Goal: Task Accomplishment & Management: Complete application form

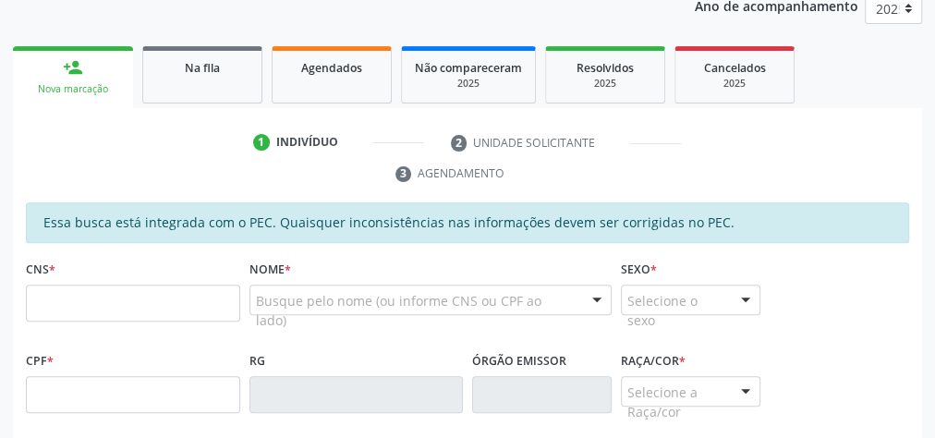
scroll to position [187, 0]
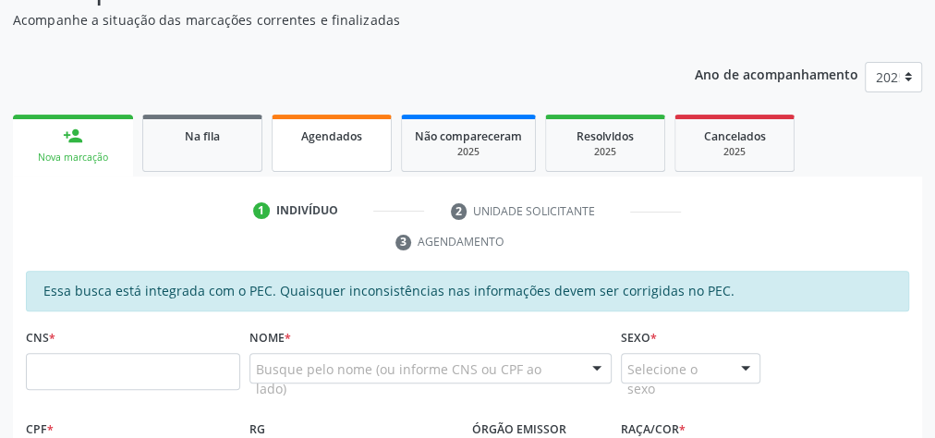
click at [375, 138] on div "Agendados" at bounding box center [331, 135] width 92 height 19
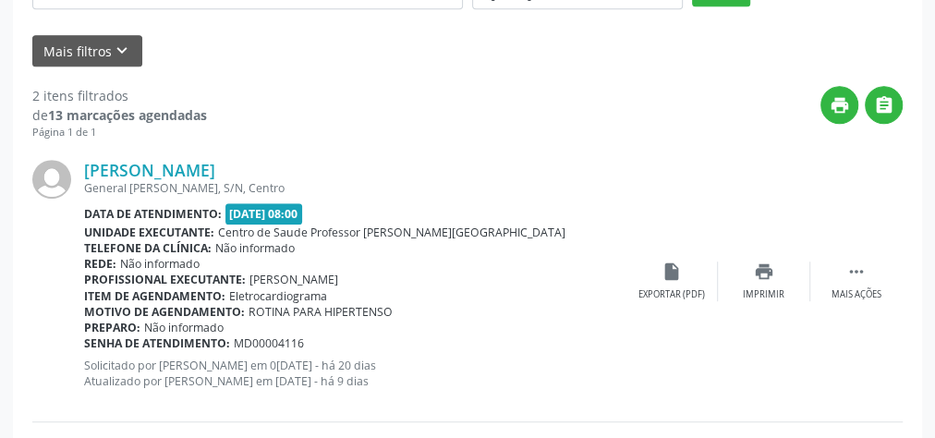
scroll to position [217, 0]
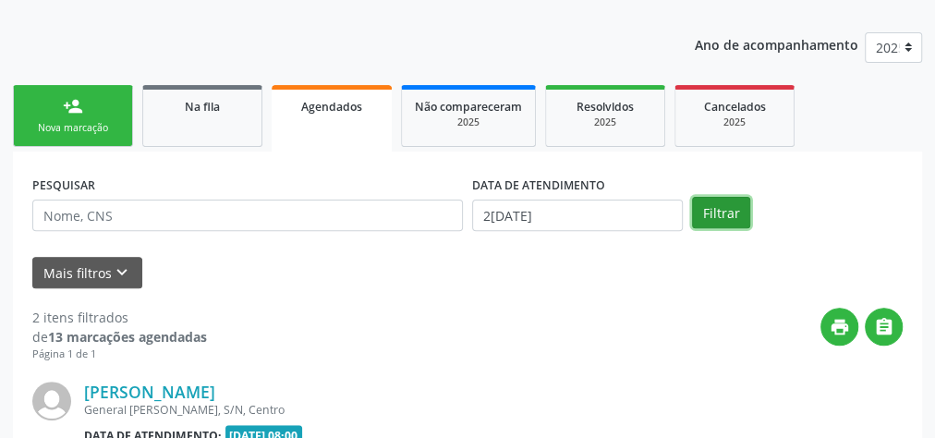
click at [707, 205] on button "Filtrar" at bounding box center [721, 212] width 58 height 31
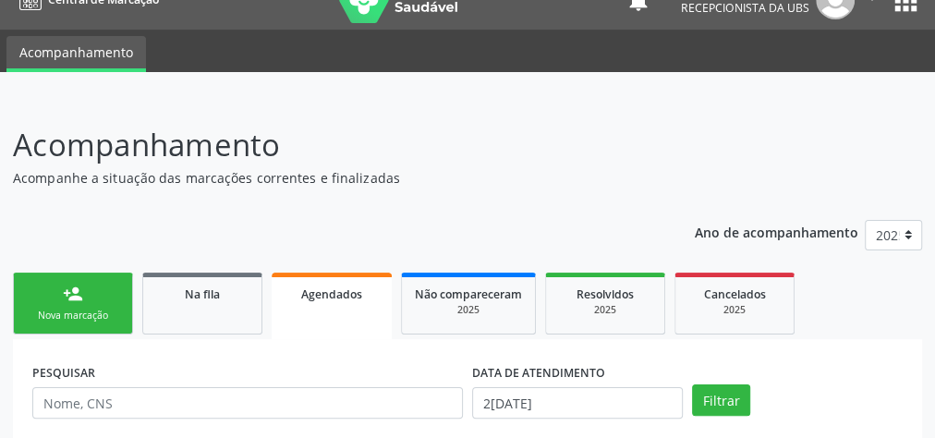
scroll to position [0, 0]
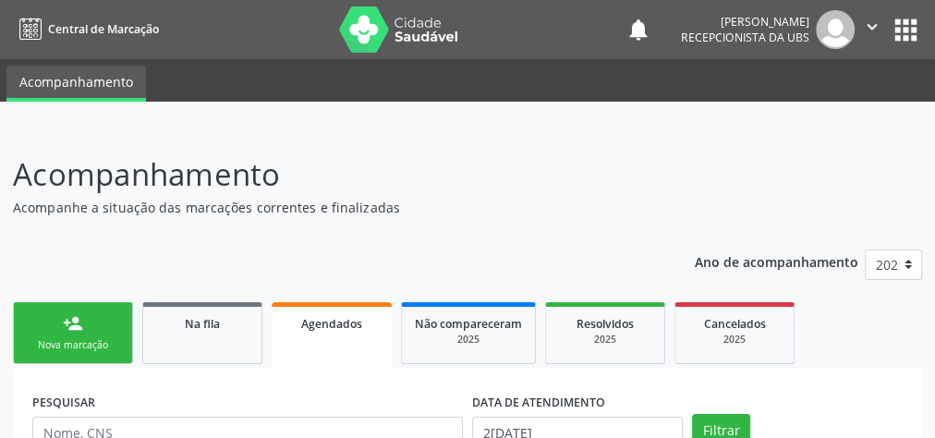
click at [98, 343] on div "Nova marcação" at bounding box center [73, 345] width 92 height 14
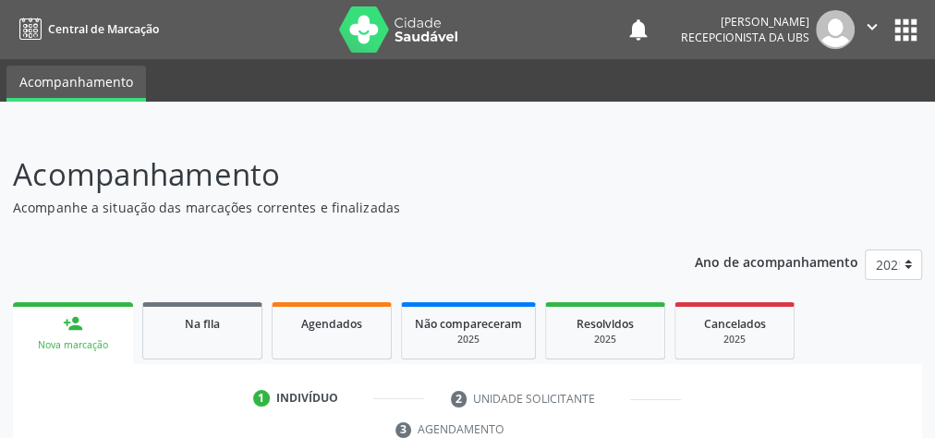
click at [416, 92] on ul "Acompanhamento" at bounding box center [467, 80] width 935 height 42
click at [411, 112] on div at bounding box center [467, 115] width 935 height 26
click at [410, 113] on div at bounding box center [467, 115] width 935 height 26
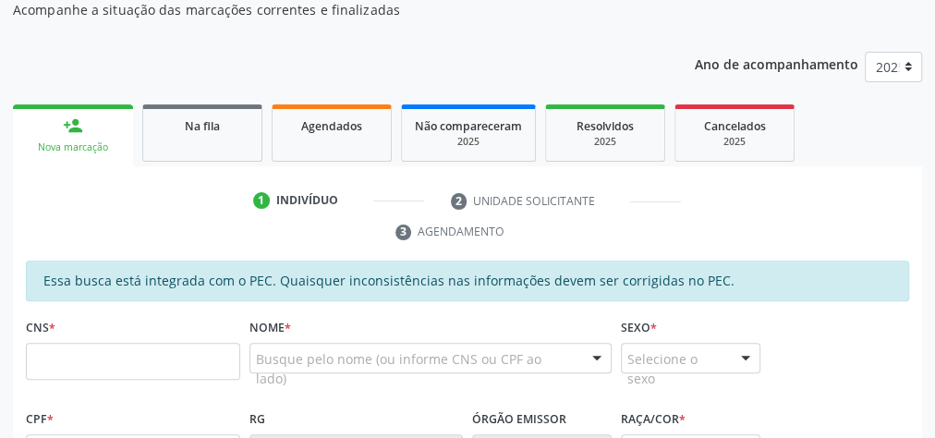
scroll to position [222, 0]
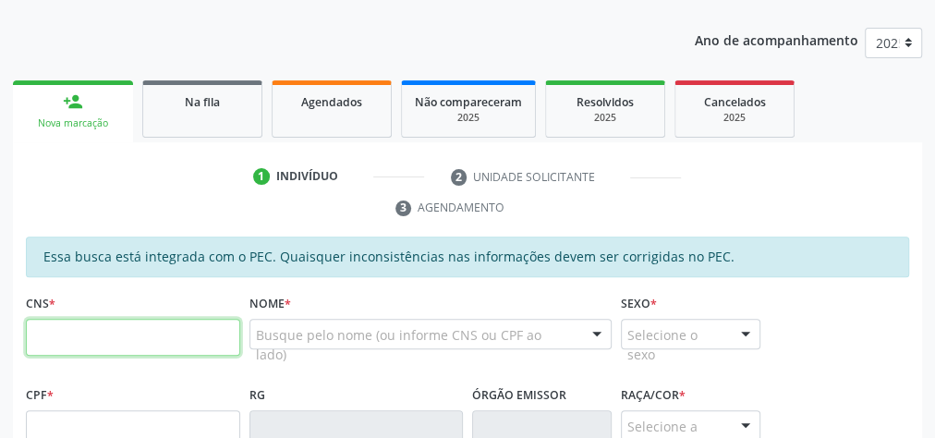
click at [175, 337] on input "text" at bounding box center [133, 337] width 214 height 37
type input "708 5023 4076 6376"
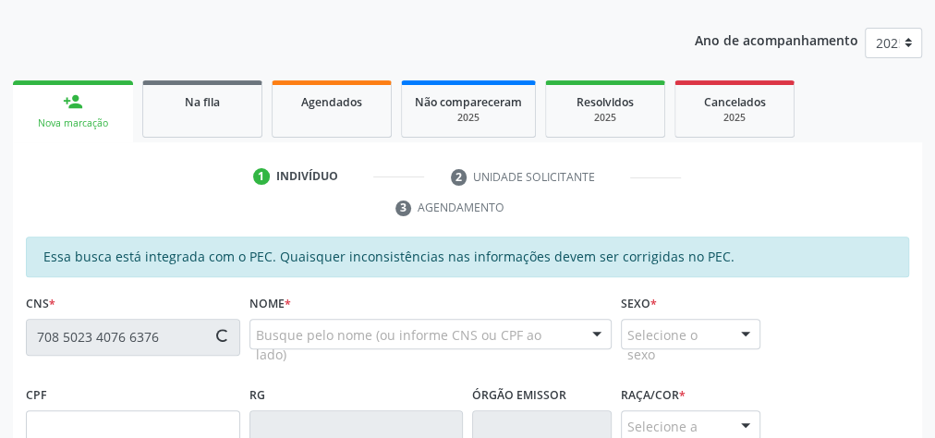
type input "081.344.714-39"
type input "04/02/1967"
type input "[PERSON_NAME]"
type input "(82) 99168-4424"
type input "12"
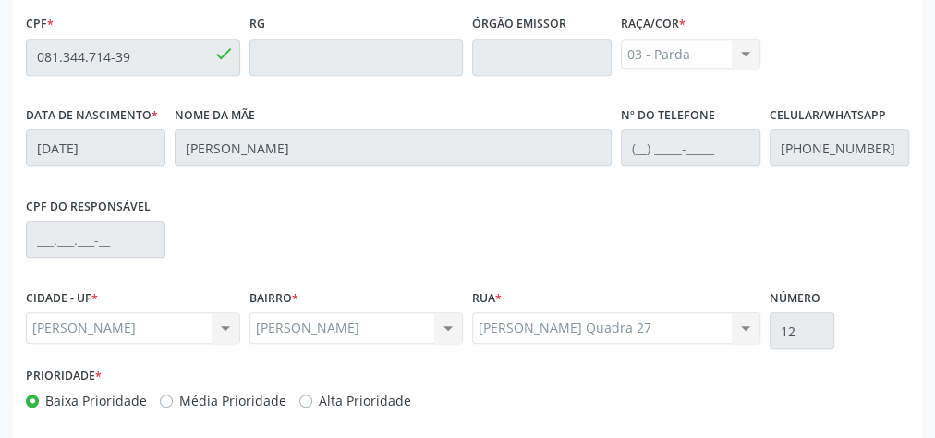
scroll to position [670, 0]
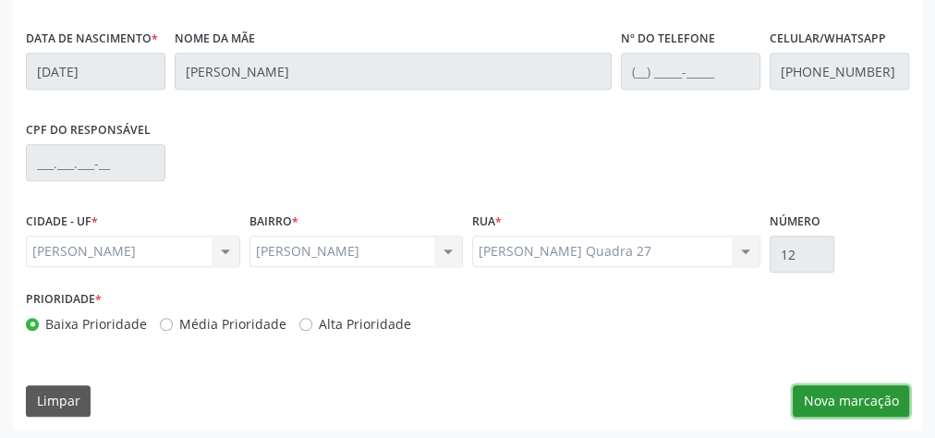
click at [844, 401] on button "Nova marcação" at bounding box center [850, 400] width 116 height 31
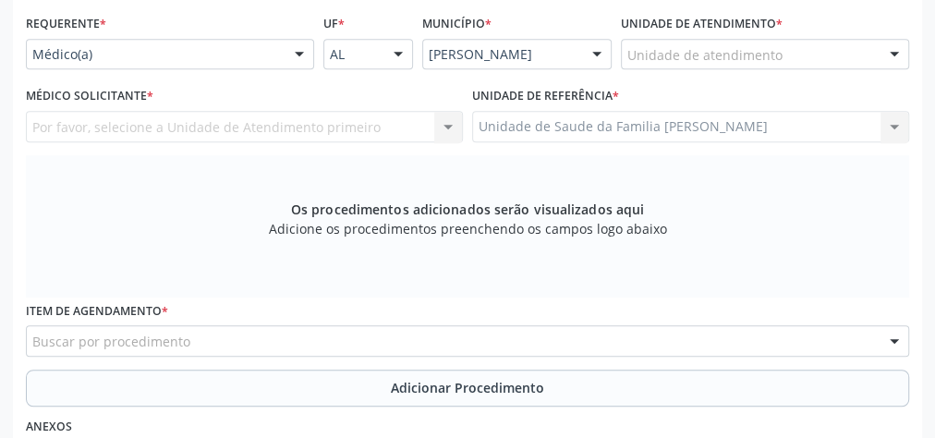
scroll to position [374, 0]
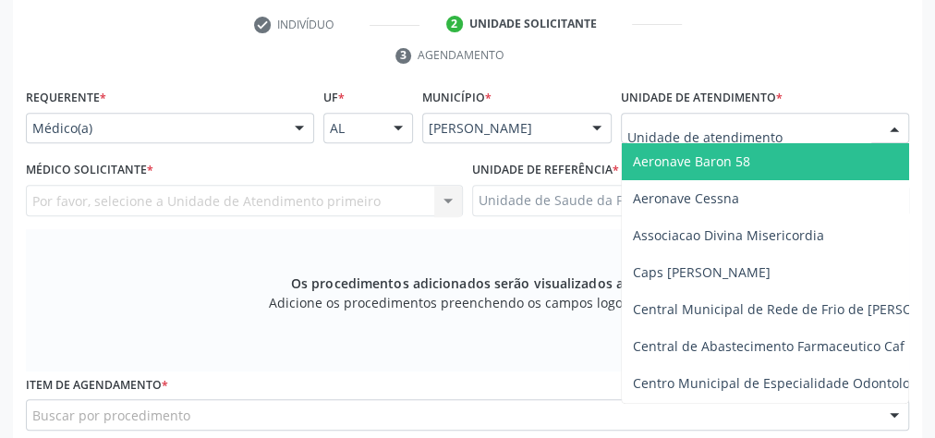
click at [786, 133] on div at bounding box center [765, 128] width 288 height 31
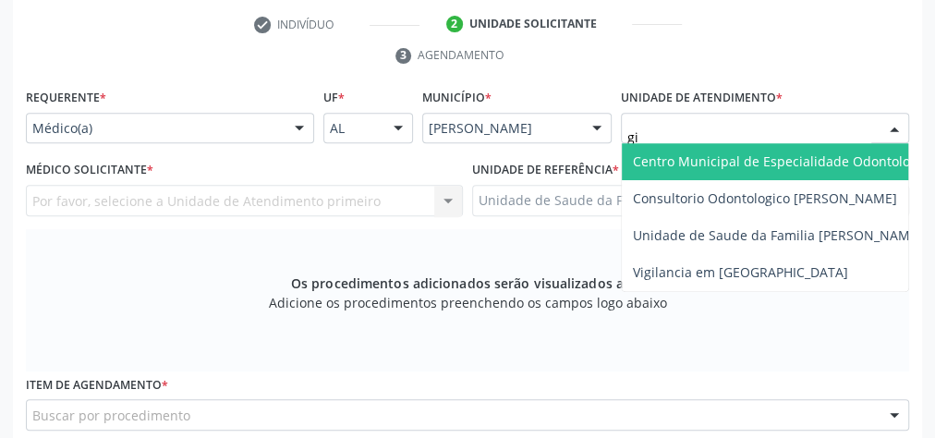
type input "gis"
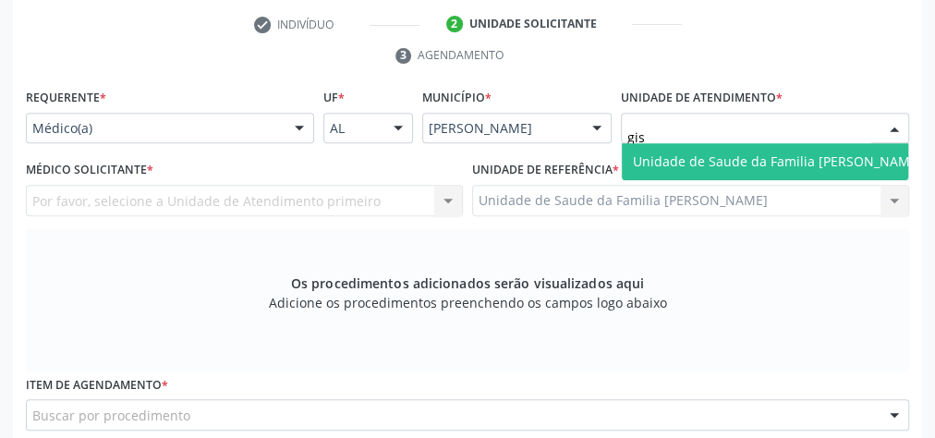
click at [779, 166] on span "Unidade de Saude da Familia [PERSON_NAME]" at bounding box center [777, 161] width 289 height 18
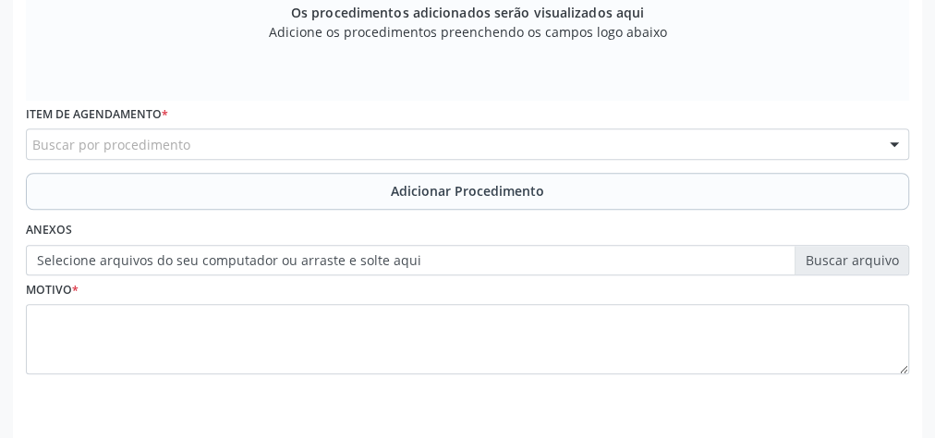
scroll to position [670, 0]
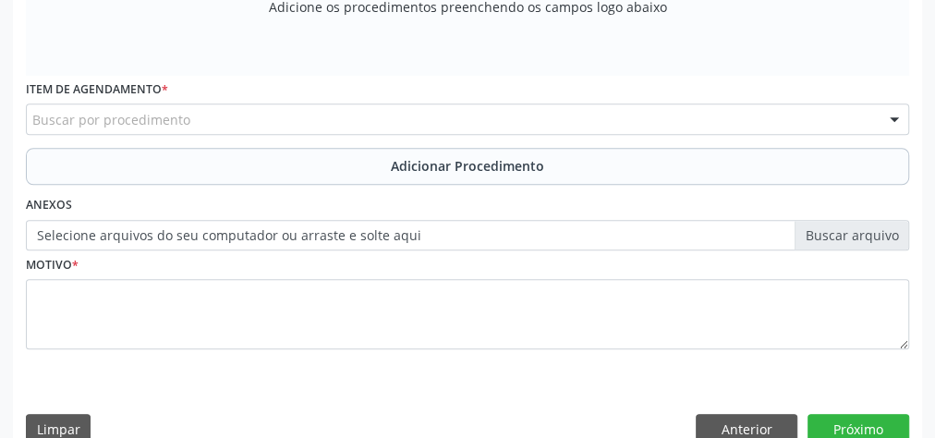
click at [410, 118] on div "Buscar por procedimento" at bounding box center [467, 118] width 883 height 31
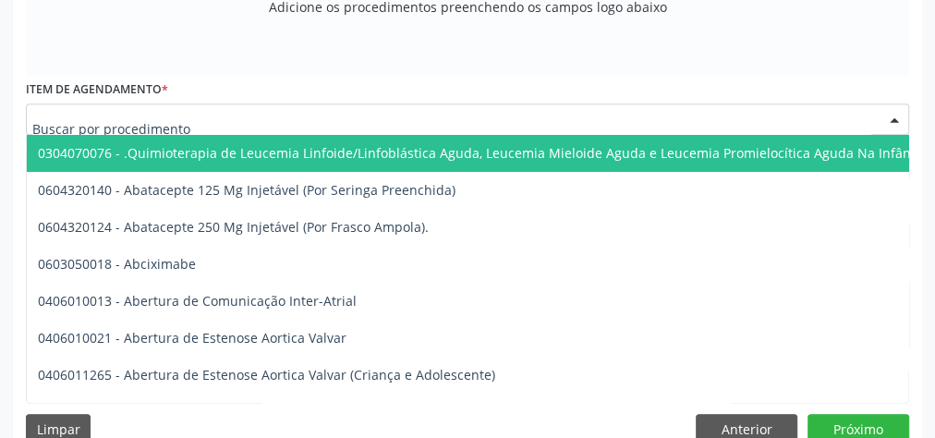
click at [410, 118] on input "text" at bounding box center [451, 128] width 839 height 37
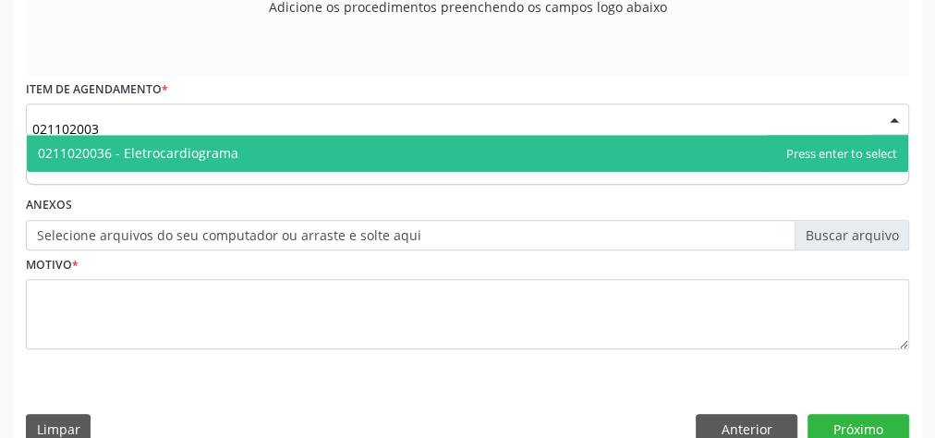
type input "0211020036"
click at [186, 139] on span "0211020036 - Eletrocardiograma" at bounding box center [467, 153] width 881 height 37
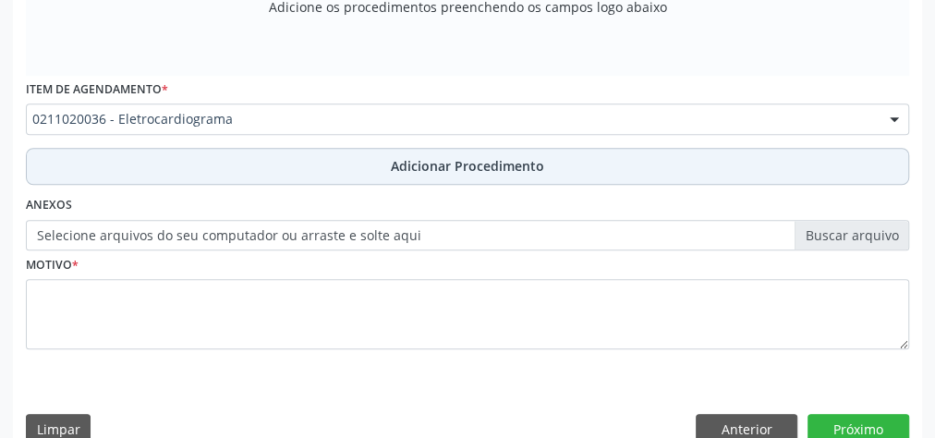
click at [503, 168] on span "Adicionar Procedimento" at bounding box center [467, 165] width 153 height 19
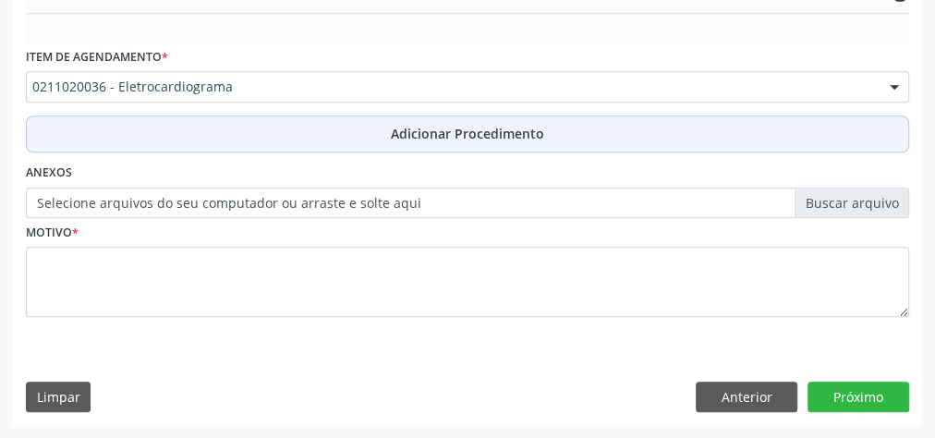
scroll to position [599, 0]
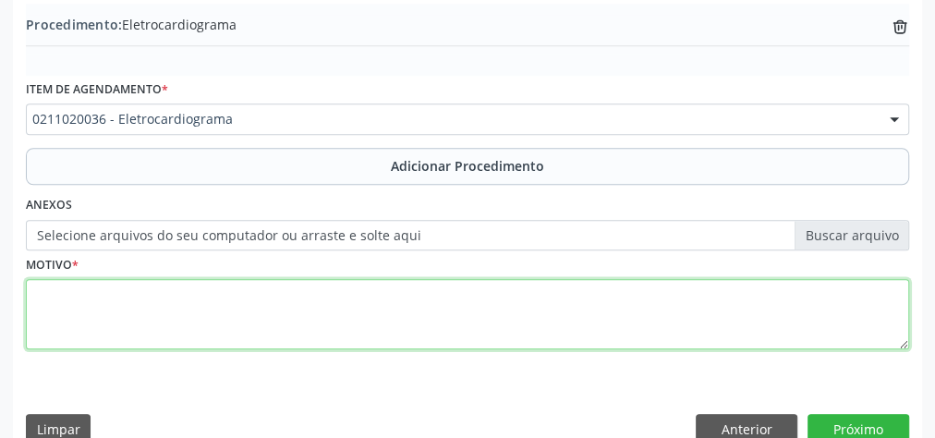
click at [311, 303] on textarea at bounding box center [467, 314] width 883 height 70
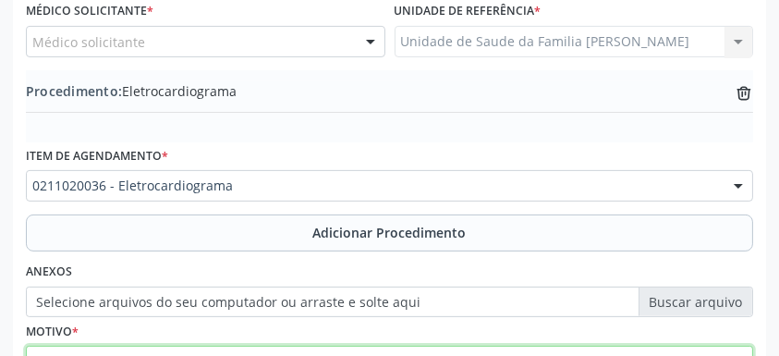
scroll to position [612, 0]
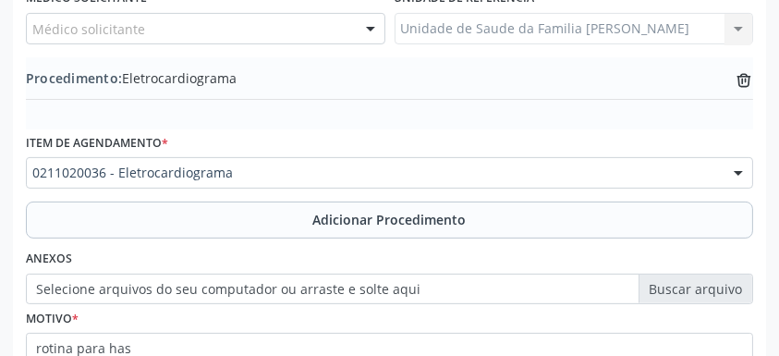
click at [543, 71] on div "Procedimento: Eletrocardiograma trash-outline icon" at bounding box center [389, 79] width 727 height 23
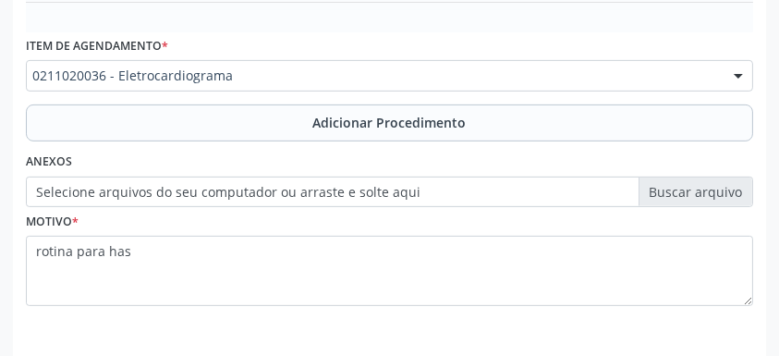
scroll to position [735, 0]
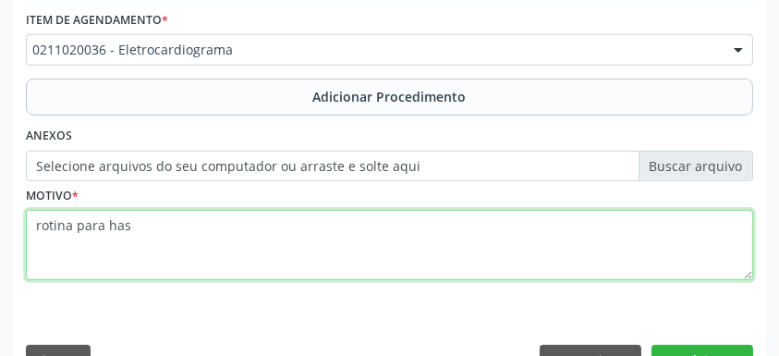
click at [333, 233] on textarea "rotina para has" at bounding box center [389, 245] width 727 height 70
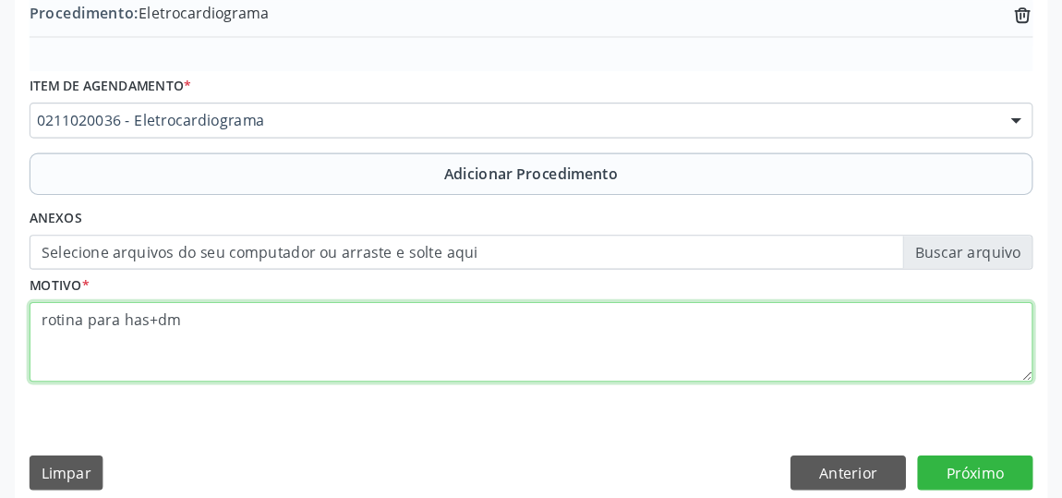
scroll to position [568, 0]
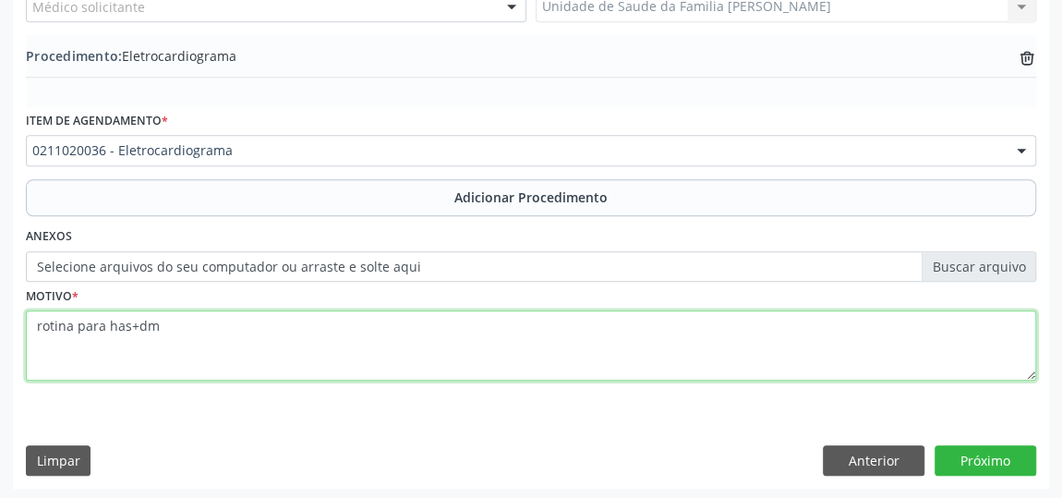
type textarea "rotina para has+dm"
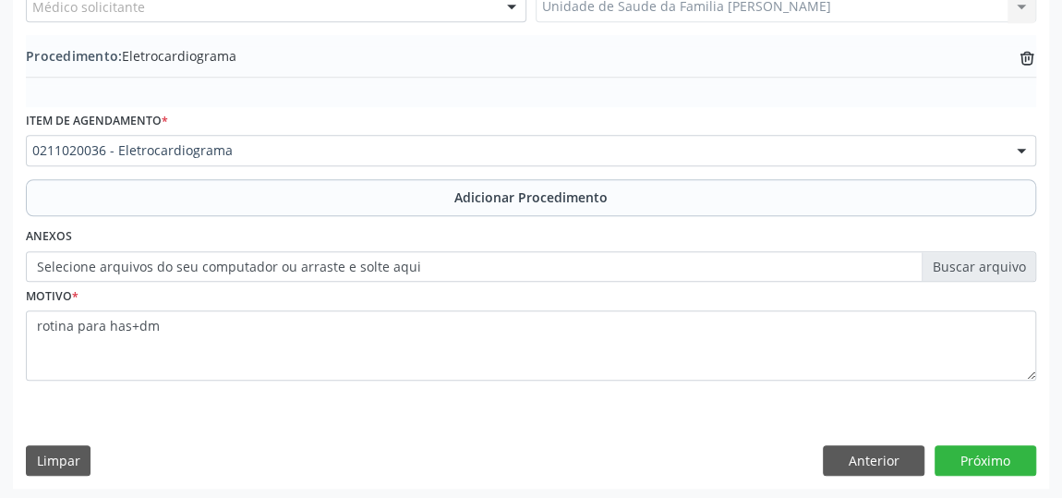
drag, startPoint x: 780, startPoint y: 4, endPoint x: 502, endPoint y: 410, distance: 492.4
click at [502, 410] on div "Requerente * Médico(a) Médico(a) Enfermeiro(a) Paciente Nenhum resultado encont…" at bounding box center [531, 189] width 1036 height 599
click at [934, 437] on button "Próximo" at bounding box center [986, 460] width 102 height 31
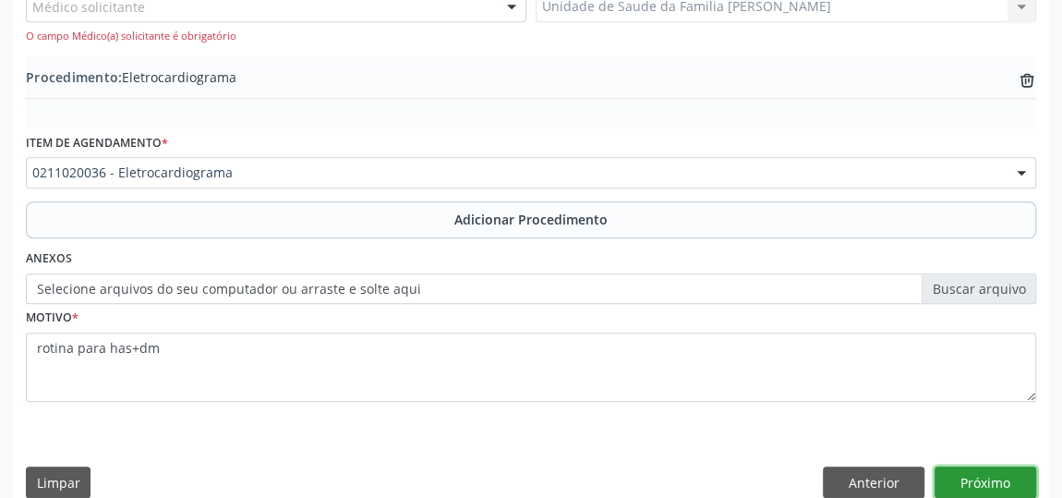
scroll to position [590, 0]
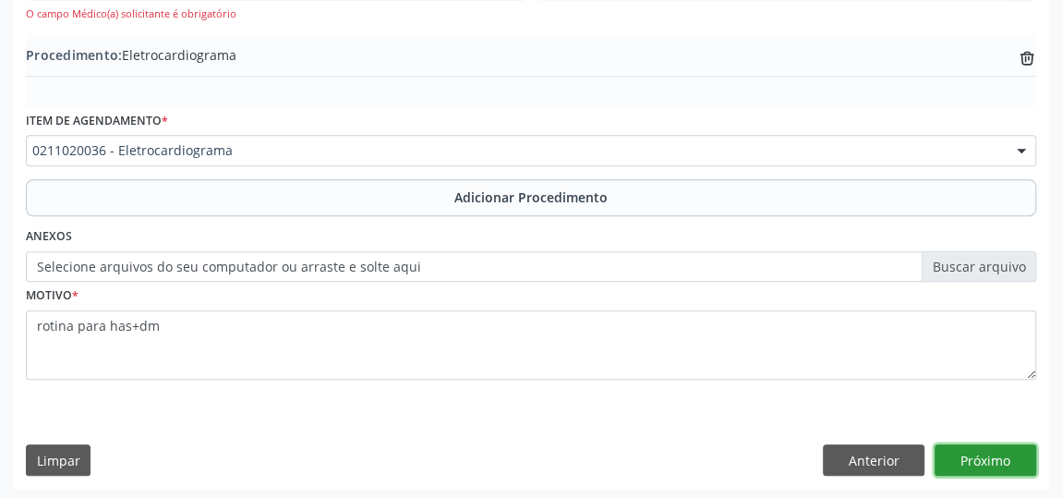
click at [934, 437] on button "Próximo" at bounding box center [986, 459] width 102 height 31
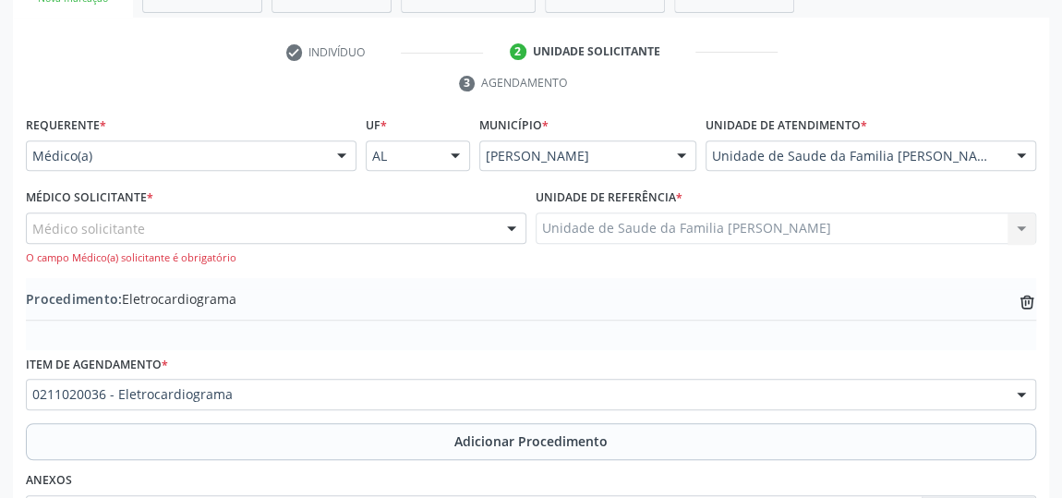
scroll to position [338, 0]
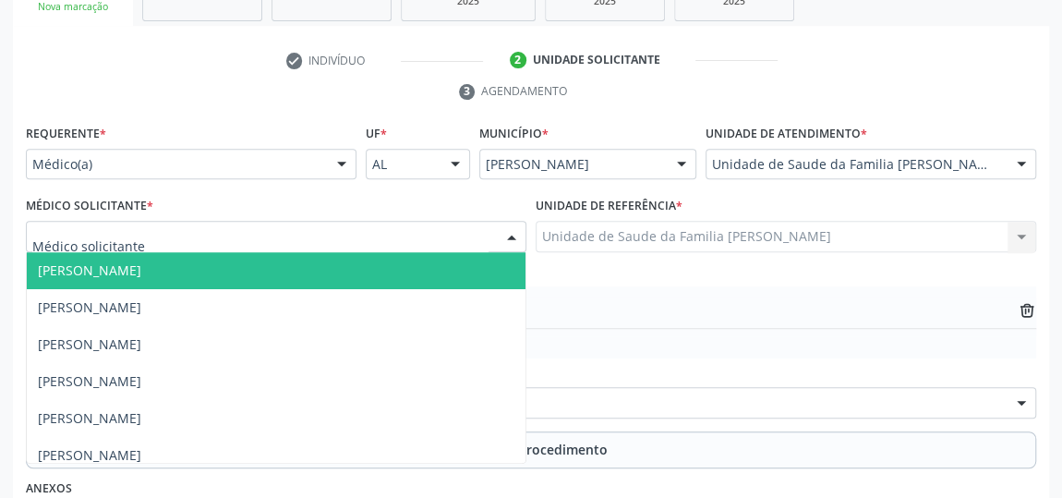
click at [515, 234] on div at bounding box center [512, 237] width 28 height 31
click at [56, 269] on span "[PERSON_NAME]" at bounding box center [89, 270] width 103 height 18
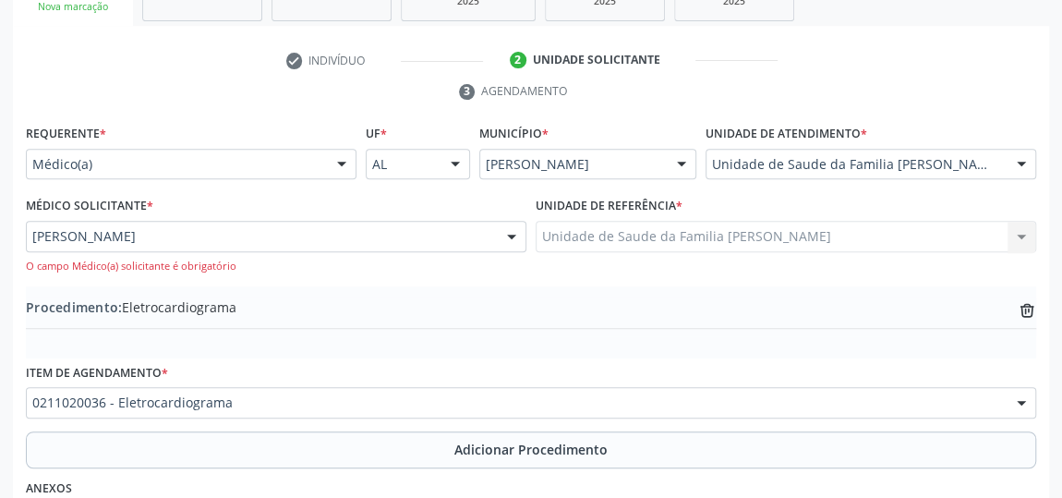
scroll to position [590, 0]
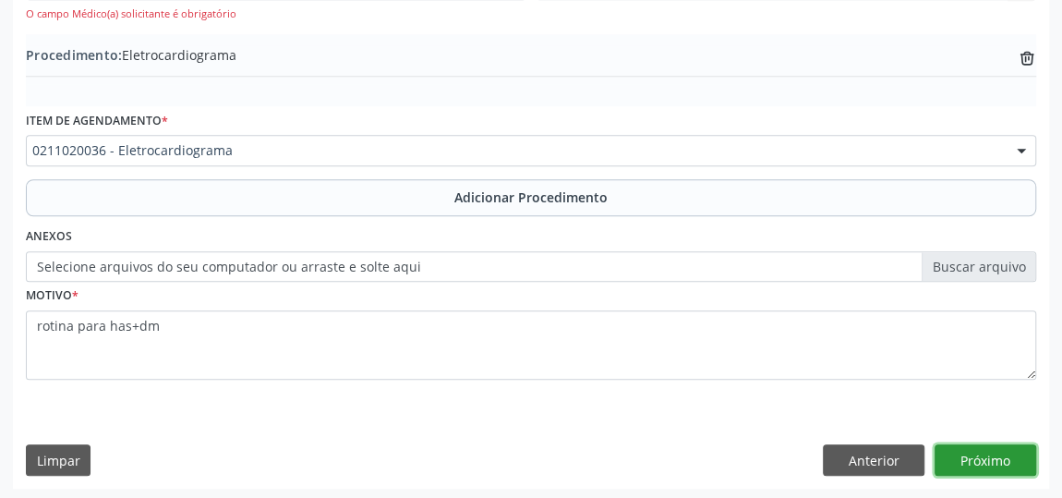
click at [934, 437] on button "Próximo" at bounding box center [986, 459] width 102 height 31
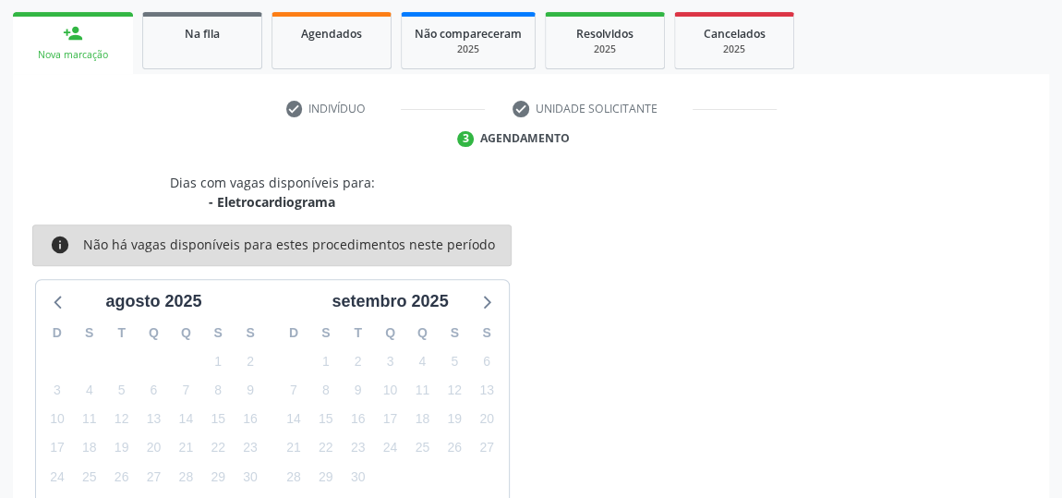
scroll to position [412, 0]
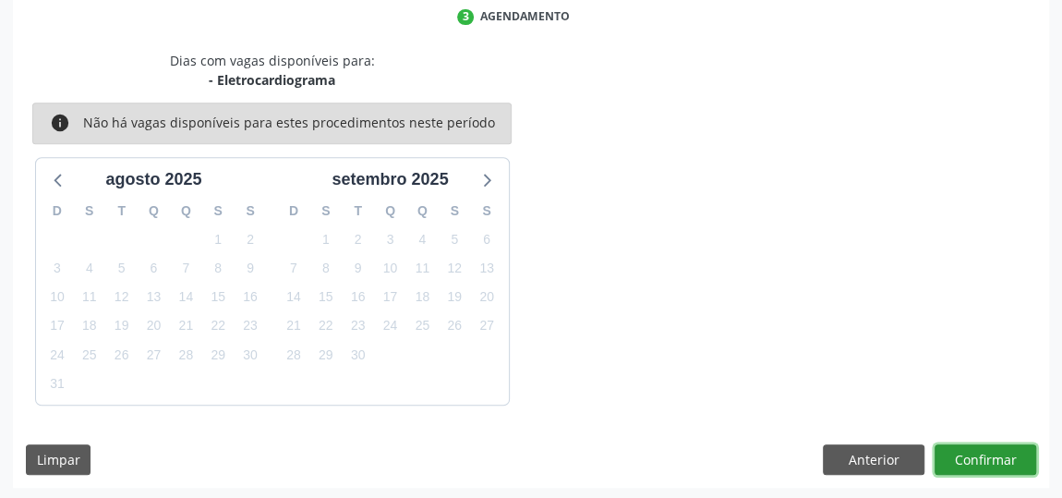
click at [934, 437] on button "Confirmar" at bounding box center [986, 459] width 102 height 31
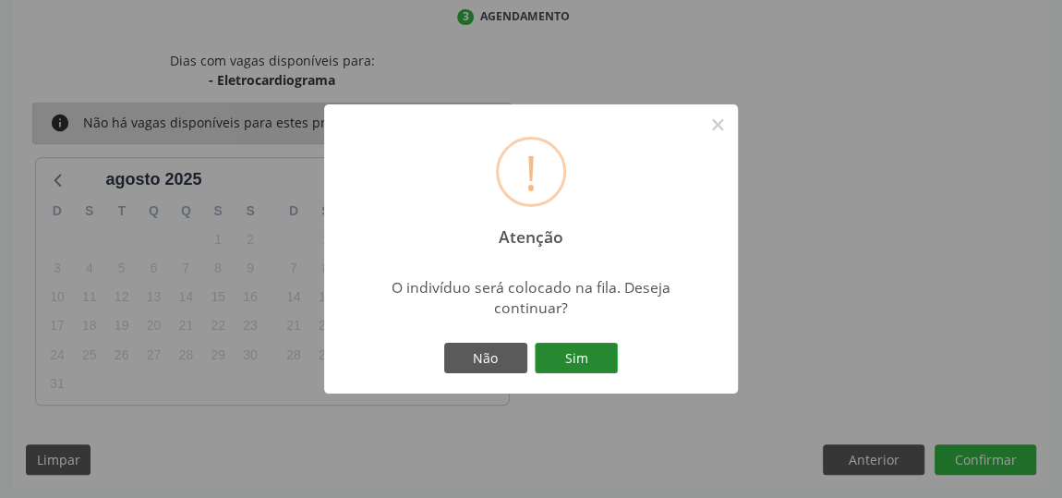
click at [587, 351] on button "Sim" at bounding box center [576, 358] width 83 height 31
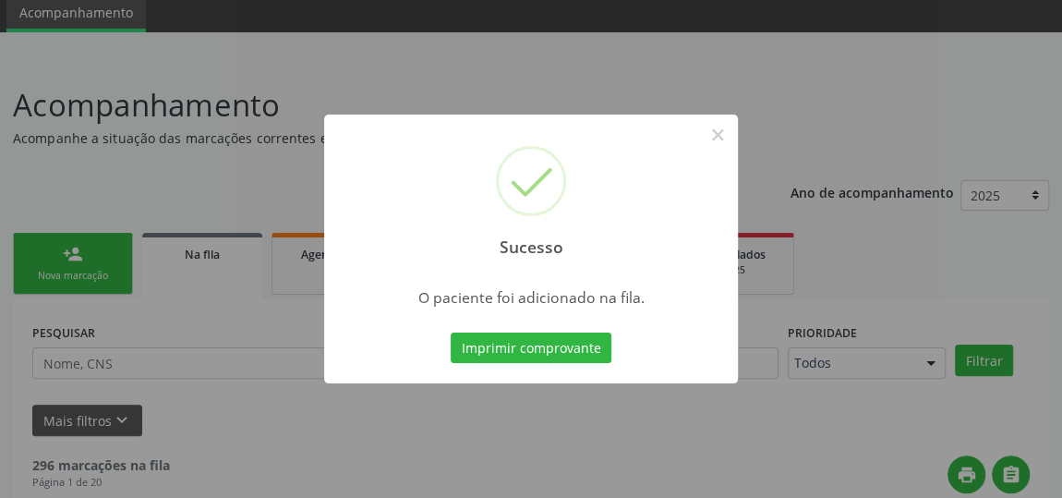
scroll to position [0, 0]
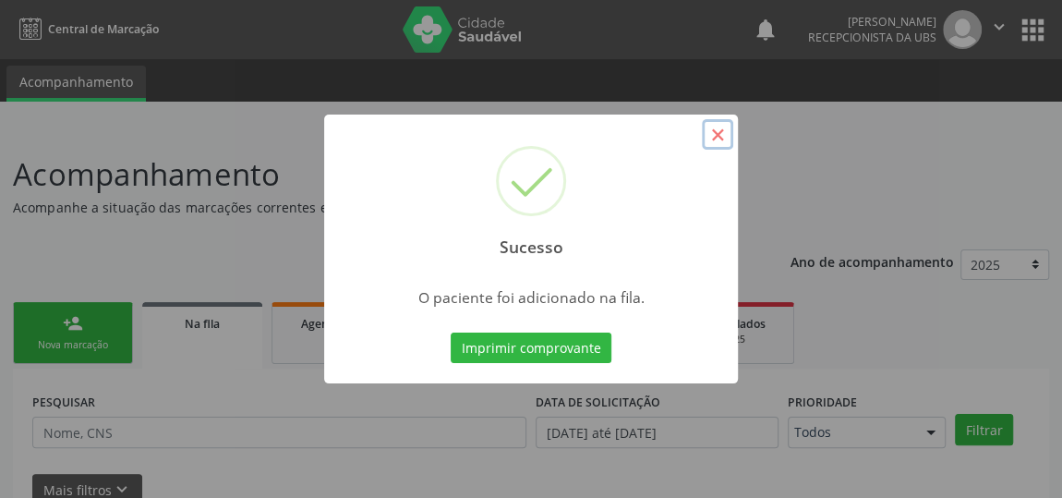
click at [729, 137] on button "×" at bounding box center [717, 134] width 31 height 31
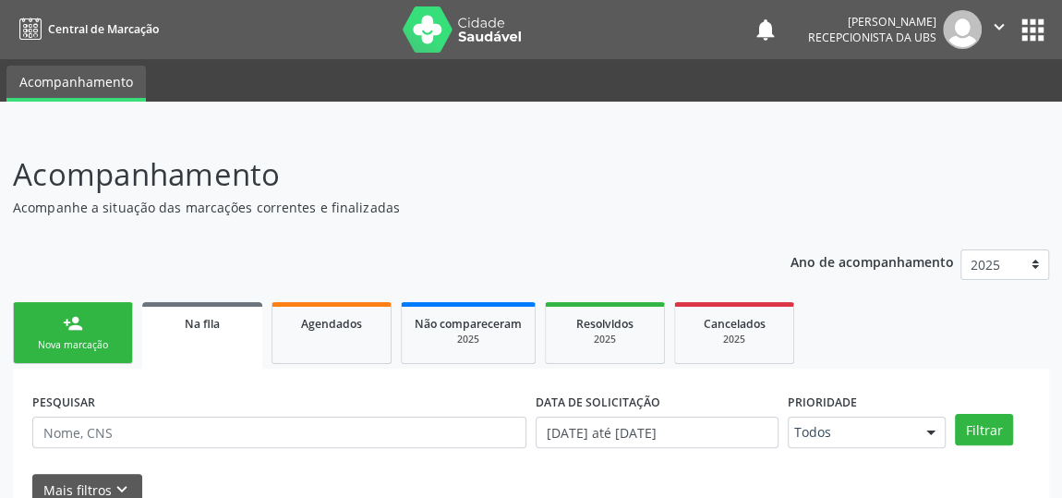
click at [76, 338] on div "Nova marcação" at bounding box center [73, 345] width 92 height 14
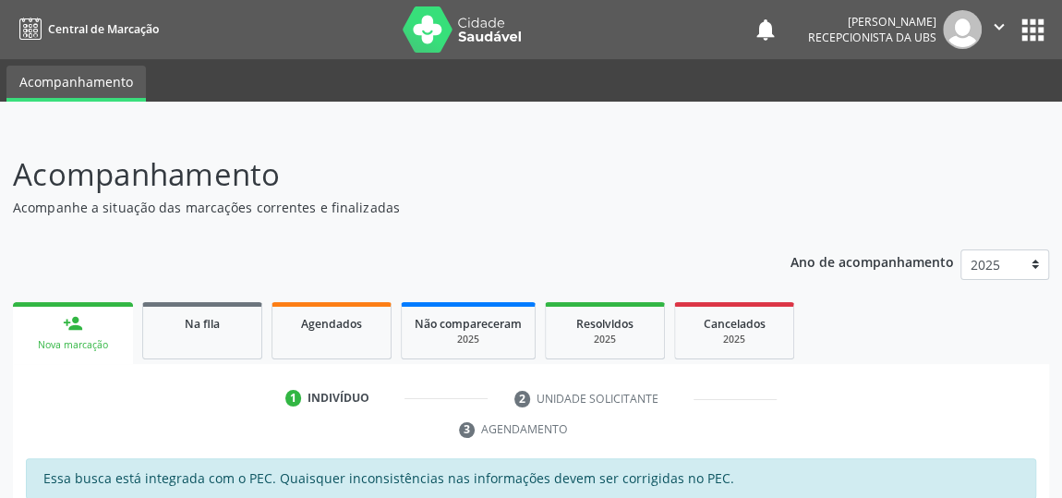
click at [69, 357] on link "person_add Nova marcação" at bounding box center [73, 333] width 120 height 62
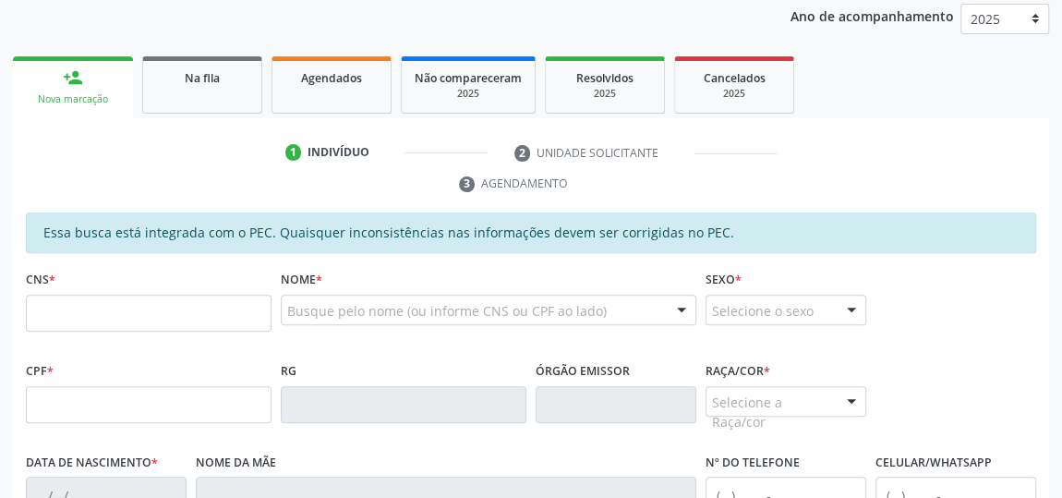
scroll to position [251, 0]
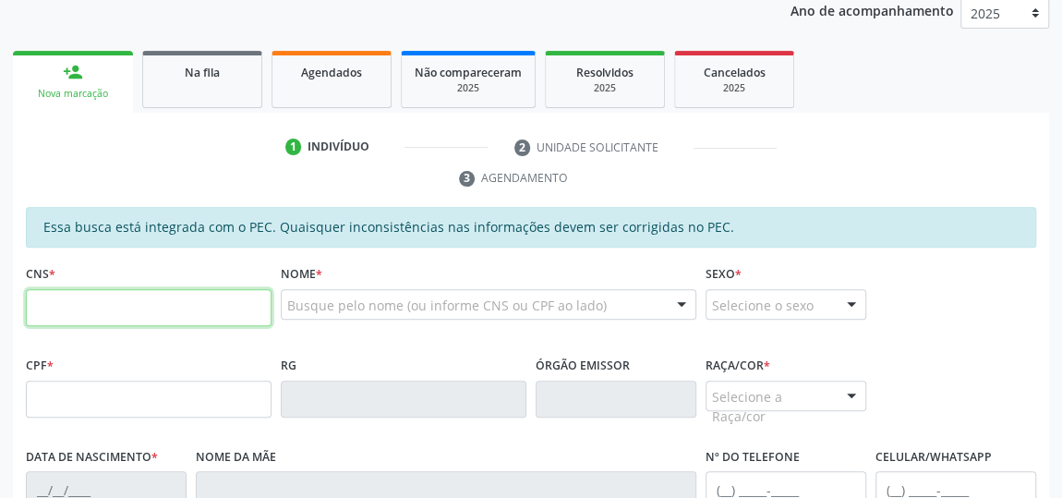
click at [173, 313] on input "text" at bounding box center [149, 307] width 246 height 37
type input "703 4060 3246 3600"
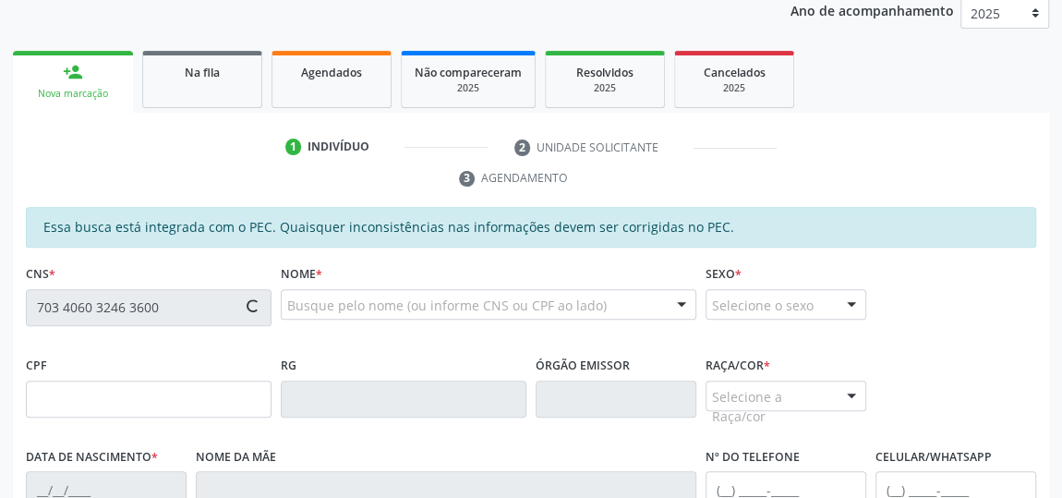
type input "158.227.844-02"
type input "06/04/2015"
type input "Silvania Vandete da Silva"
type input "(82) 99830-4890"
type input "04"
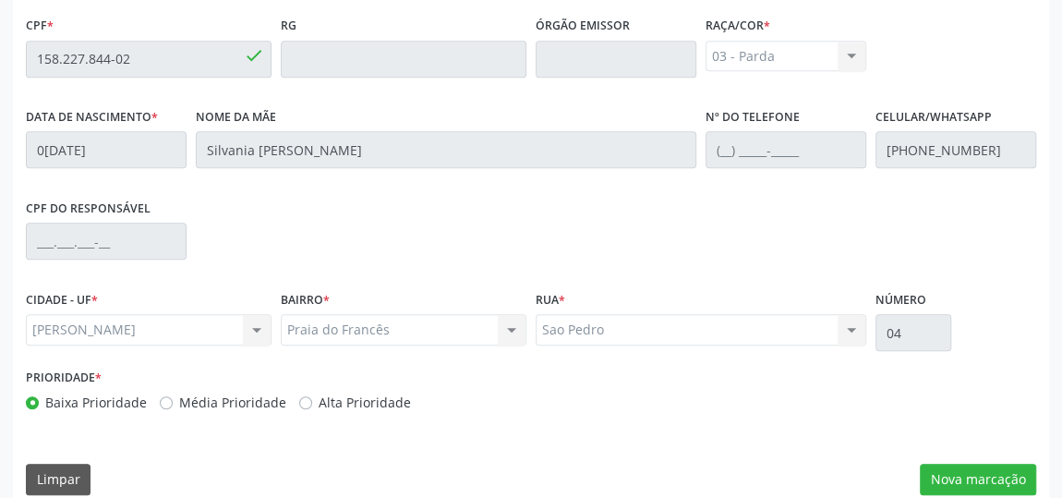
scroll to position [611, 0]
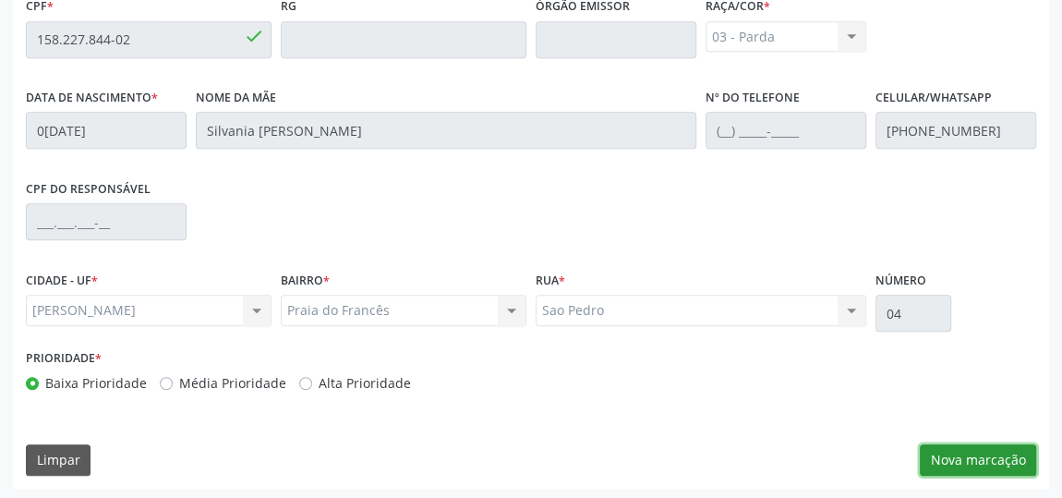
click at [934, 437] on button "Nova marcação" at bounding box center [978, 459] width 116 height 31
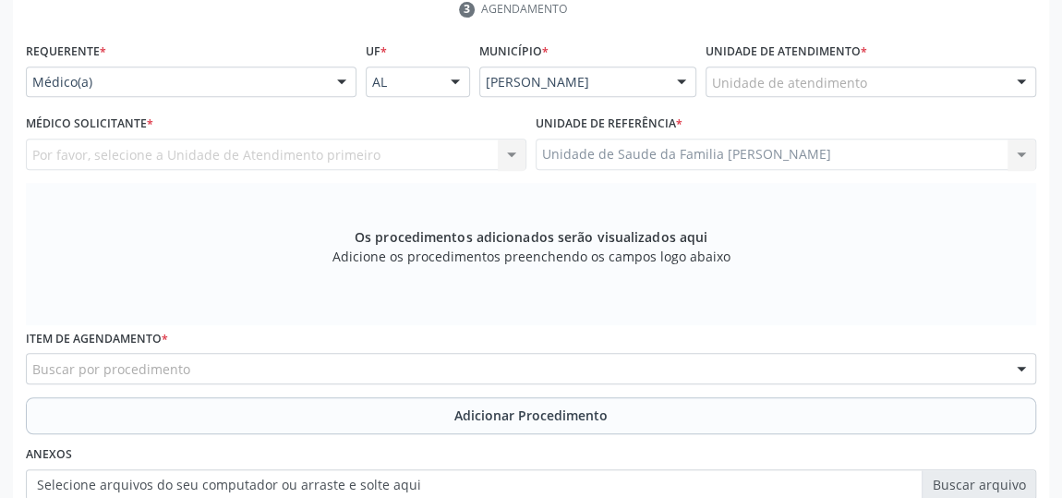
scroll to position [274, 0]
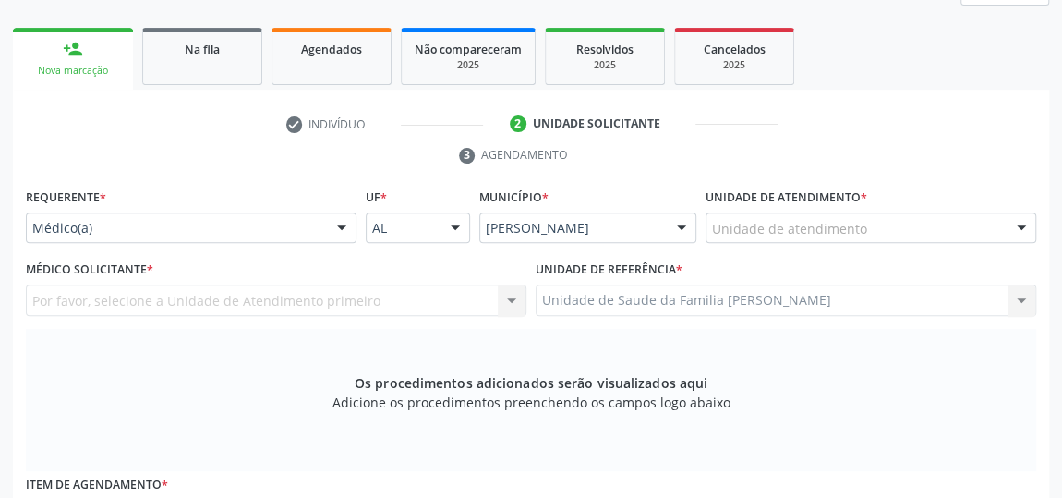
click at [920, 218] on div "Unidade de atendimento" at bounding box center [871, 227] width 331 height 31
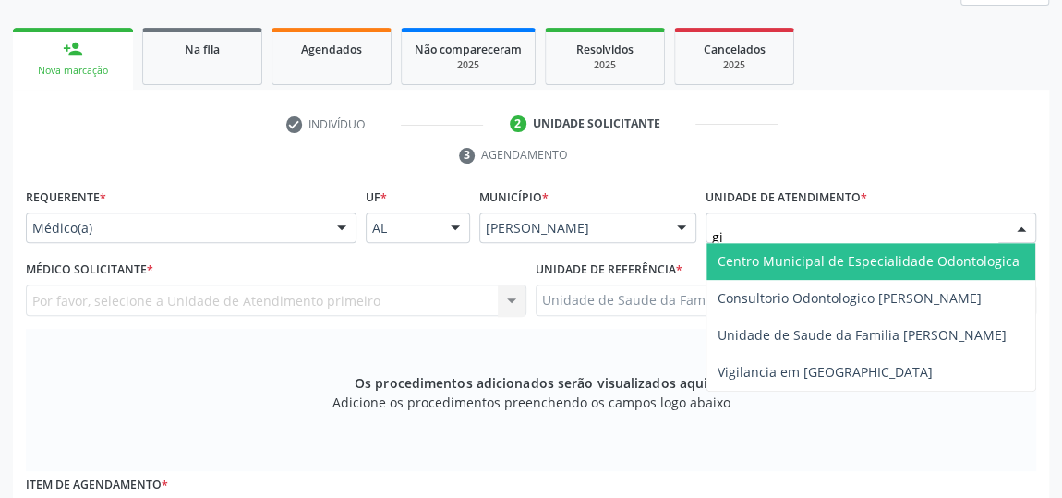
type input "gis"
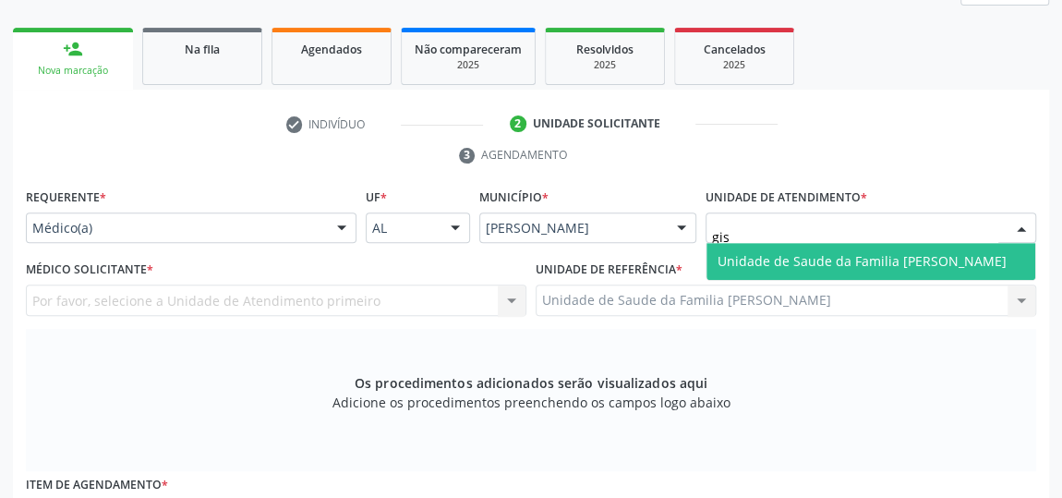
click at [850, 249] on span "Unidade de Saude da Familia [PERSON_NAME]" at bounding box center [871, 261] width 329 height 37
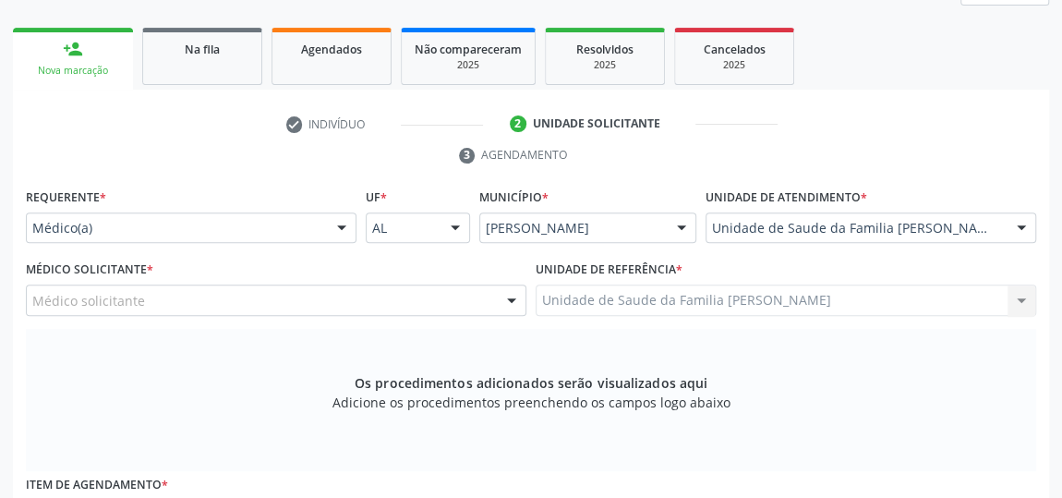
click at [365, 303] on div "Médico solicitante" at bounding box center [276, 299] width 501 height 31
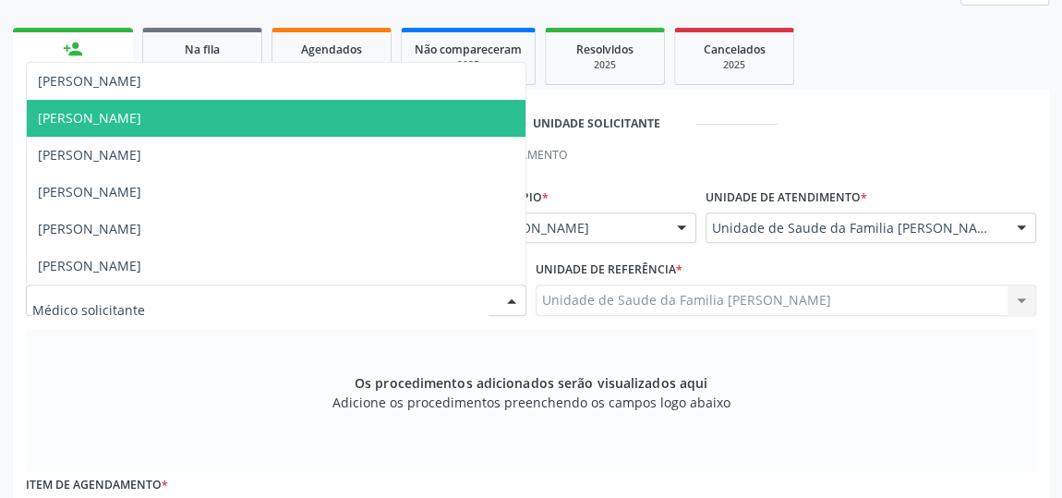
click at [141, 116] on span "[PERSON_NAME]" at bounding box center [89, 118] width 103 height 18
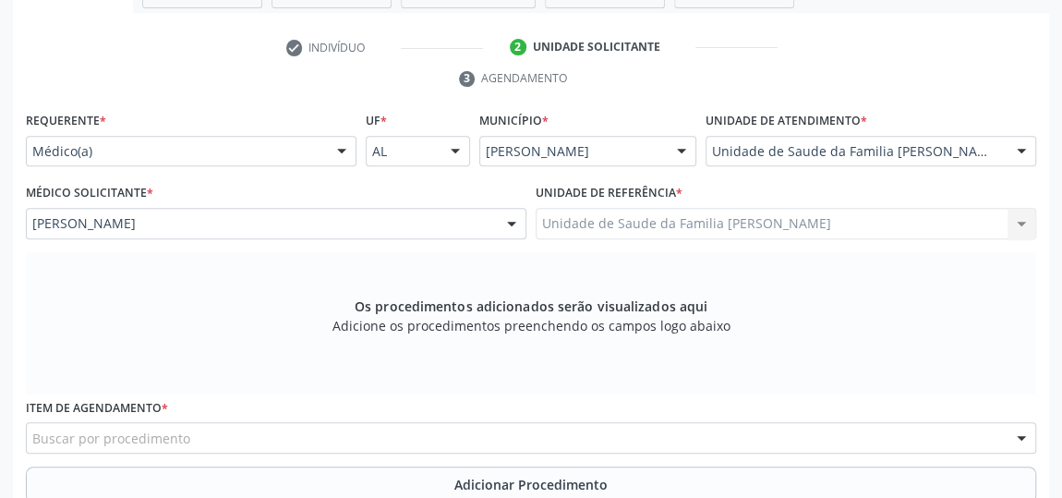
scroll to position [442, 0]
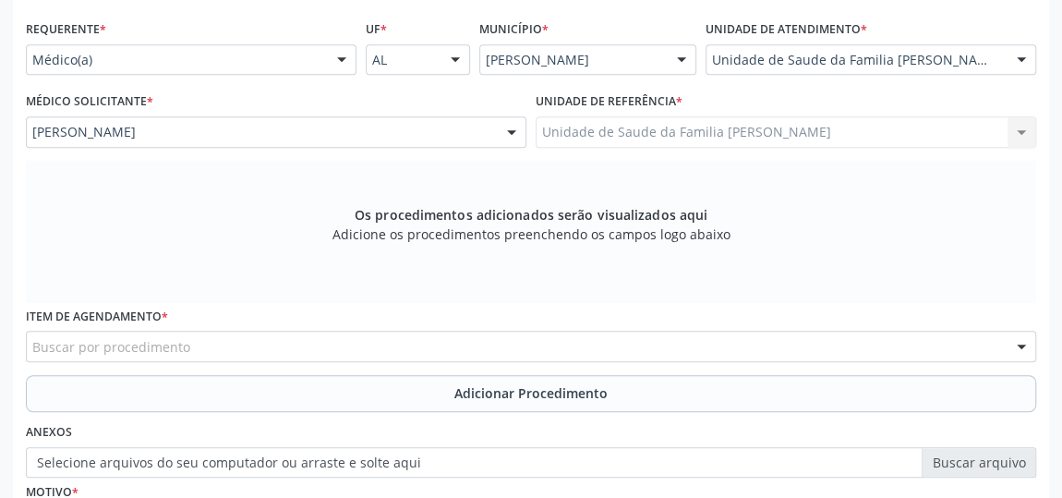
click at [379, 348] on div "Buscar por procedimento" at bounding box center [531, 346] width 1010 height 31
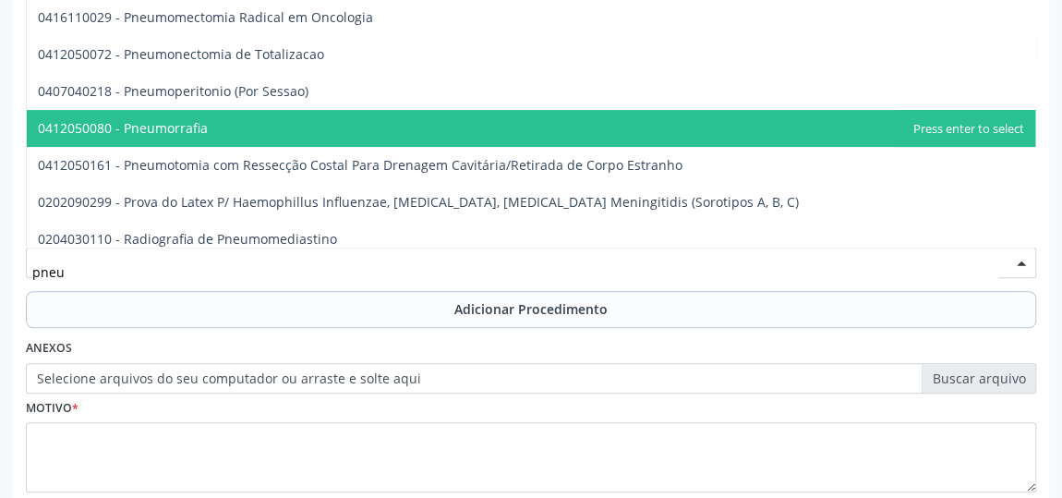
scroll to position [35, 0]
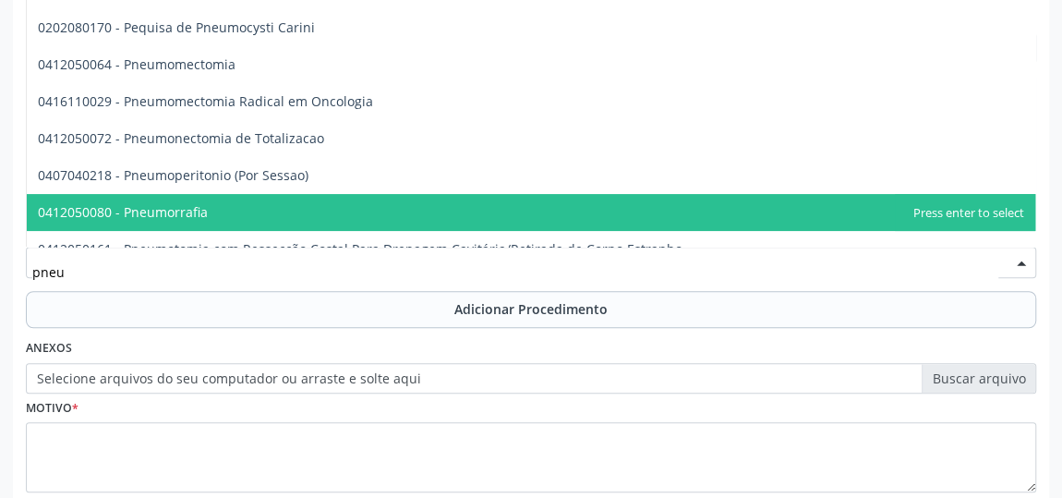
click at [100, 260] on input "pneu" at bounding box center [515, 271] width 966 height 37
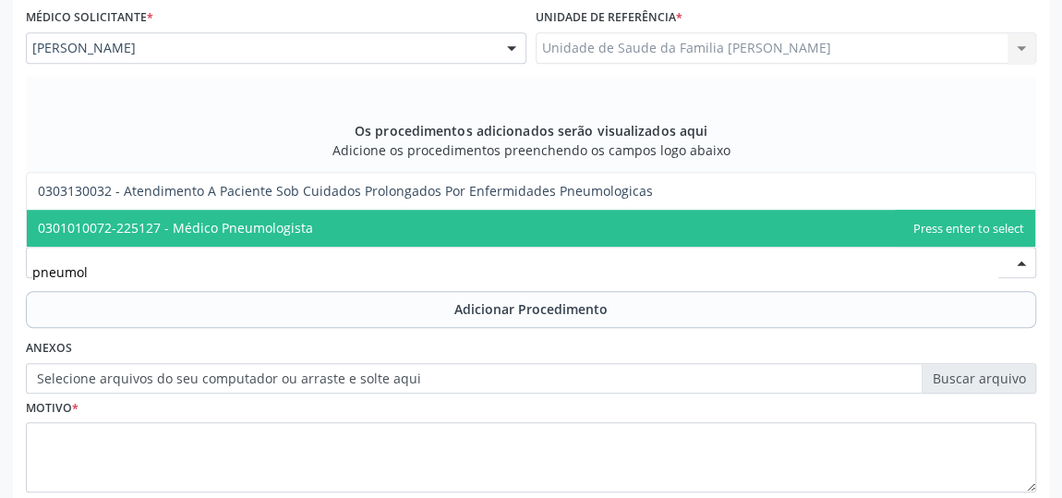
scroll to position [0, 0]
type input "pneumolo"
click at [285, 222] on span "0301010072-225127 - Médico Pneumologista" at bounding box center [175, 228] width 275 height 18
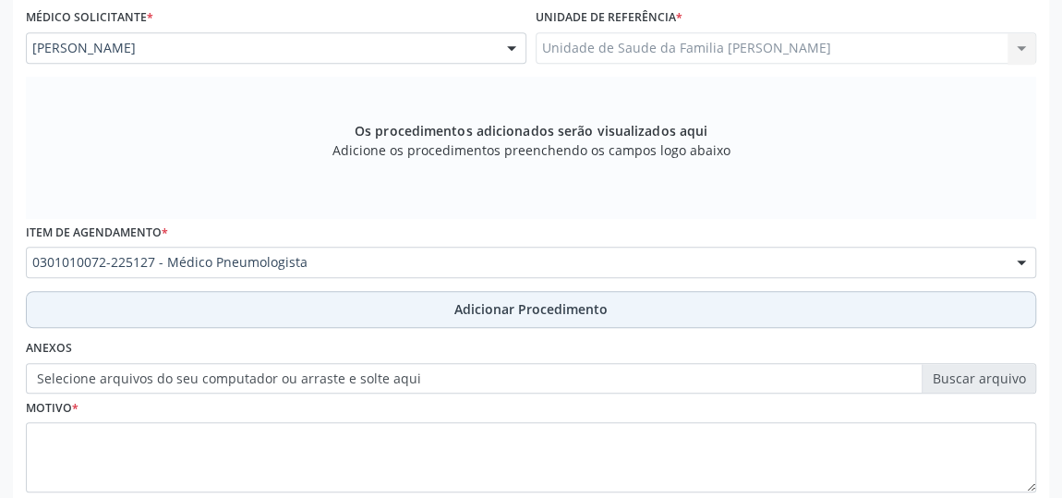
click at [548, 308] on span "Adicionar Procedimento" at bounding box center [530, 308] width 153 height 19
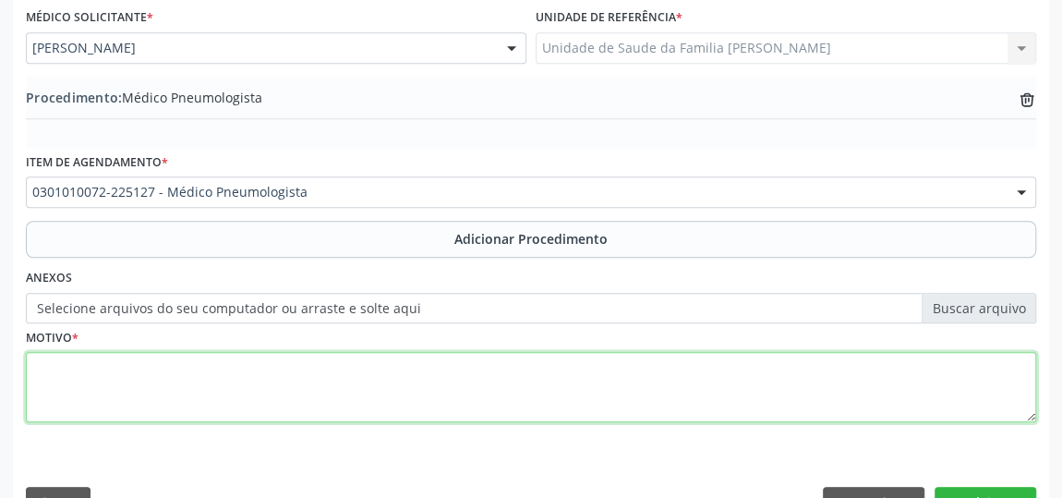
click at [323, 379] on textarea at bounding box center [531, 387] width 1010 height 70
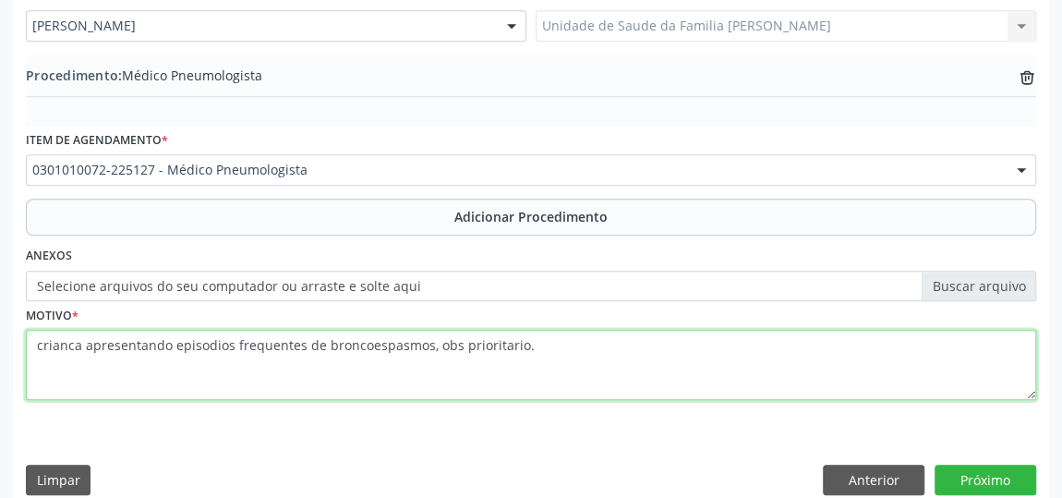
scroll to position [568, 0]
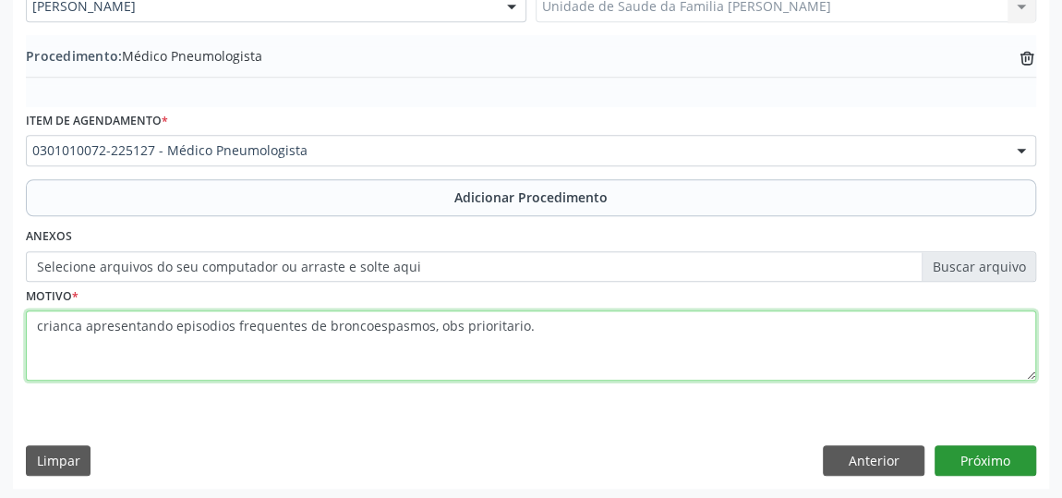
type textarea "crianca apresentando episodios frequentes de broncoespasmos, obs prioritario."
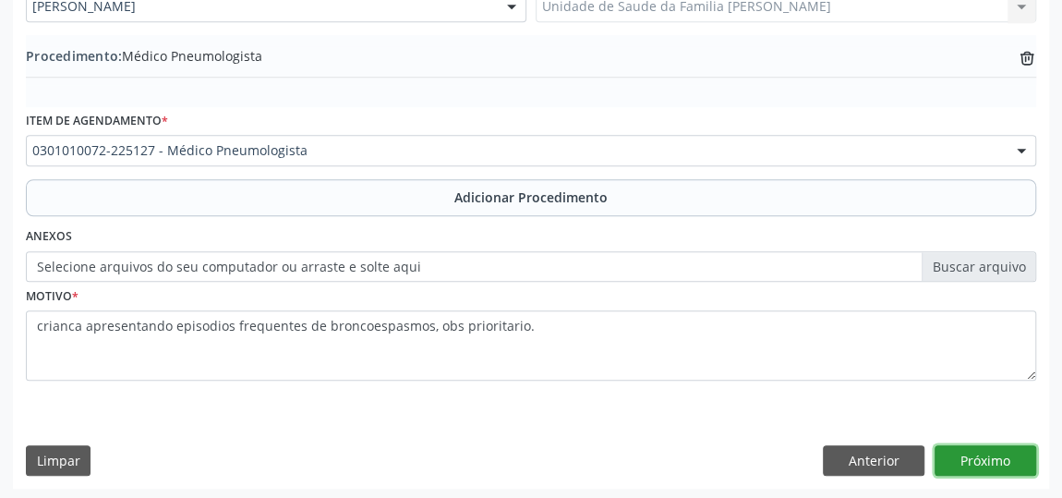
click at [934, 437] on button "Próximo" at bounding box center [986, 460] width 102 height 31
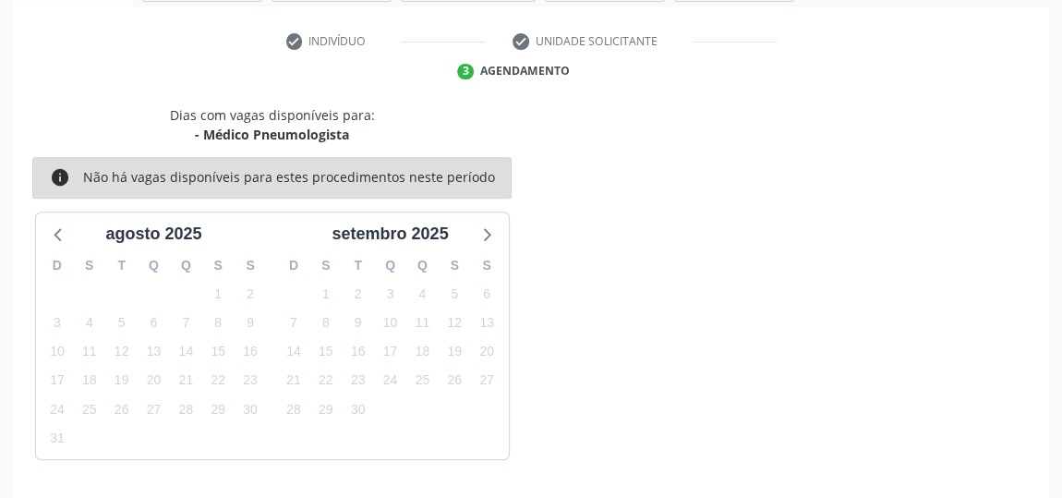
scroll to position [412, 0]
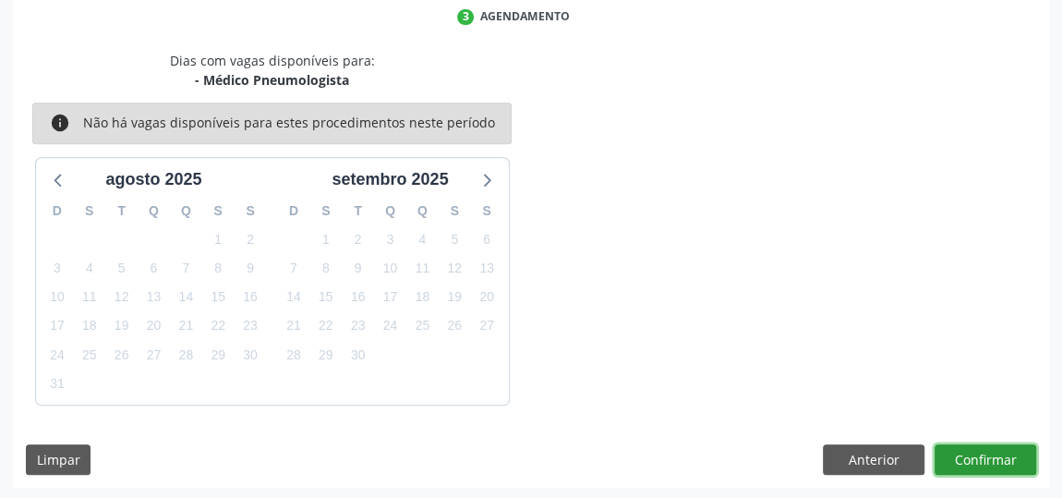
click at [934, 437] on button "Confirmar" at bounding box center [986, 459] width 102 height 31
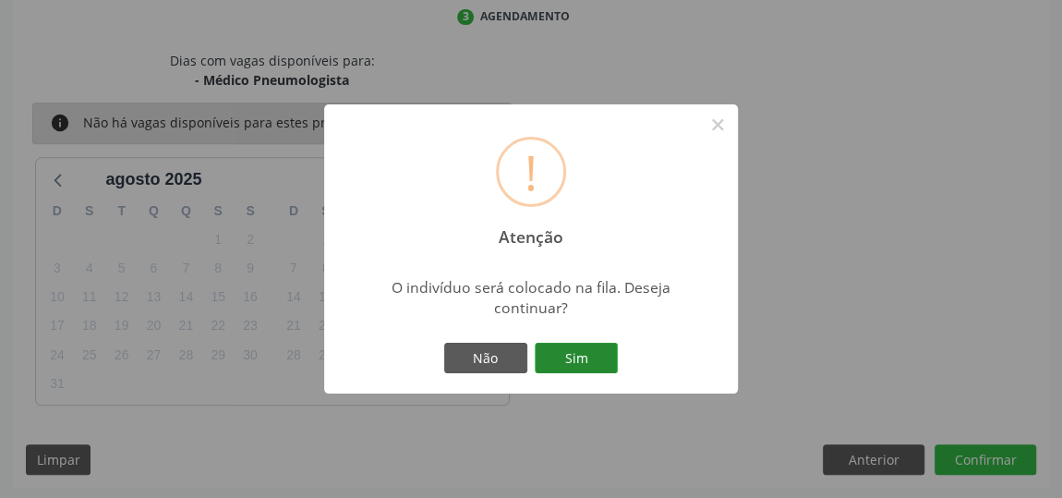
click at [581, 354] on button "Sim" at bounding box center [576, 358] width 83 height 31
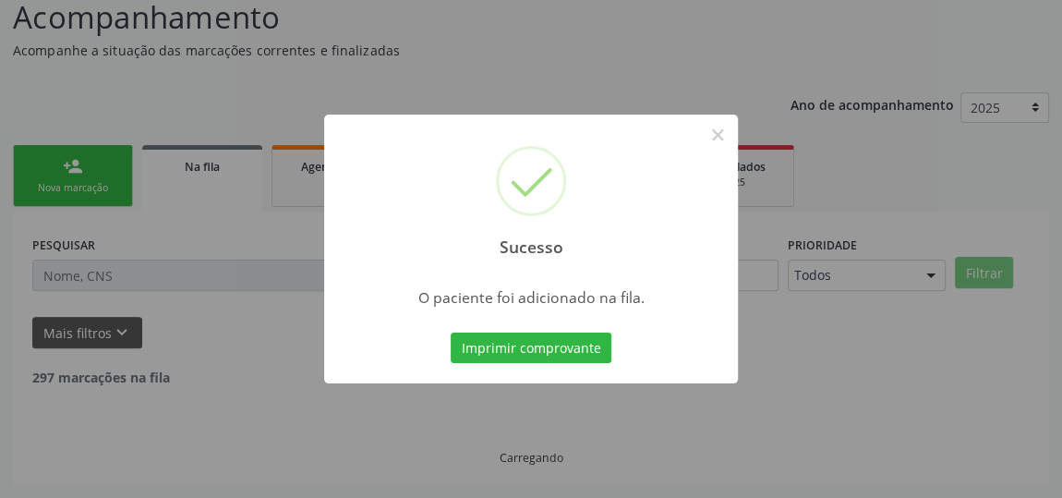
scroll to position [136, 0]
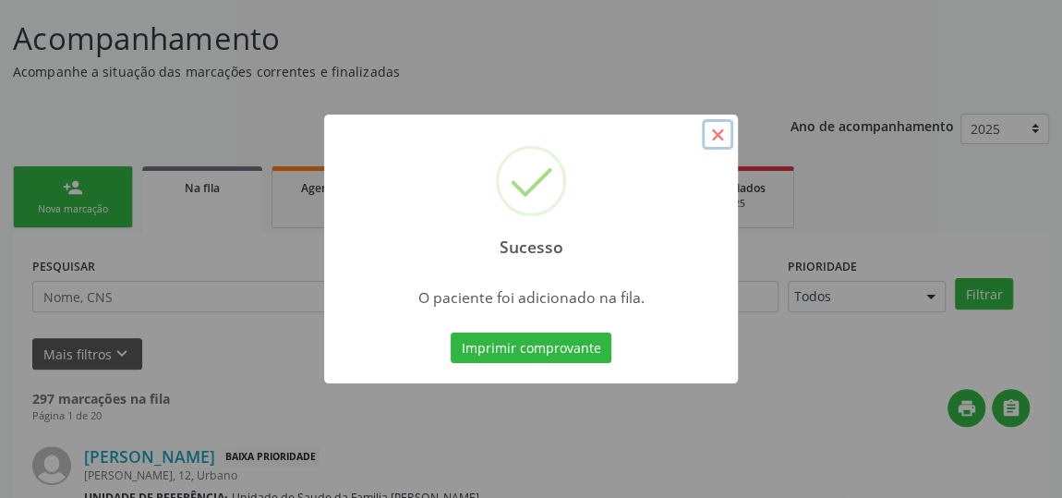
click at [719, 138] on button "×" at bounding box center [717, 134] width 31 height 31
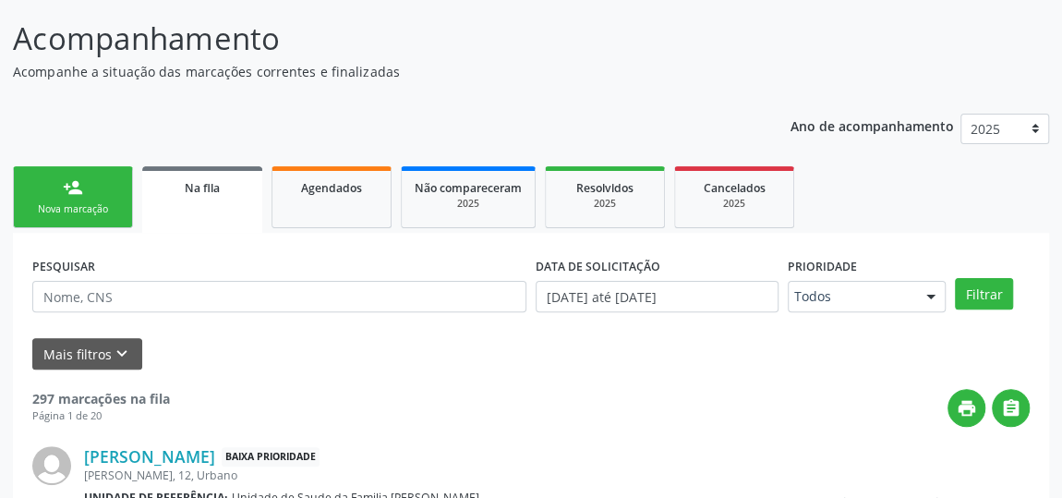
click at [58, 197] on link "person_add Nova marcação" at bounding box center [73, 197] width 120 height 62
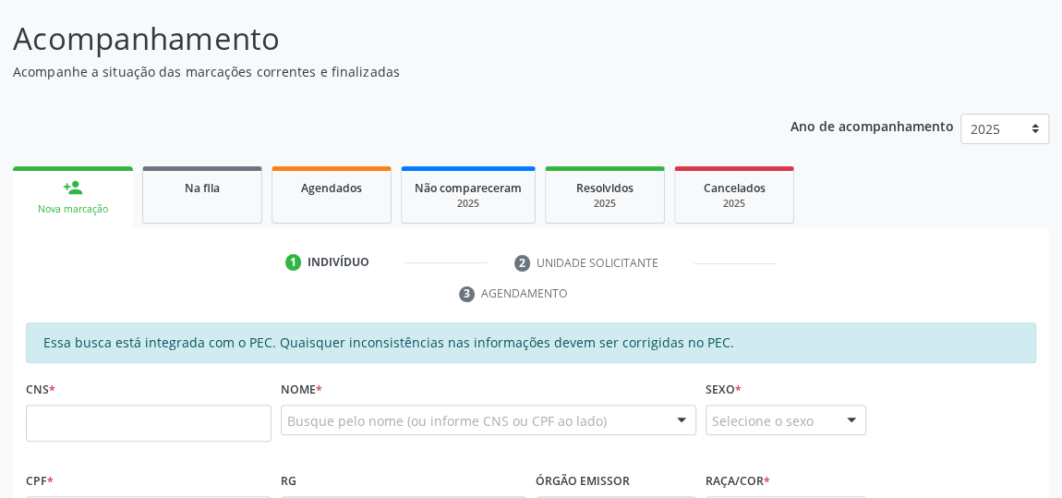
click at [374, 294] on ul "1 Indivíduo 2 Unidade solicitante 3 Agendamento" at bounding box center [531, 279] width 1036 height 62
click at [274, 248] on link "1 Indivíduo" at bounding box center [386, 263] width 228 height 30
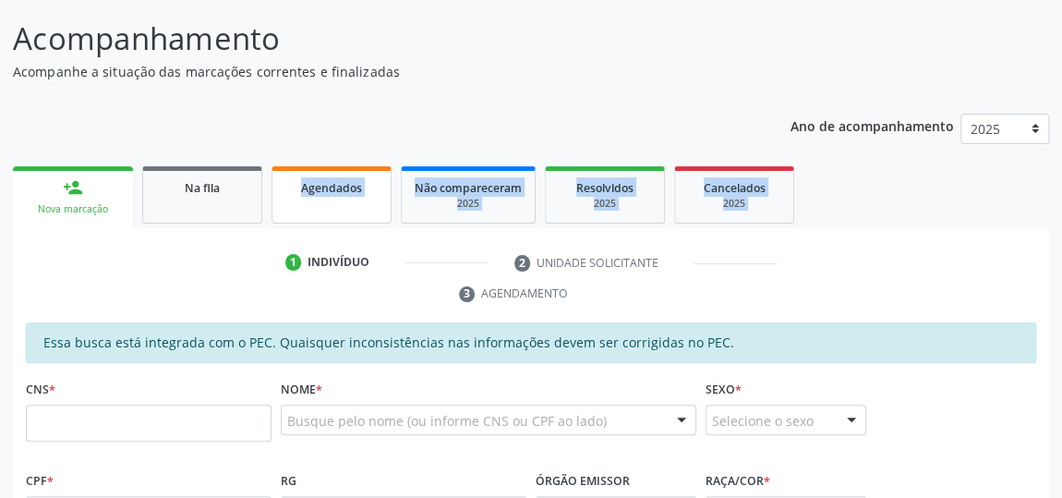
drag, startPoint x: 255, startPoint y: 240, endPoint x: 282, endPoint y: 218, distance: 34.8
click at [274, 211] on link "Agendados" at bounding box center [332, 194] width 120 height 57
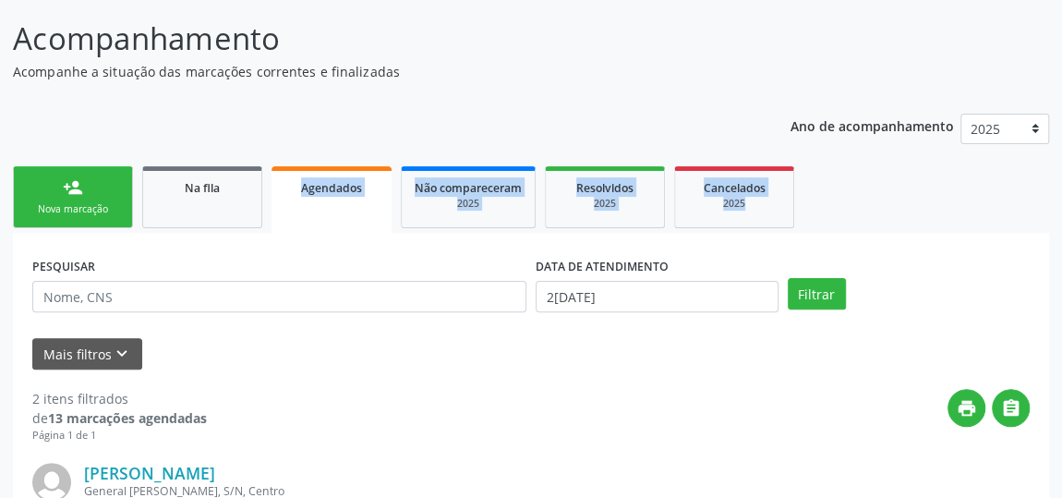
click at [48, 185] on link "person_add Nova marcação" at bounding box center [73, 197] width 120 height 62
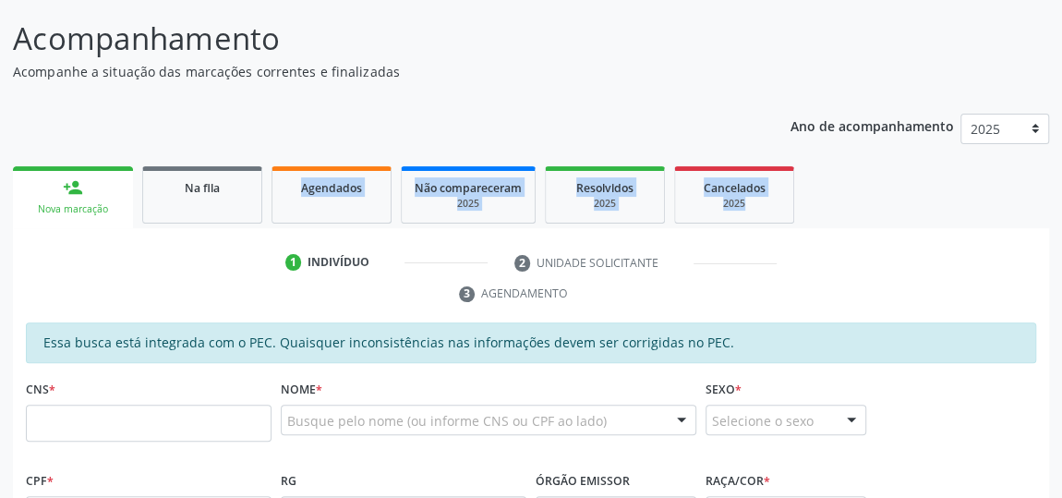
click at [659, 82] on div "Acompanhamento Acompanhe a situação das marcações correntes e finalizadas Relat…" at bounding box center [531, 490] width 1036 height 948
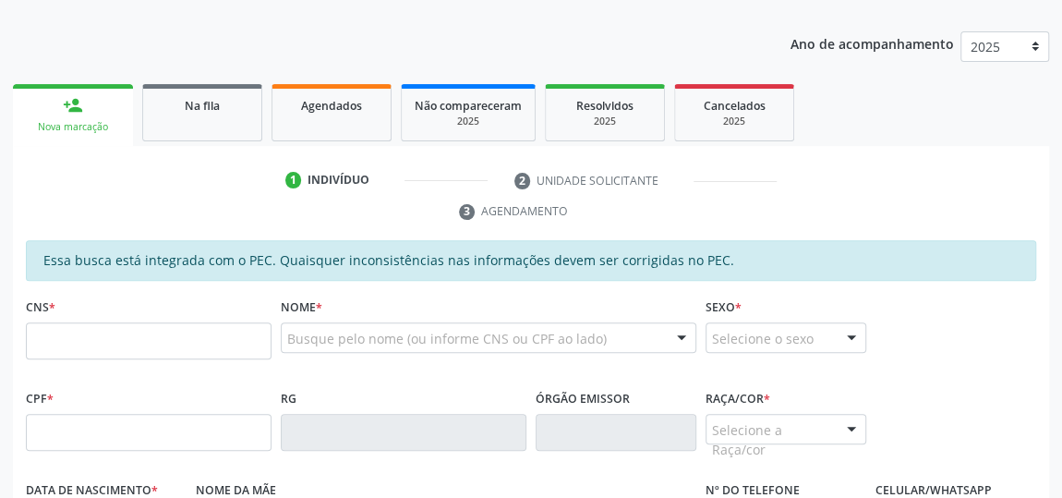
scroll to position [0, 0]
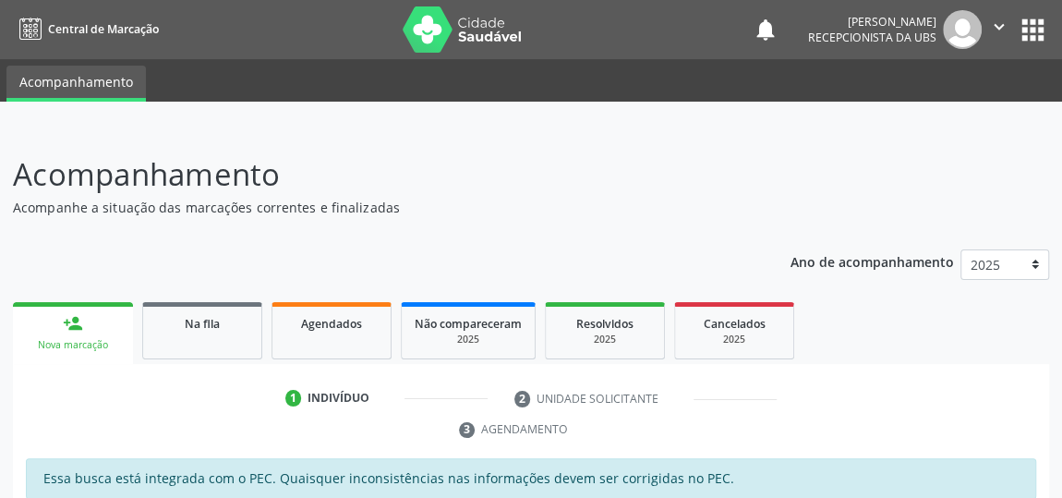
click at [698, 208] on p "Acompanhe a situação das marcações correntes e finalizadas" at bounding box center [375, 207] width 725 height 19
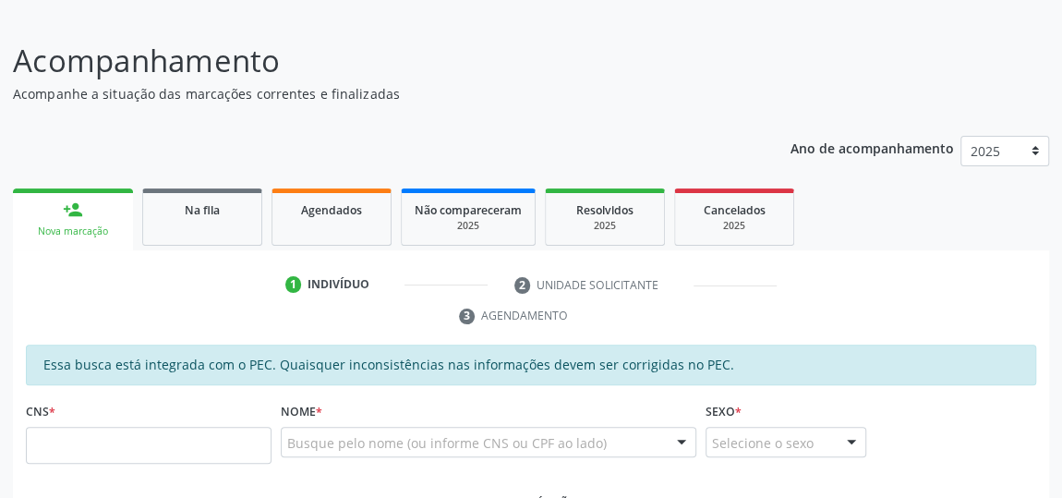
scroll to position [251, 0]
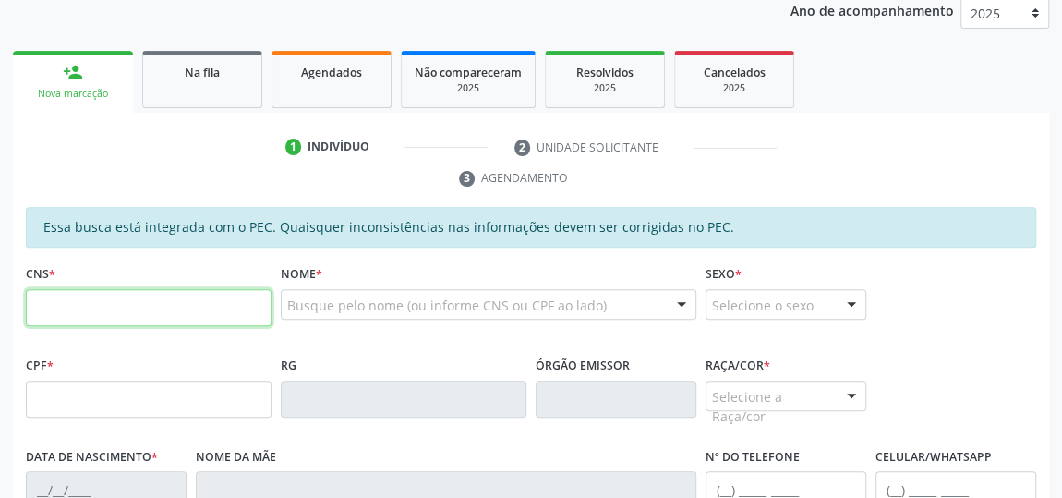
click at [194, 289] on input "text" at bounding box center [149, 307] width 246 height 37
type input "0"
click at [191, 302] on input "text" at bounding box center [149, 307] width 246 height 37
type input "704 6091 8286 1228"
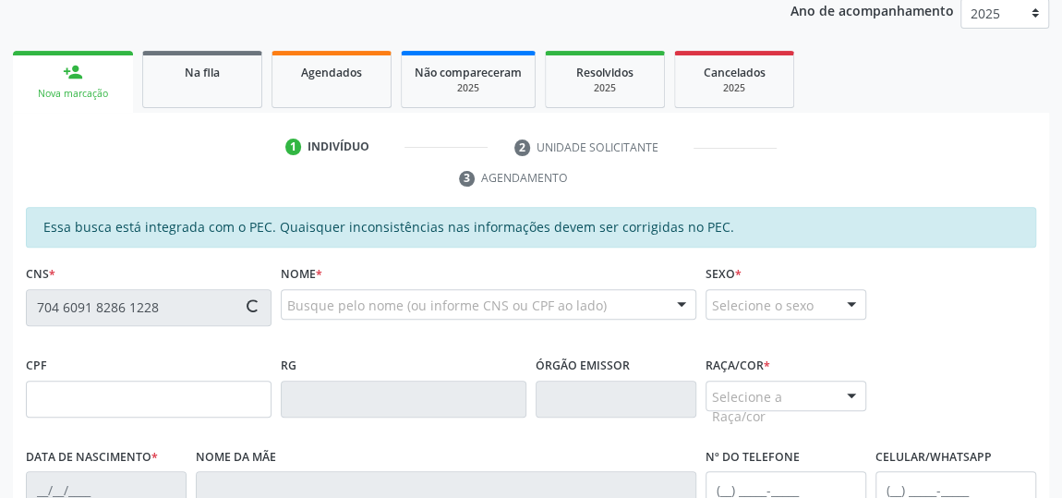
type input "061.174.094-00"
type input "01/08/1985"
type input "(82) 99419-7511"
type input "26"
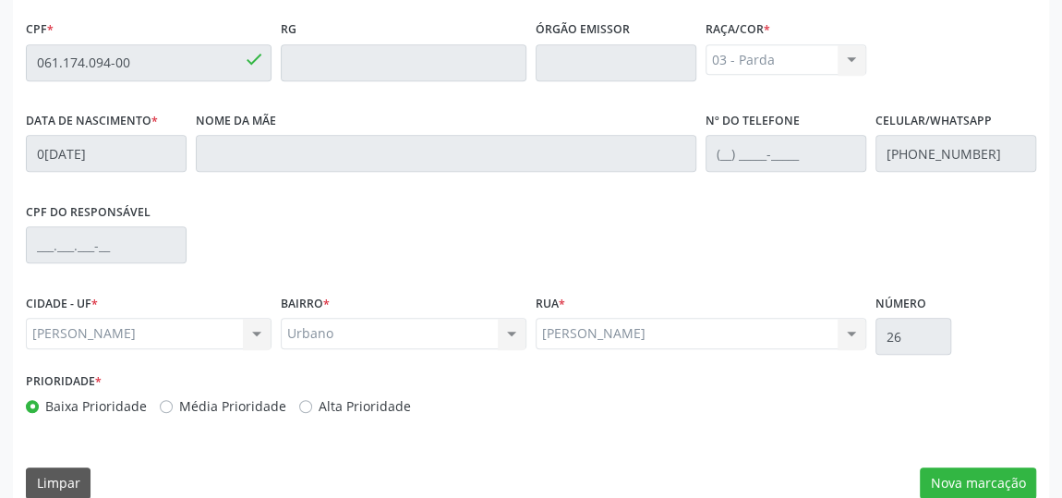
scroll to position [611, 0]
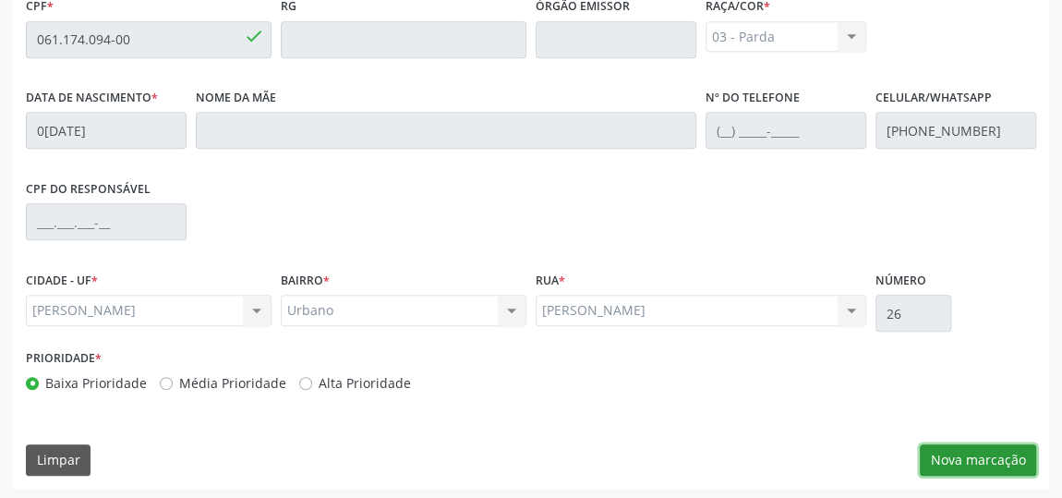
click at [934, 437] on button "Nova marcação" at bounding box center [978, 459] width 116 height 31
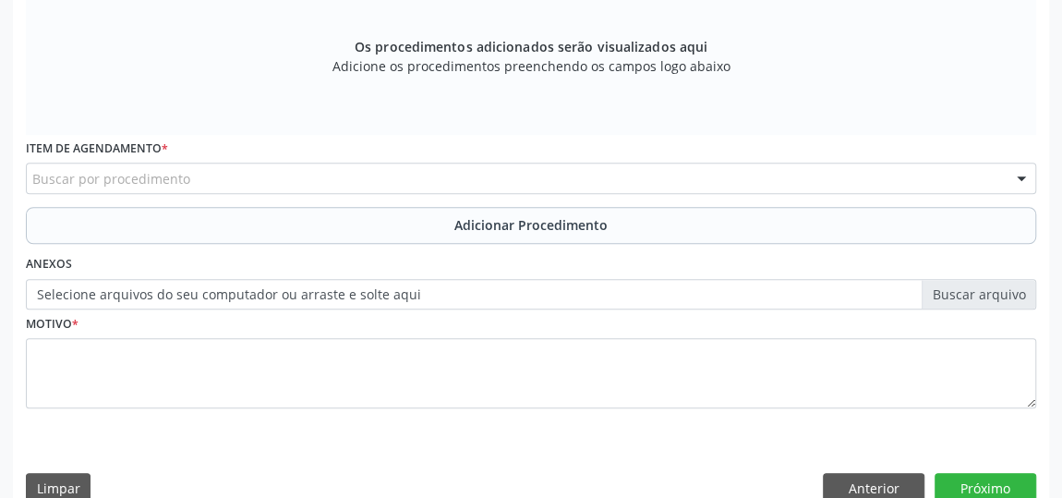
scroll to position [190, 0]
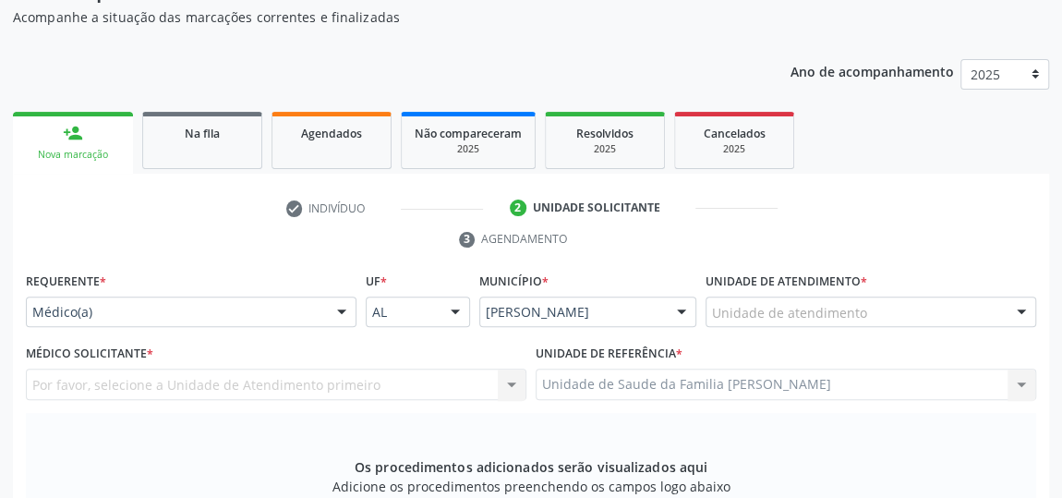
click at [912, 311] on div "Unidade de atendimento" at bounding box center [871, 311] width 331 height 31
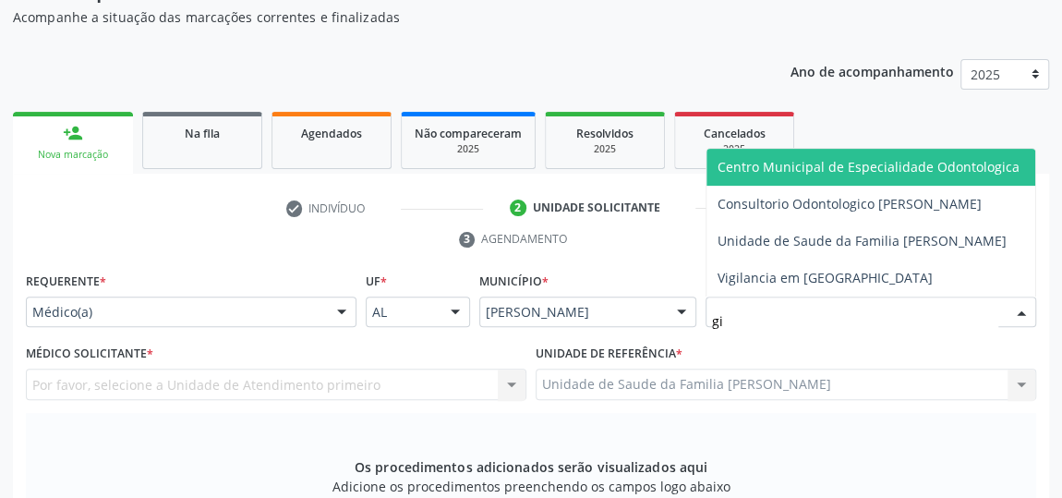
type input "gis"
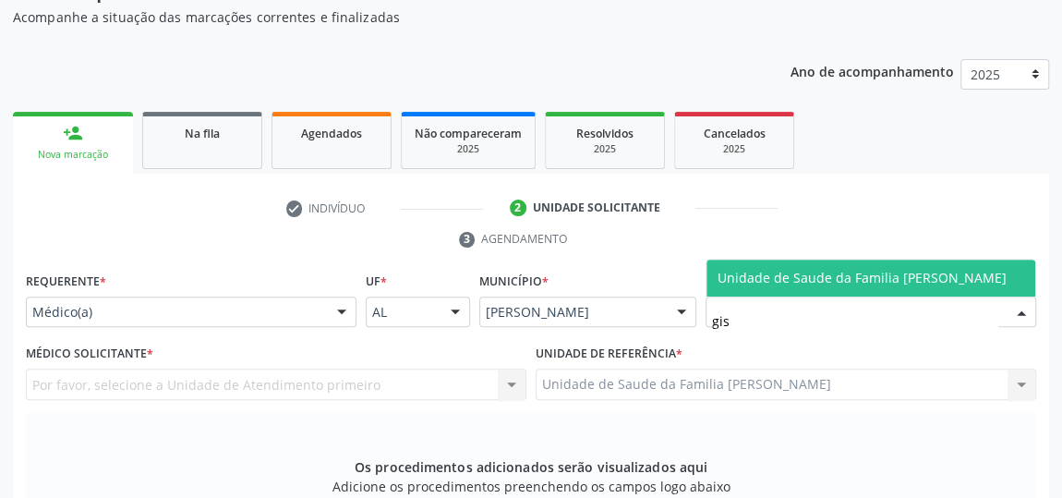
click at [907, 269] on span "Unidade de Saude da Familia [PERSON_NAME]" at bounding box center [862, 278] width 289 height 18
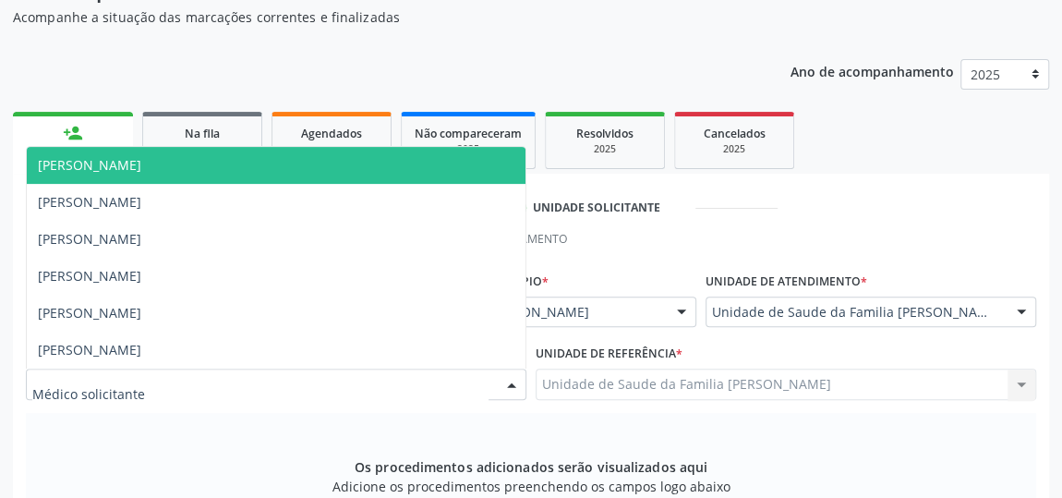
click at [509, 384] on div at bounding box center [512, 384] width 28 height 31
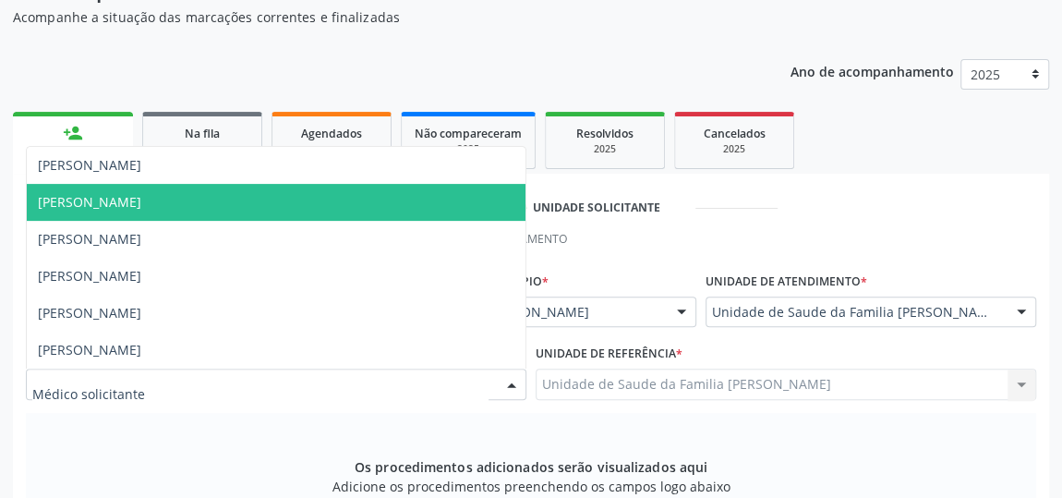
click at [92, 200] on span "[PERSON_NAME]" at bounding box center [89, 202] width 103 height 18
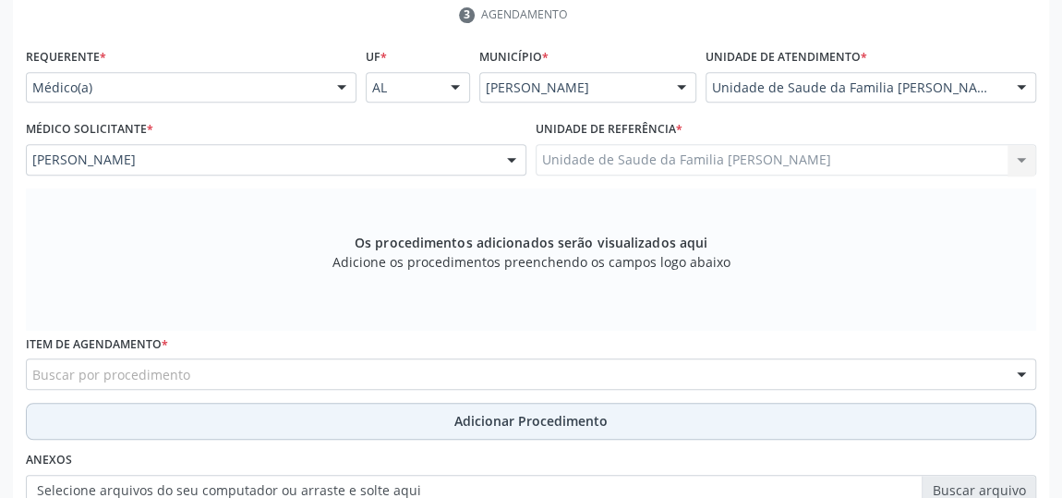
scroll to position [611, 0]
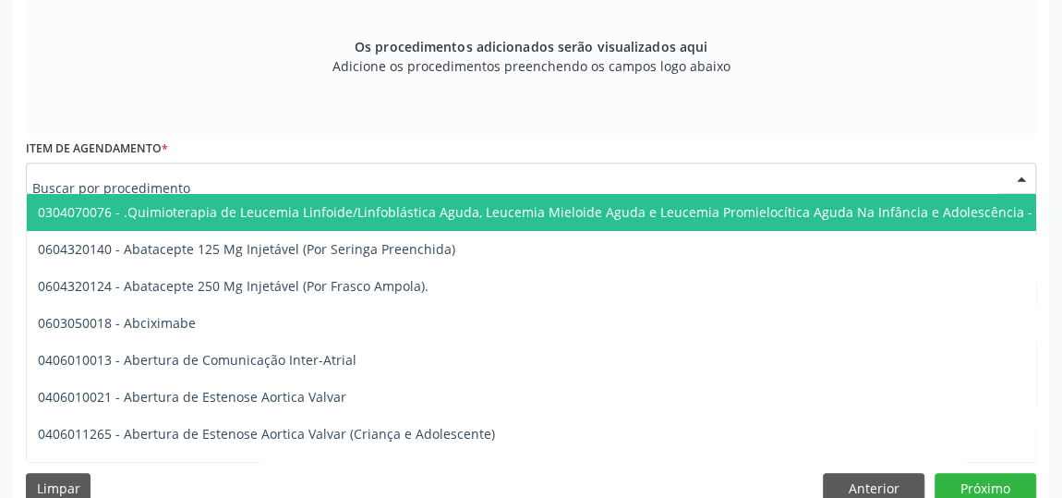
click at [434, 172] on div at bounding box center [531, 178] width 1010 height 31
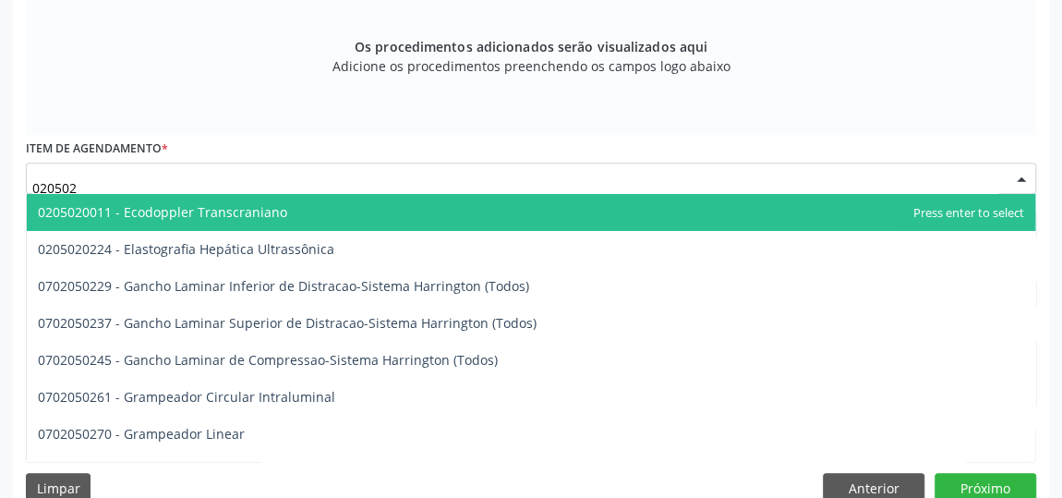
type input "0205020"
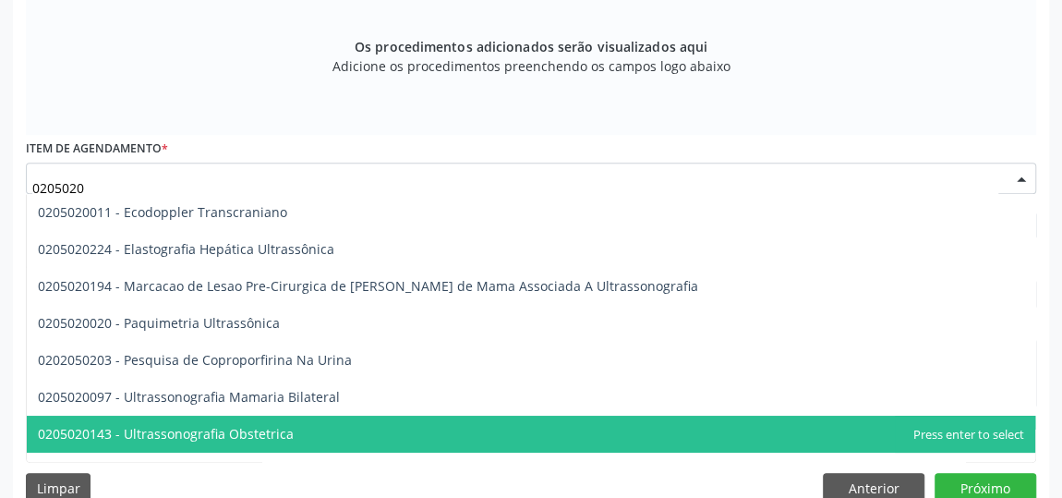
click at [215, 434] on span "0205020143 - Ultrassonografia Obstetrica" at bounding box center [166, 434] width 256 height 18
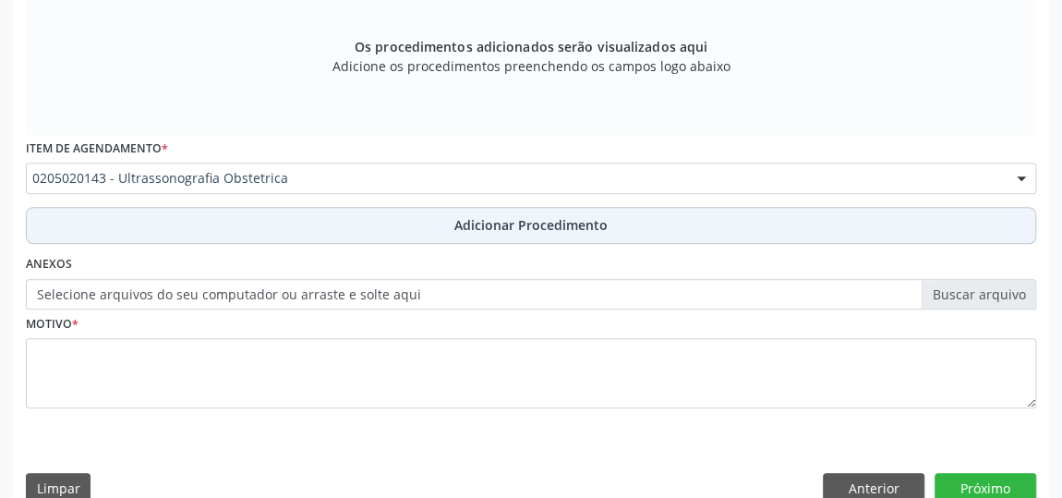
click at [515, 229] on span "Adicionar Procedimento" at bounding box center [530, 224] width 153 height 19
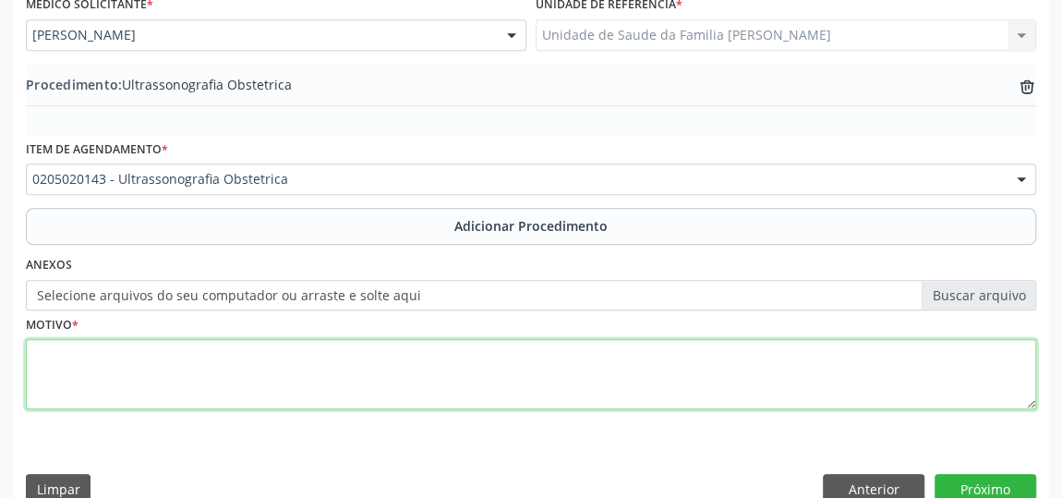
click at [416, 363] on textarea at bounding box center [531, 374] width 1010 height 70
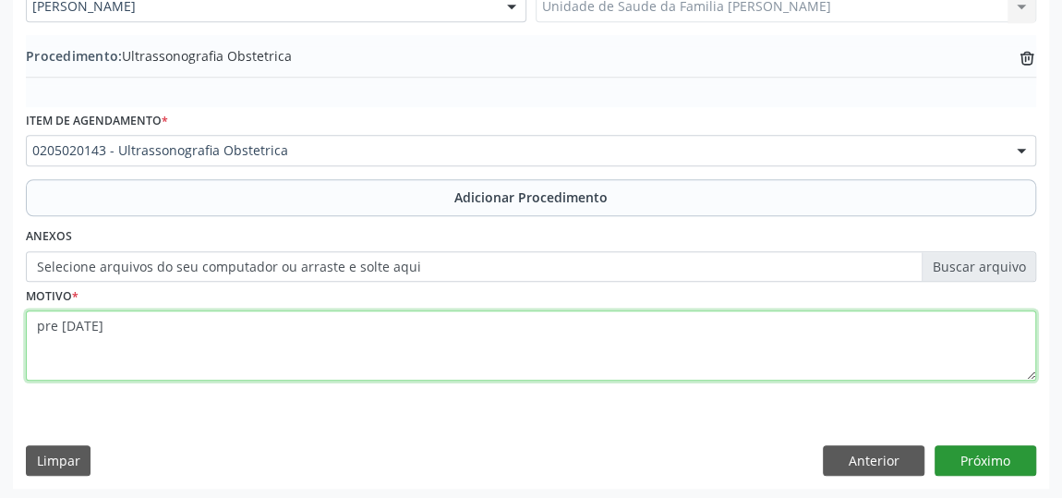
type textarea "pre natal"
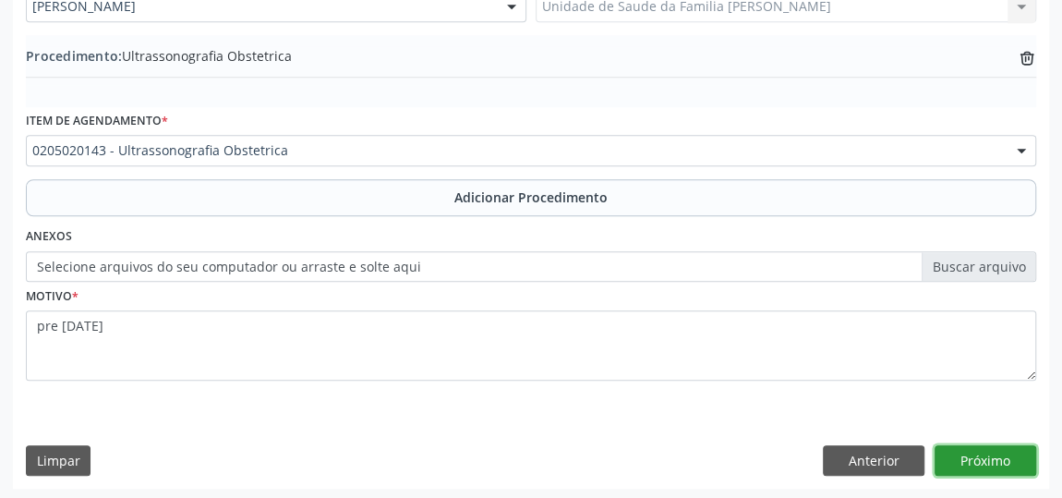
click at [934, 437] on button "Próximo" at bounding box center [986, 460] width 102 height 31
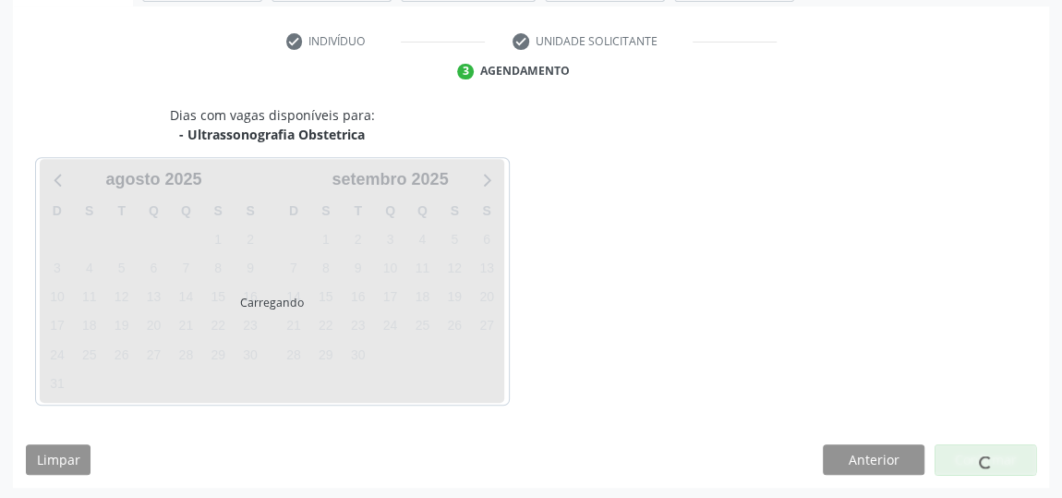
scroll to position [412, 0]
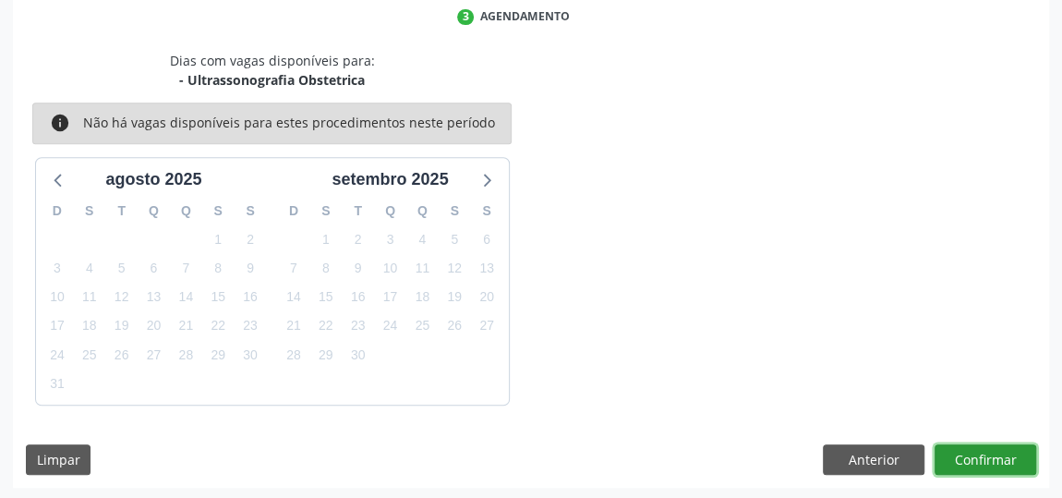
click at [934, 437] on button "Confirmar" at bounding box center [986, 459] width 102 height 31
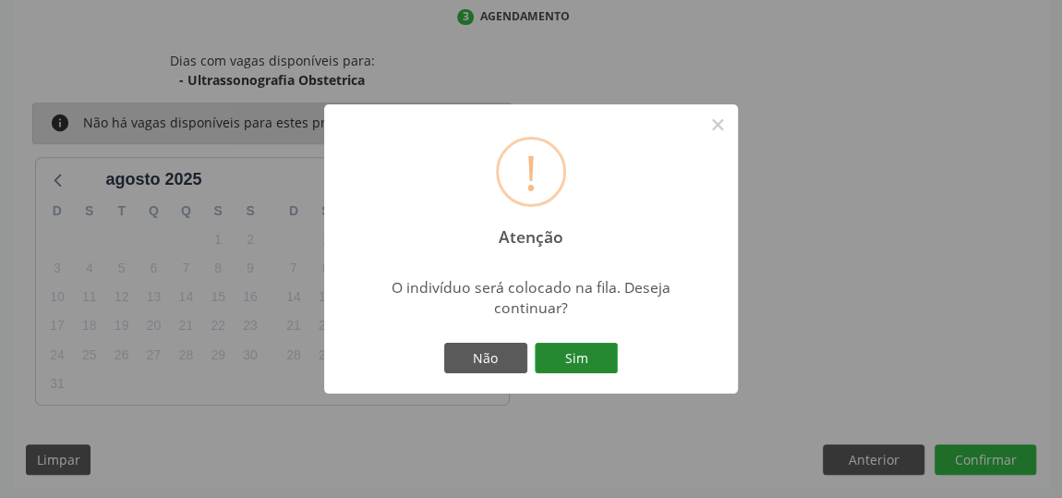
click at [579, 368] on button "Sim" at bounding box center [576, 358] width 83 height 31
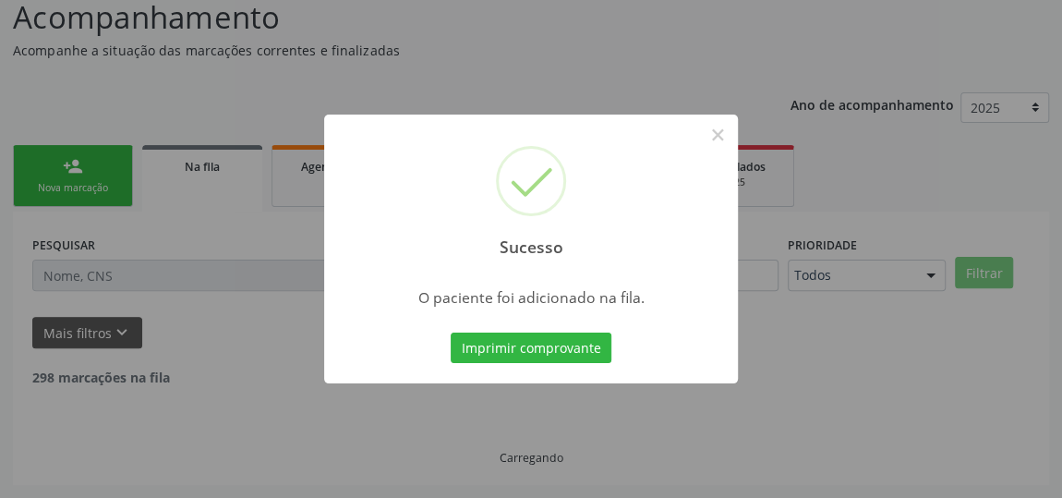
scroll to position [136, 0]
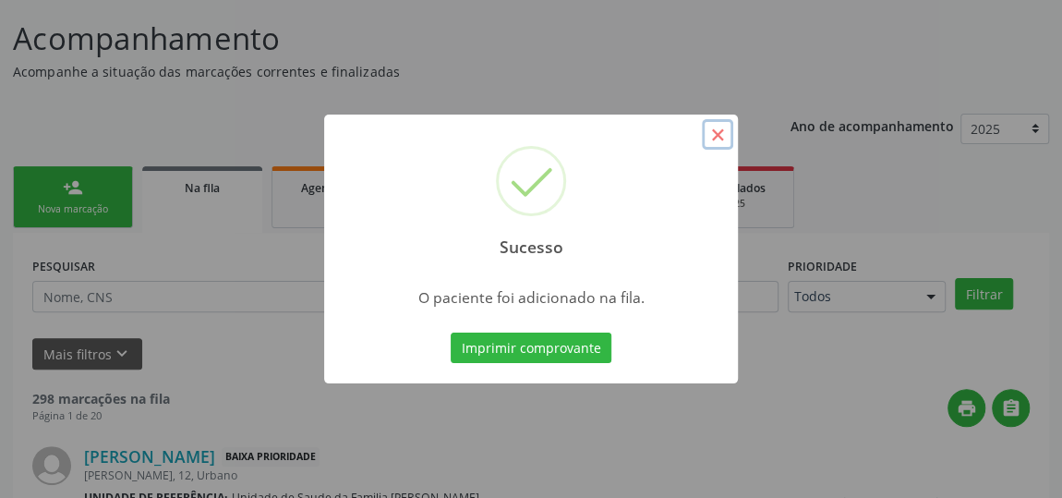
click at [717, 128] on button "×" at bounding box center [717, 134] width 31 height 31
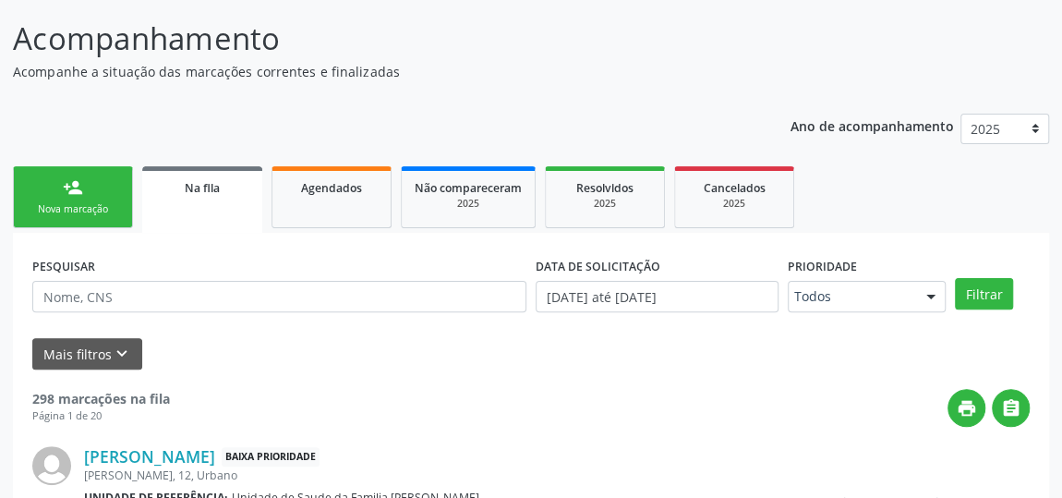
click at [107, 227] on ul "person_add Nova marcação Na fila Agendados Não compareceram 2025 Resolvidos 202…" at bounding box center [531, 197] width 1036 height 71
click at [95, 182] on link "person_add Nova marcação" at bounding box center [73, 197] width 120 height 62
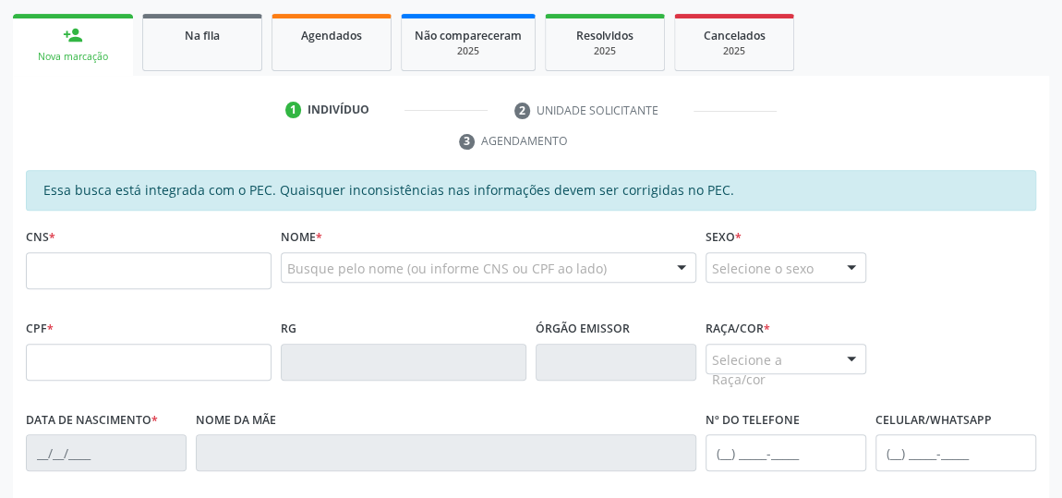
scroll to position [304, 0]
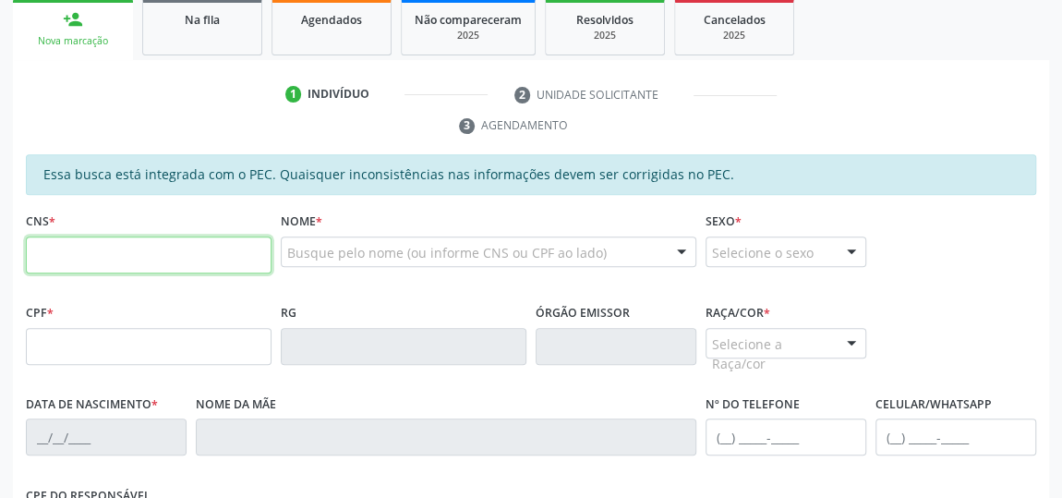
click at [168, 245] on input "text" at bounding box center [149, 254] width 246 height 37
type input "707 1008 7284 6920"
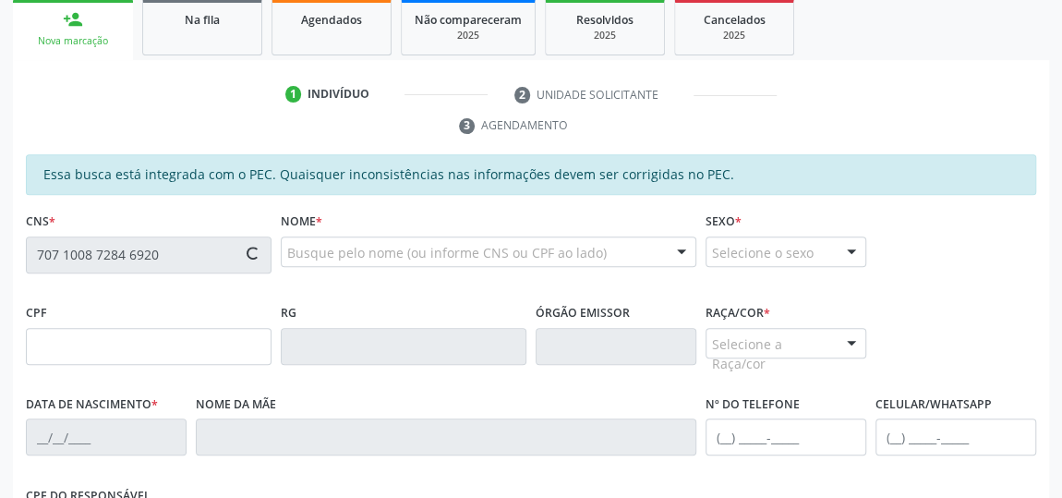
type input "082.704.964-13"
type input "14/01/1986"
type input "Maria de Lourdes Rosendo"
type input "(82) 99104-8232"
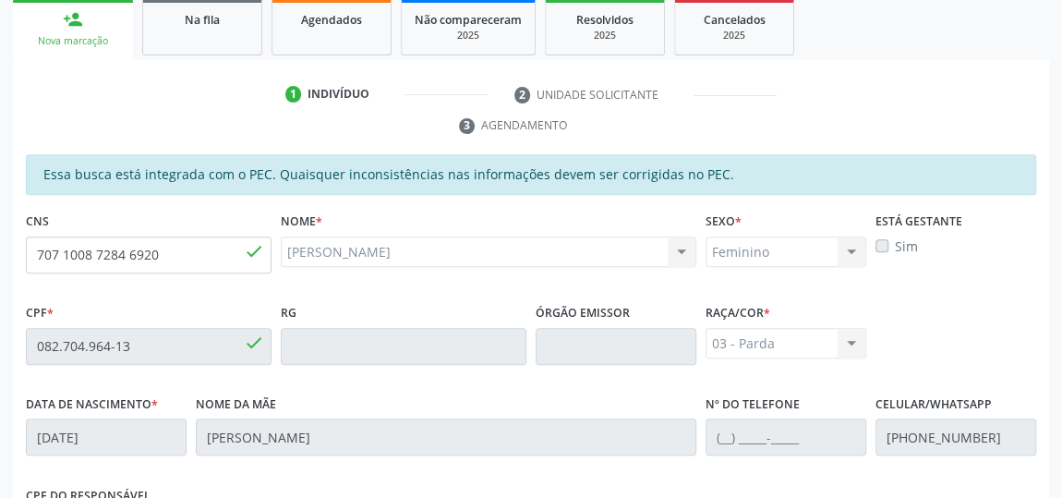
scroll to position [611, 0]
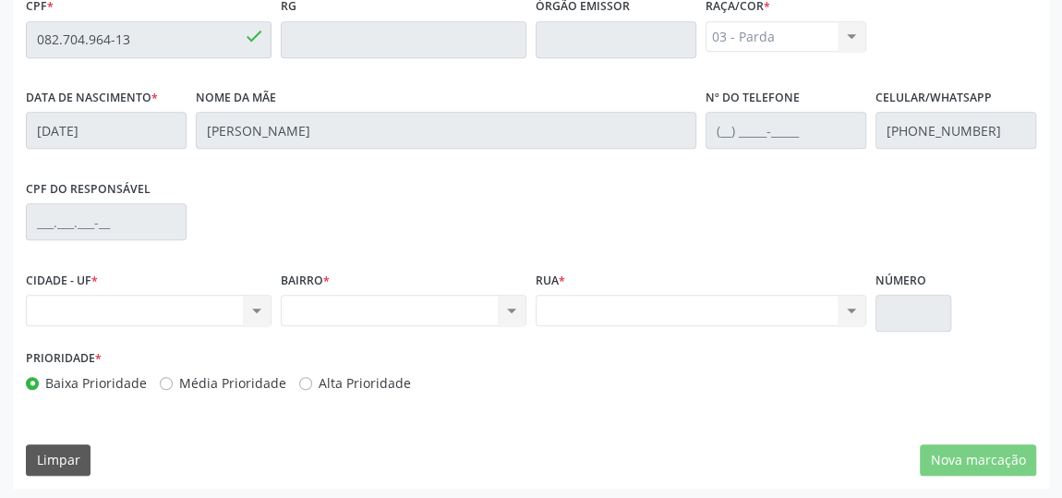
click at [255, 310] on div "Nenhum resultado encontrado para: " " Não há nenhuma opção para ser exibida." at bounding box center [149, 310] width 246 height 31
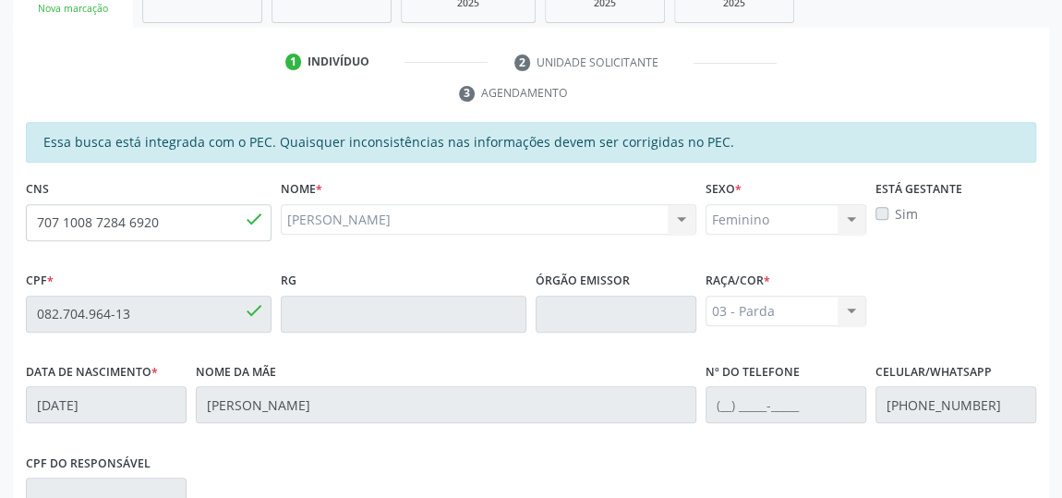
scroll to position [190, 0]
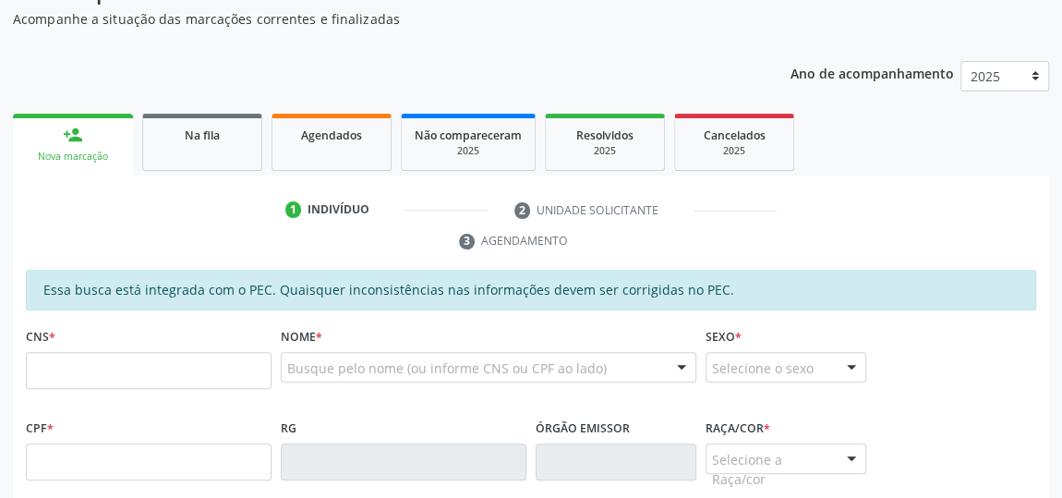
scroll to position [188, 0]
click at [141, 355] on input "text" at bounding box center [149, 370] width 246 height 37
type input "707 1098 1143 8820"
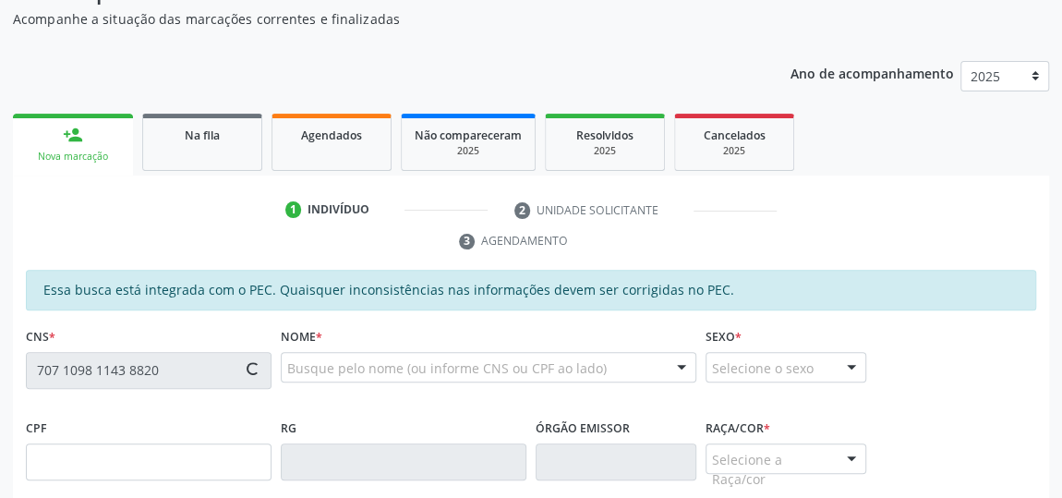
scroll to position [440, 0]
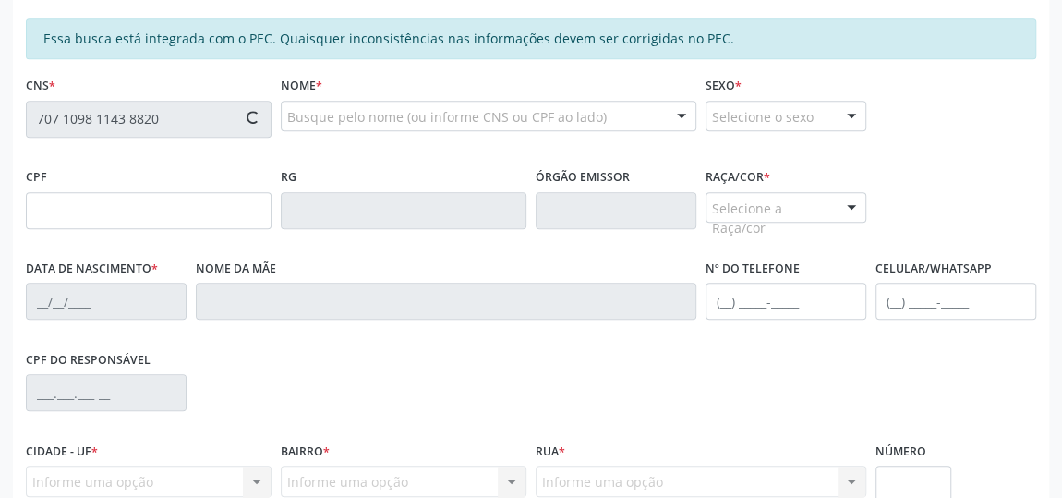
type input "015.338.244-95"
type input "12/03/1970"
type input "Maria Rodrigues da Silva"
type input "(82) 99387-9420"
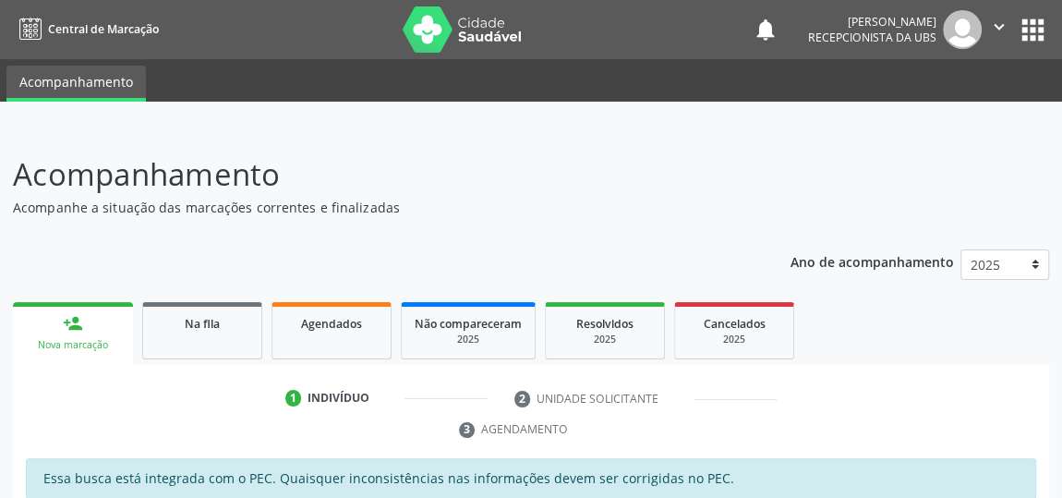
scroll to position [0, 0]
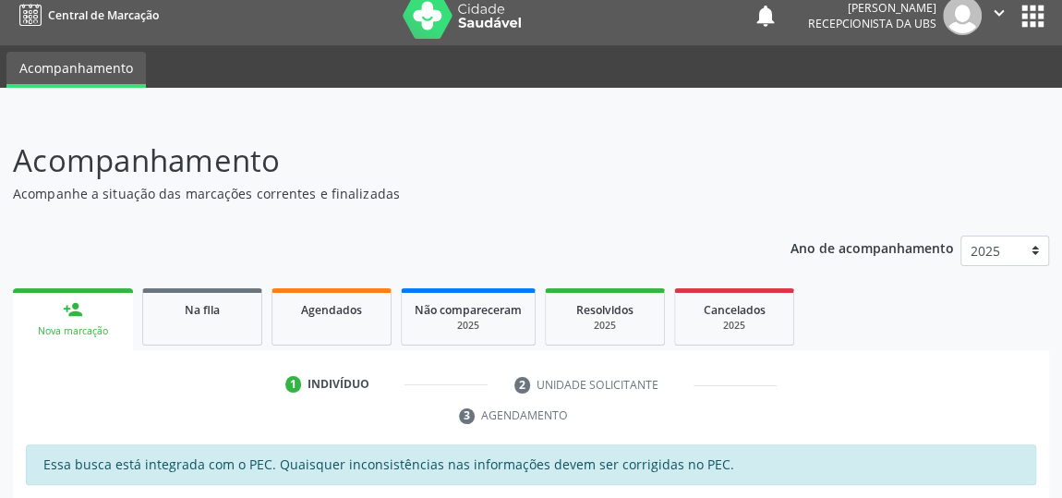
click at [179, 168] on p "Acompanhamento" at bounding box center [375, 161] width 725 height 46
drag, startPoint x: 179, startPoint y: 168, endPoint x: 637, endPoint y: 131, distance: 459.6
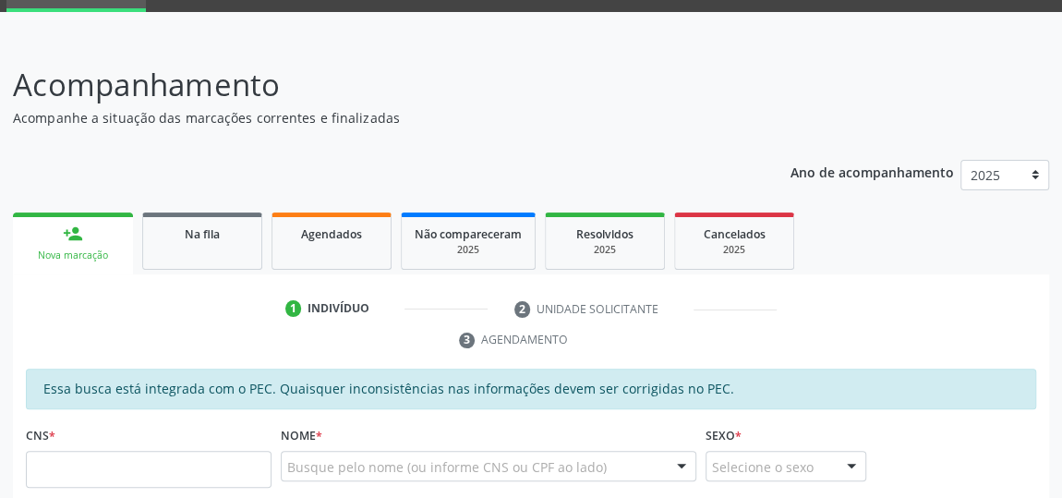
scroll to position [182, 0]
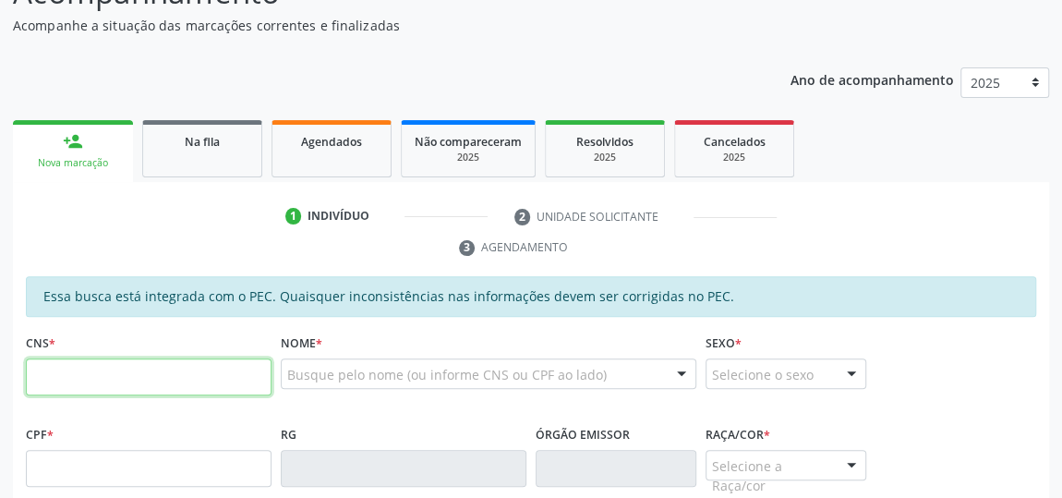
click at [188, 382] on input "text" at bounding box center [149, 376] width 246 height 37
type input "703 4042 5016 9117"
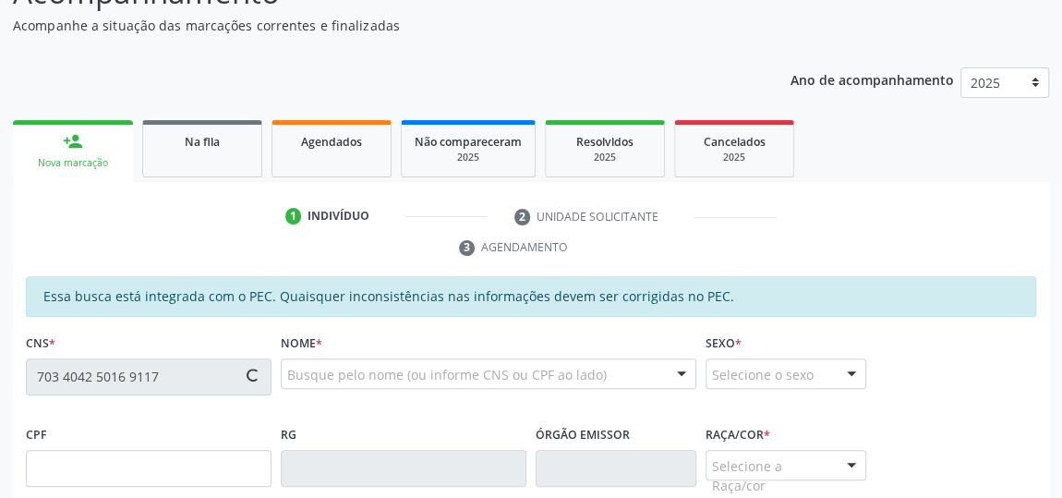
type input "956.543.214-04"
type input "06/04/1969"
type input "Maria Sabino dos Santos"
type input "(82) 99192-4914"
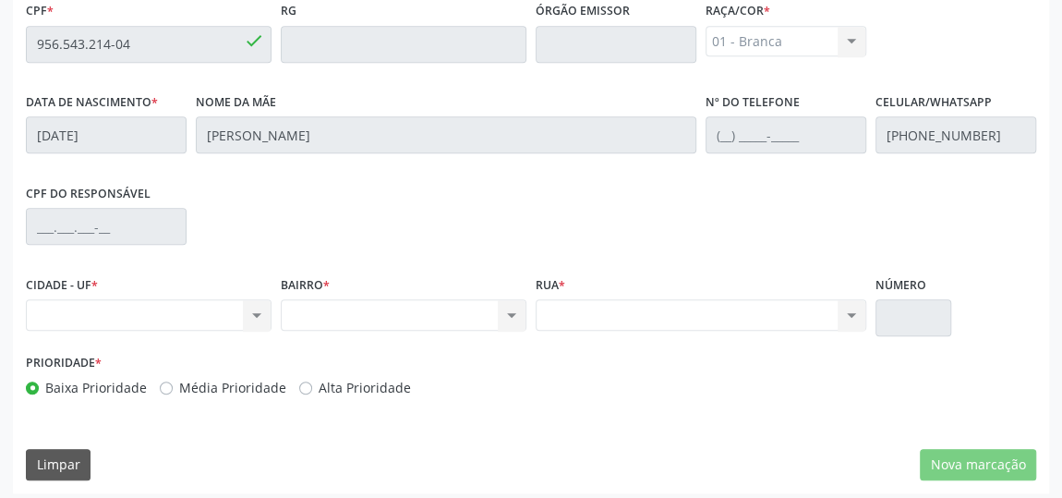
scroll to position [611, 0]
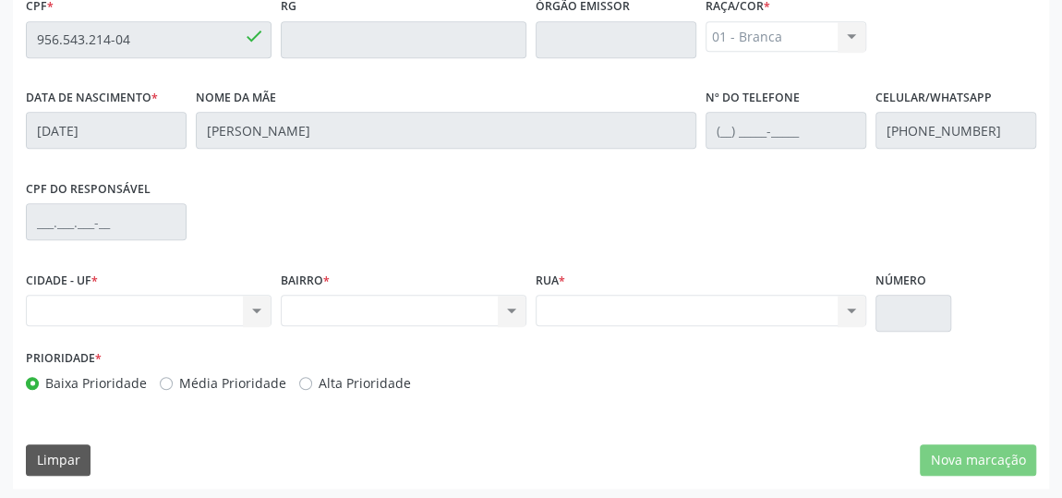
click at [262, 308] on div "Nenhum resultado encontrado para: " " Não há nenhuma opção para ser exibida." at bounding box center [149, 310] width 246 height 31
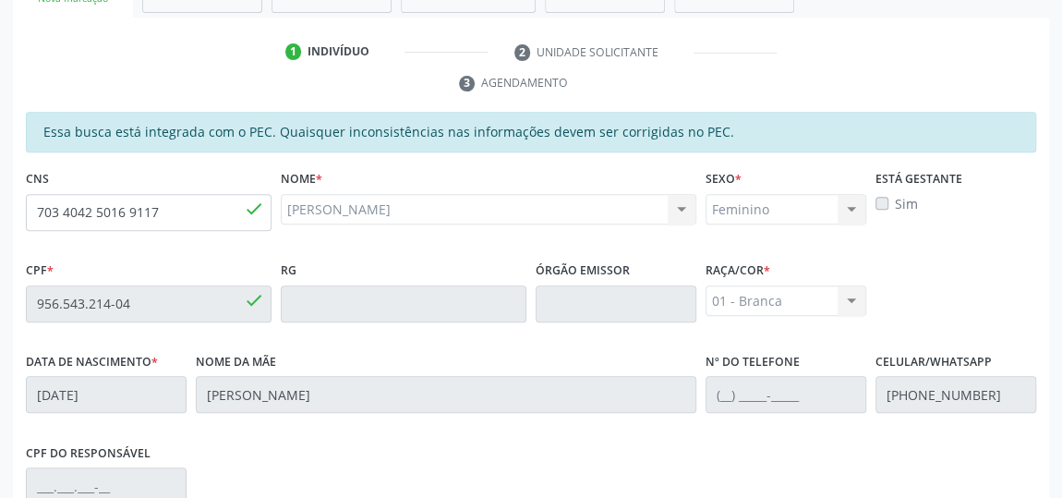
scroll to position [106, 0]
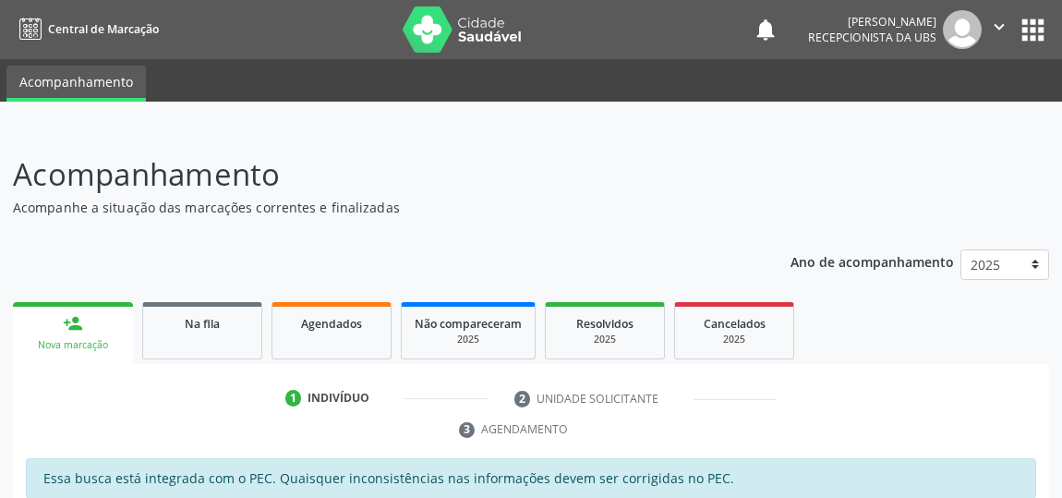
scroll to position [106, 0]
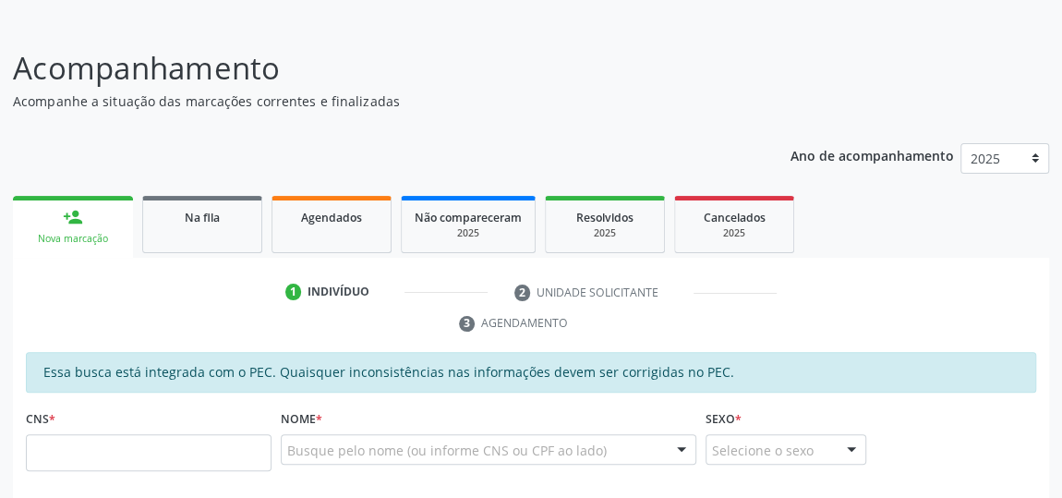
click at [254, 445] on input "text" at bounding box center [149, 452] width 246 height 37
type input "6"
type input "703 4042 5016 9117"
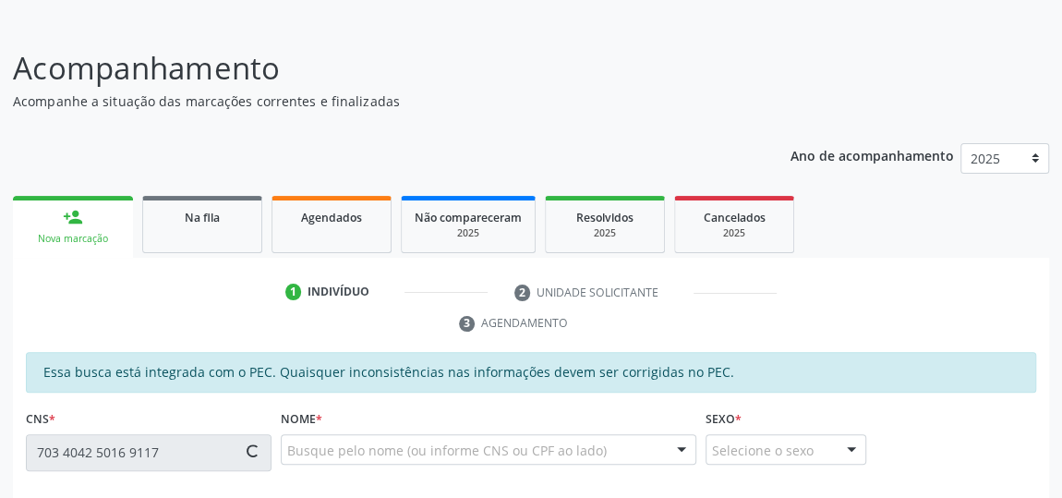
type input "956.543.214-04"
type input "06/04/1969"
type input "Maria Sabino dos Santos"
type input "(82) 99192-4914"
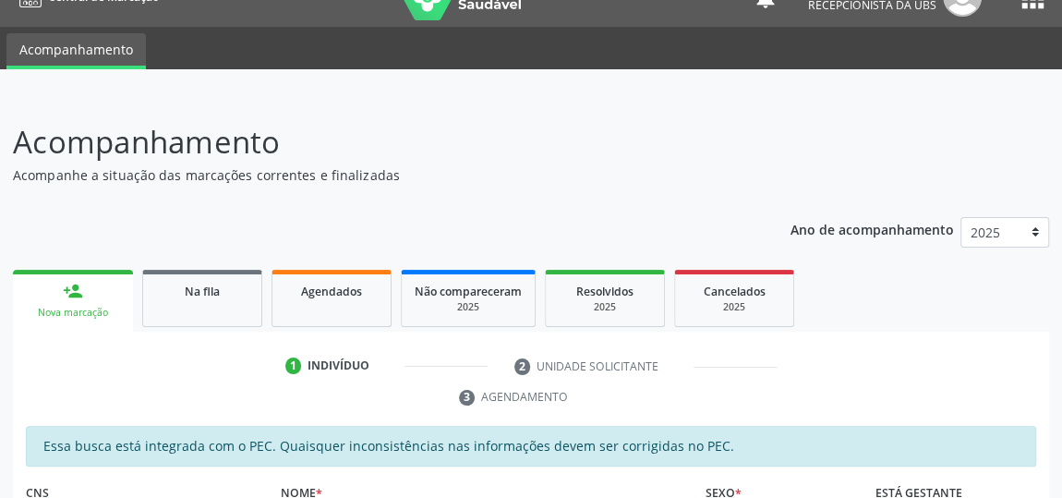
scroll to position [0, 0]
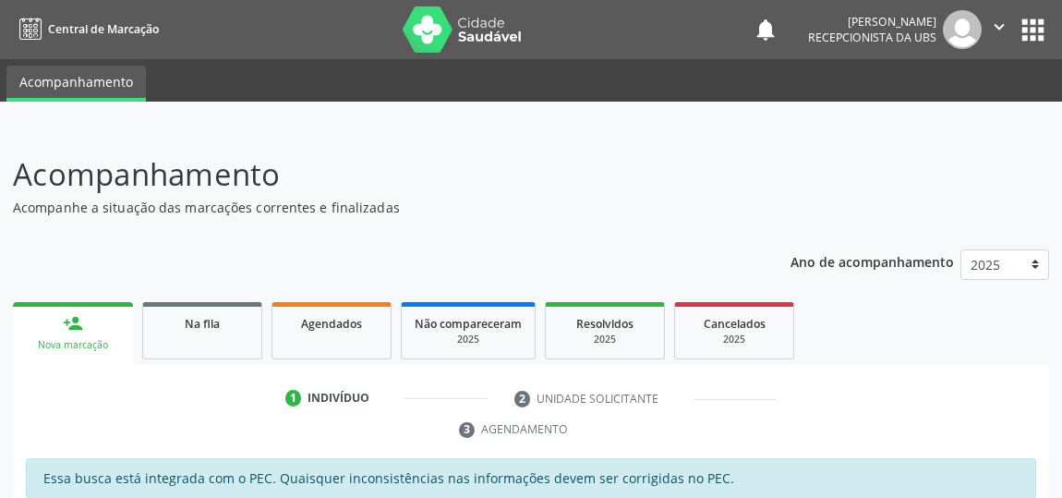
scroll to position [14, 0]
drag, startPoint x: 2, startPoint y: 10, endPoint x: 661, endPoint y: 146, distance: 673.3
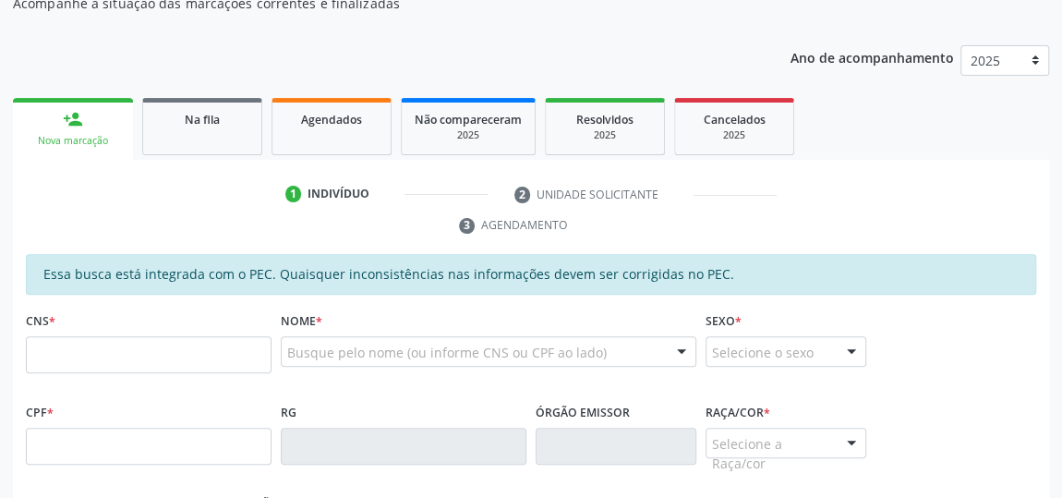
scroll to position [269, 0]
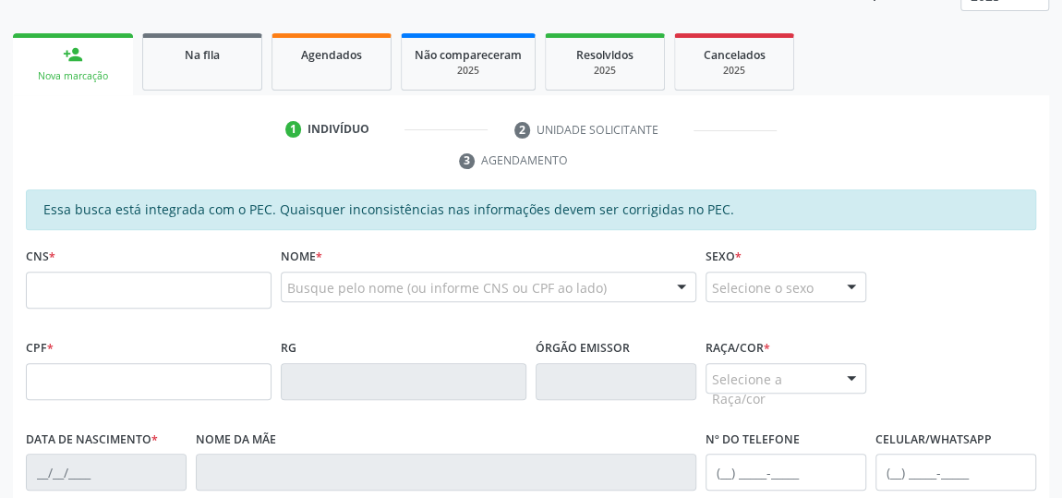
click at [634, 127] on li "2 Unidade solicitante" at bounding box center [646, 130] width 290 height 31
click at [185, 292] on input "text" at bounding box center [149, 290] width 246 height 37
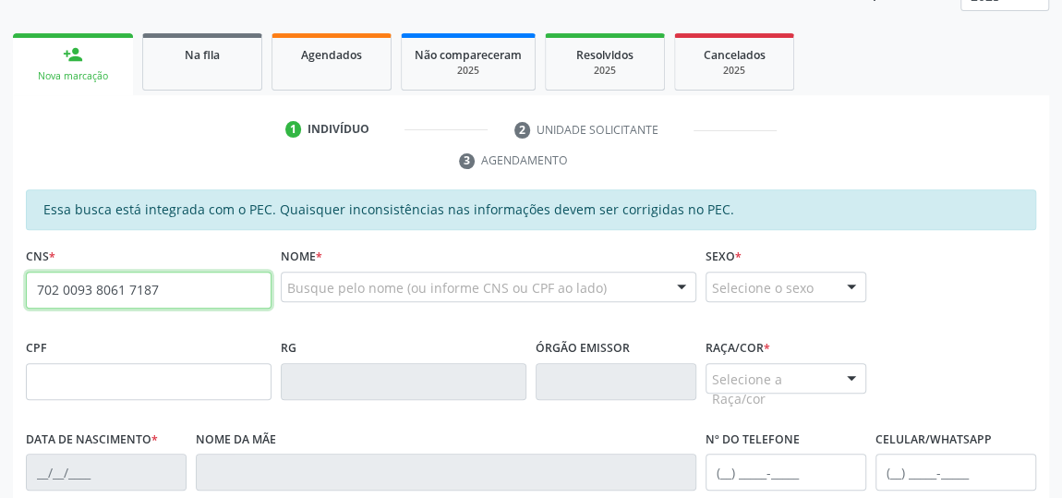
type input "702 0093 8061 7187"
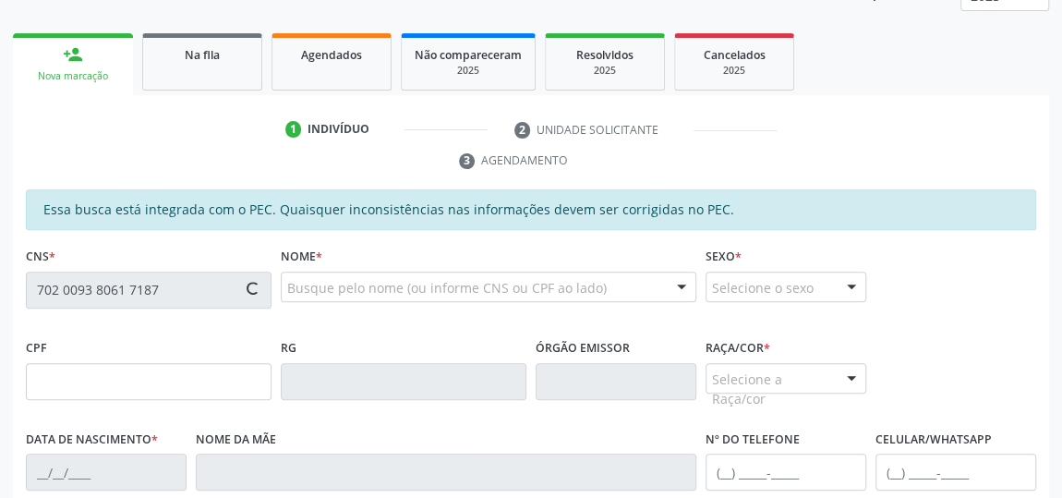
type input "015.760.334-22"
type input "0[DATE]"
type input "[PERSON_NAME]"
type input "[PHONE_NUMBER]"
type input "S/N"
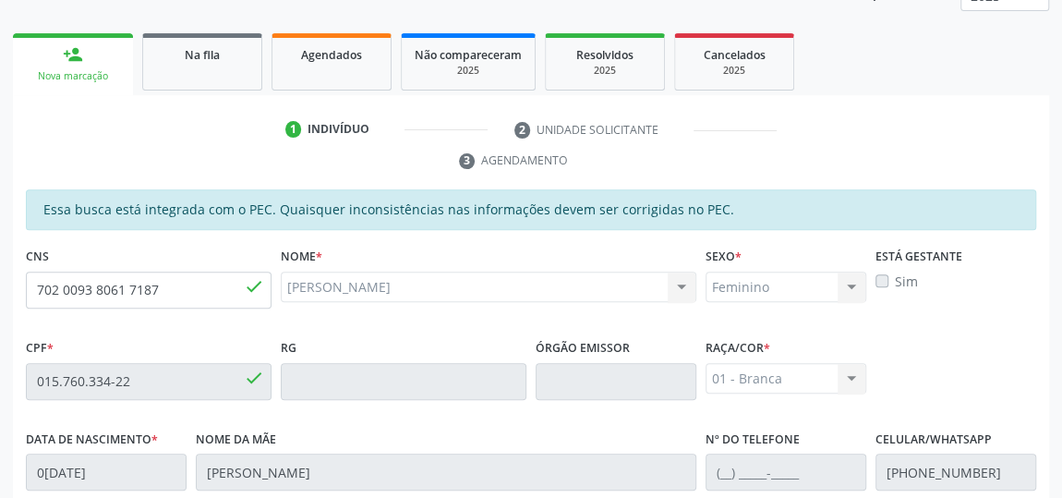
scroll to position [611, 0]
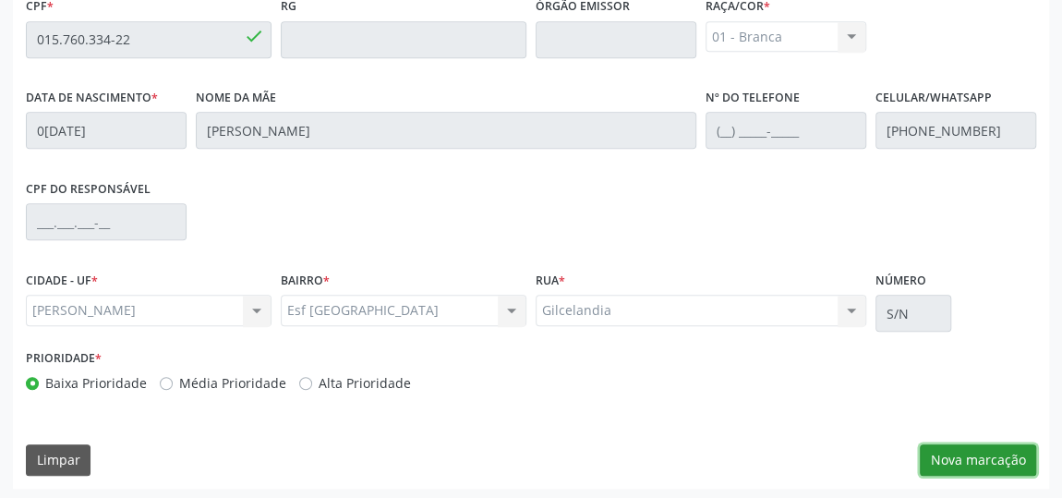
click at [966, 450] on button "Nova marcação" at bounding box center [978, 459] width 116 height 31
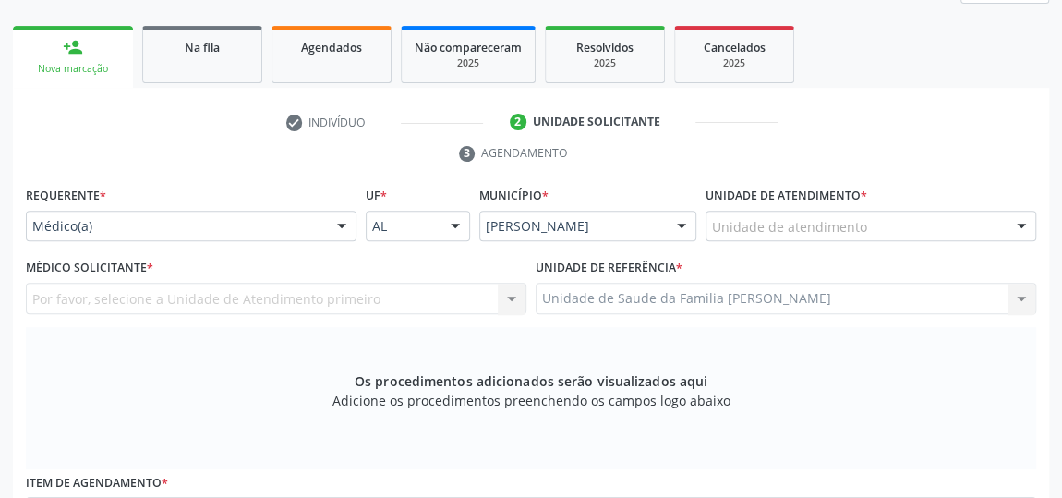
scroll to position [274, 0]
click at [913, 240] on div "Unidade de atendimento Aeronave Baron 58 Aeronave Cessna Associacao Divina Mise…" at bounding box center [871, 227] width 331 height 31
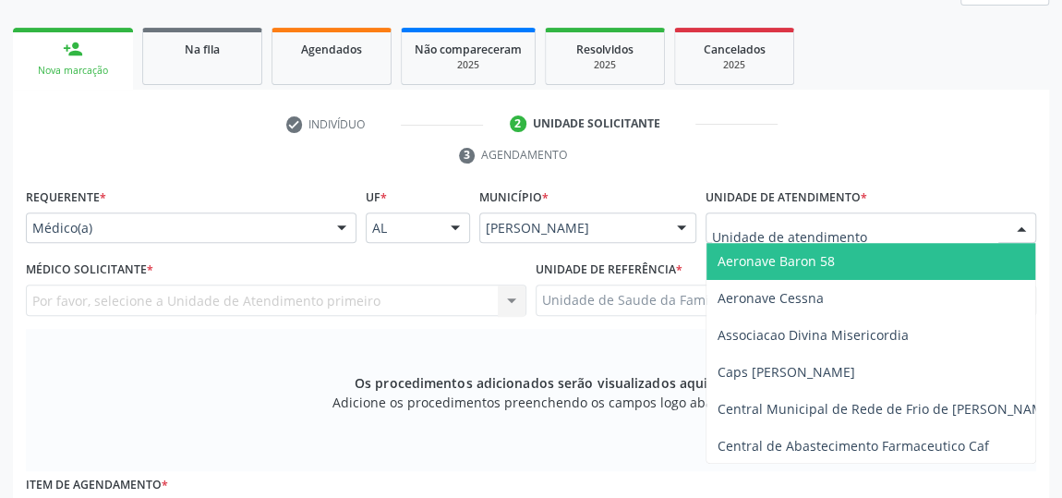
click at [908, 231] on input "text" at bounding box center [855, 237] width 286 height 37
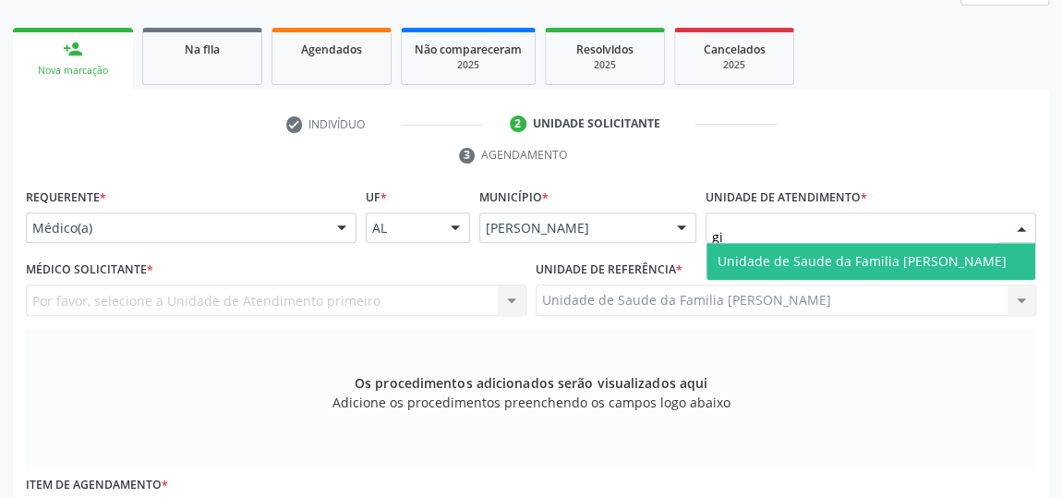
type input "gis"
click at [876, 252] on span "Unidade de Saude da Familia [PERSON_NAME]" at bounding box center [862, 261] width 289 height 18
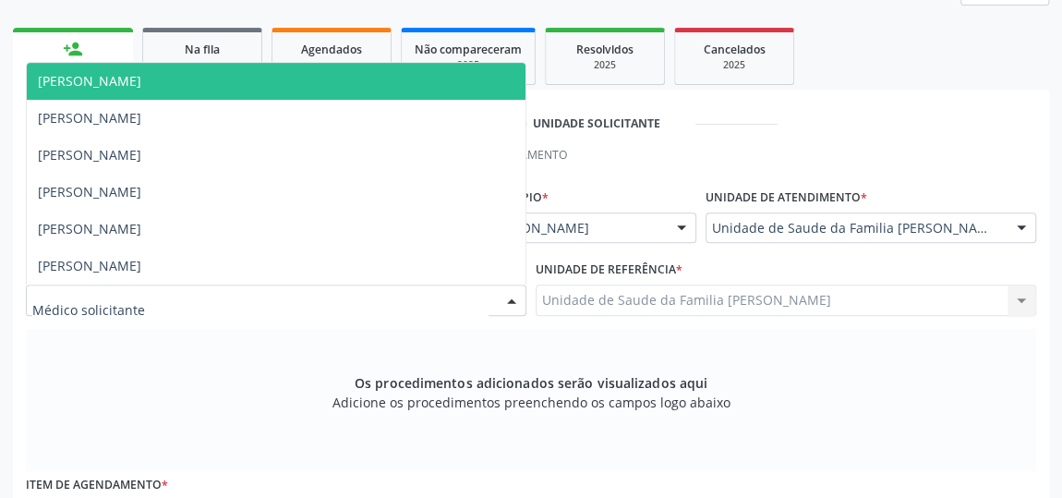
click at [515, 293] on div at bounding box center [512, 300] width 28 height 31
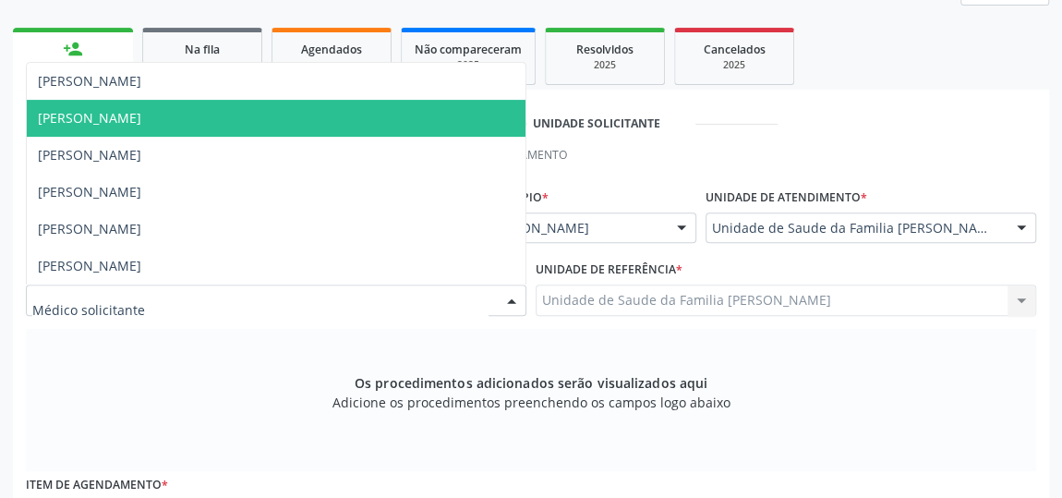
click at [141, 123] on span "[PERSON_NAME]" at bounding box center [89, 118] width 103 height 18
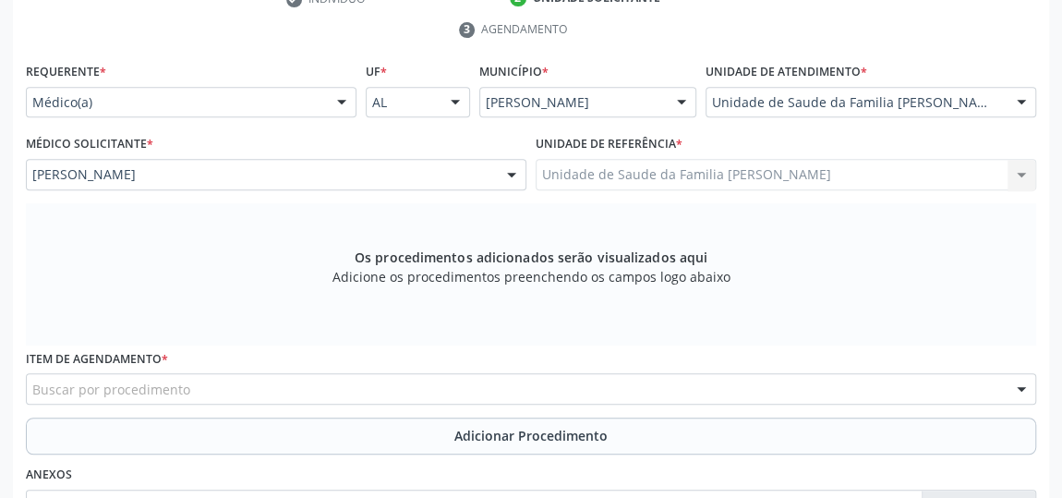
scroll to position [526, 0]
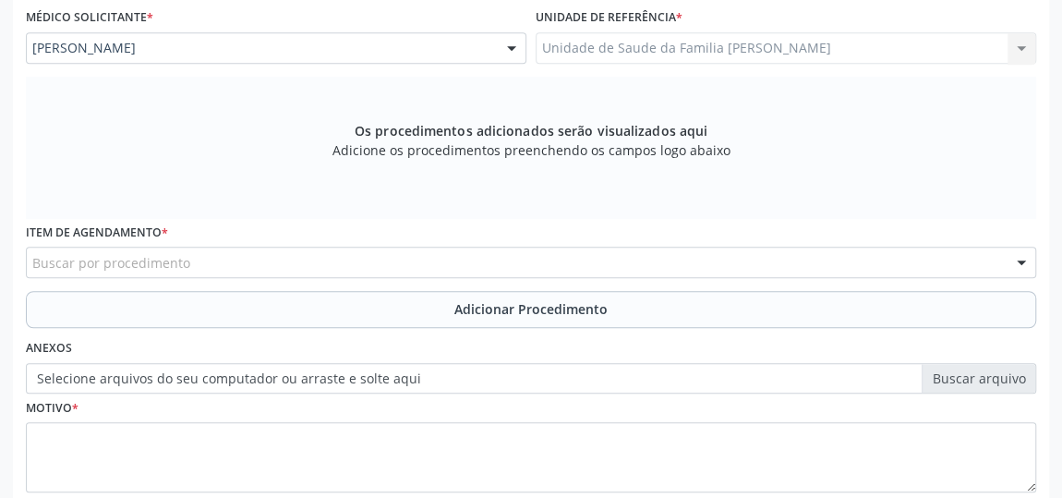
click at [331, 242] on div "Item de agendamento * Buscar por procedimento 0304070076 - .Quimioterapia de Le…" at bounding box center [531, 248] width 1010 height 59
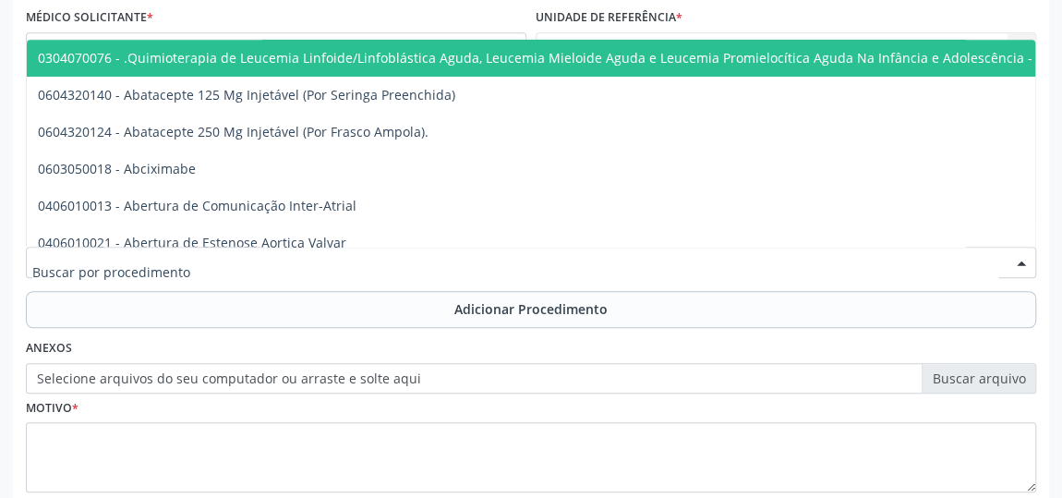
click at [331, 247] on div at bounding box center [531, 262] width 1010 height 31
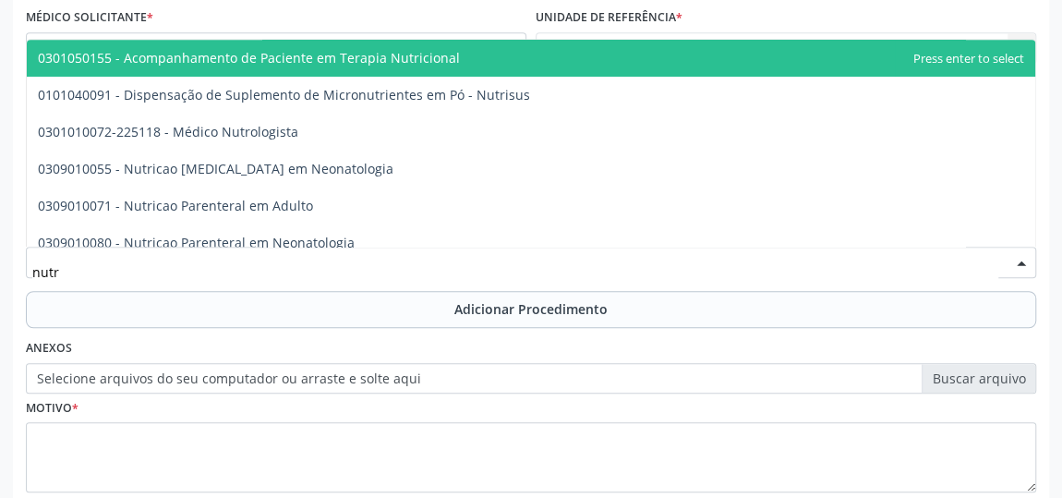
type input "nutri"
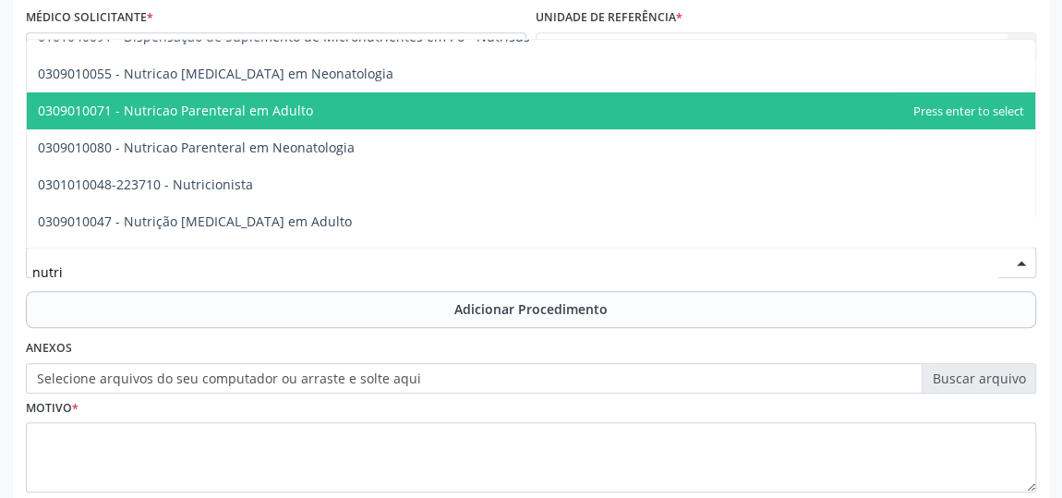
scroll to position [83, 0]
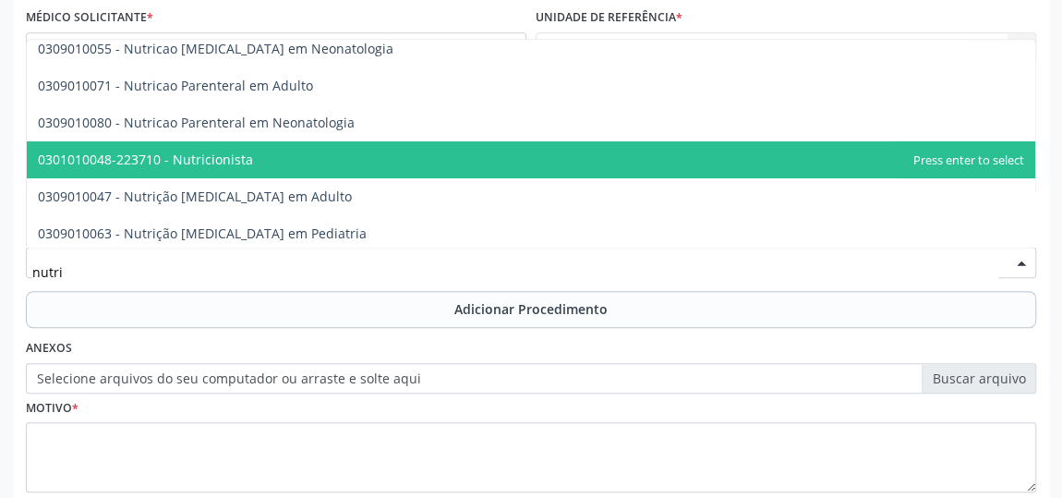
click at [225, 163] on span "0301010048-223710 - Nutricionista" at bounding box center [145, 160] width 215 height 18
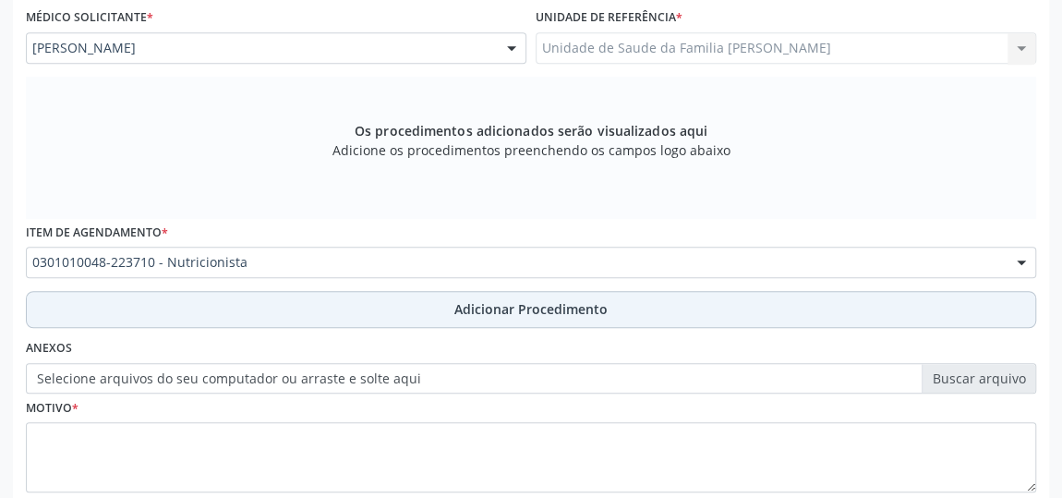
click at [546, 307] on span "Adicionar Procedimento" at bounding box center [530, 308] width 153 height 19
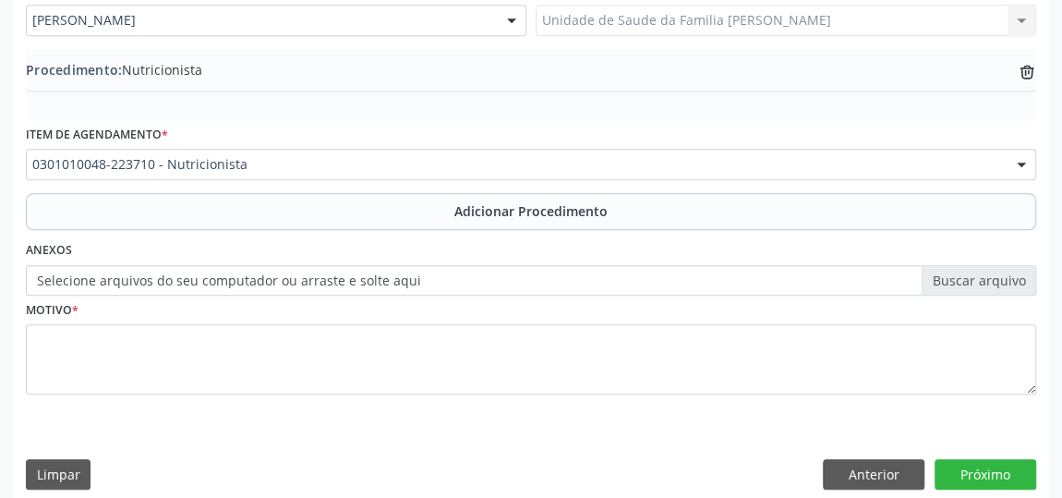
scroll to position [568, 0]
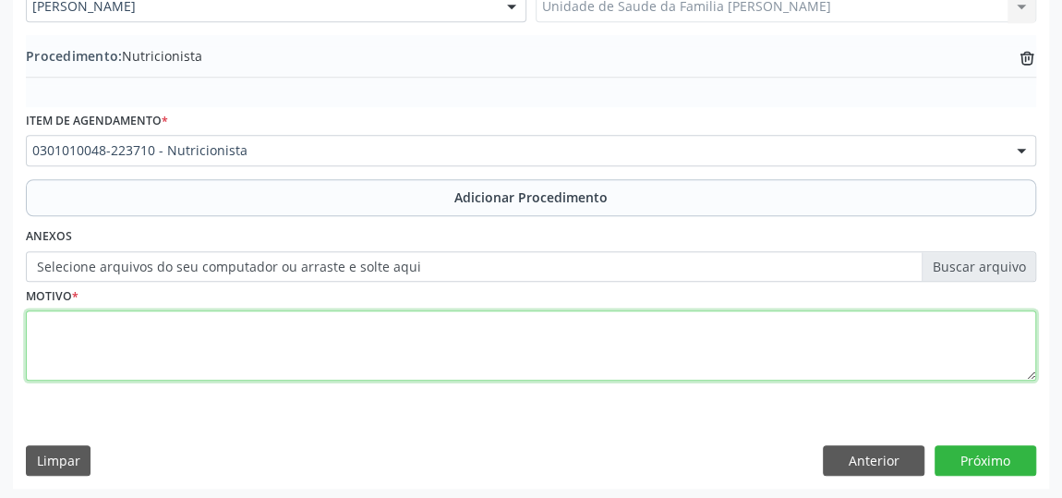
click at [333, 350] on textarea at bounding box center [531, 345] width 1010 height 70
click at [52, 320] on textarea "obsidade," at bounding box center [531, 345] width 1010 height 70
click at [156, 326] on textarea "obesidade," at bounding box center [531, 345] width 1010 height 70
type textarea "obesidade, [MEDICAL_DATA], has nao faz dieta."
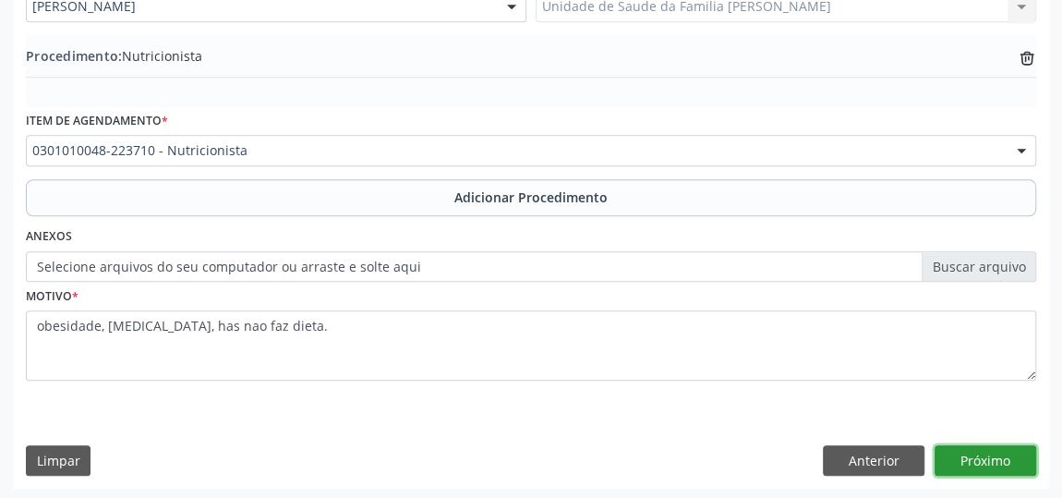
click at [983, 455] on button "Próximo" at bounding box center [986, 460] width 102 height 31
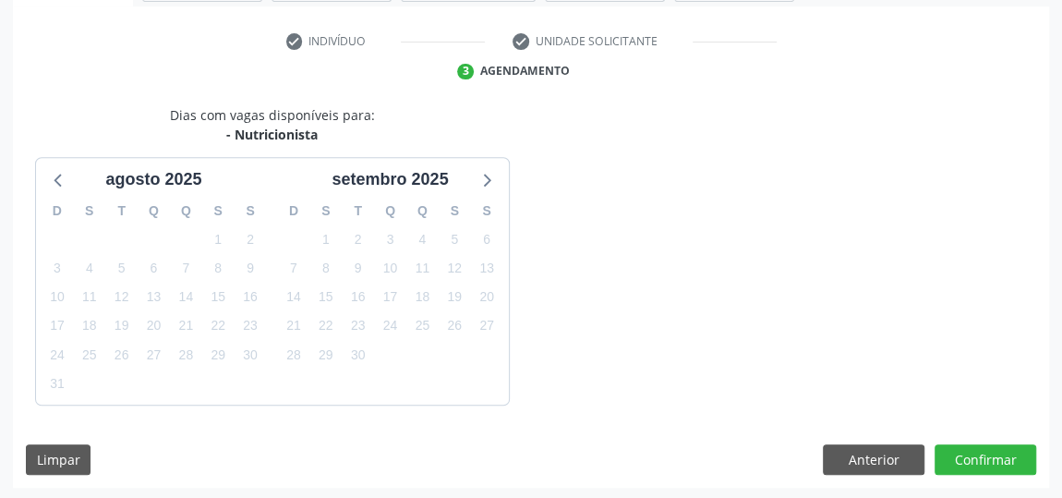
scroll to position [412, 0]
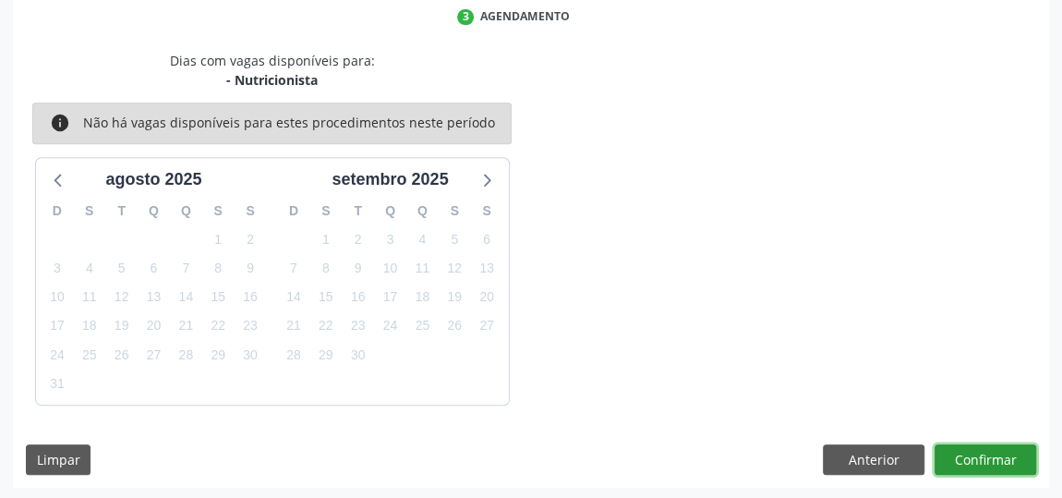
click at [983, 455] on button "Confirmar" at bounding box center [986, 459] width 102 height 31
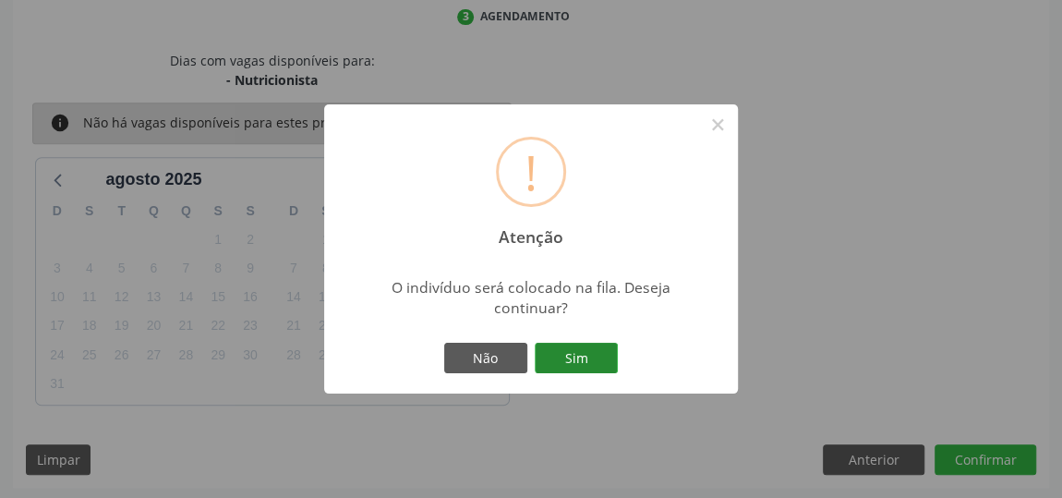
click at [589, 359] on button "Sim" at bounding box center [576, 358] width 83 height 31
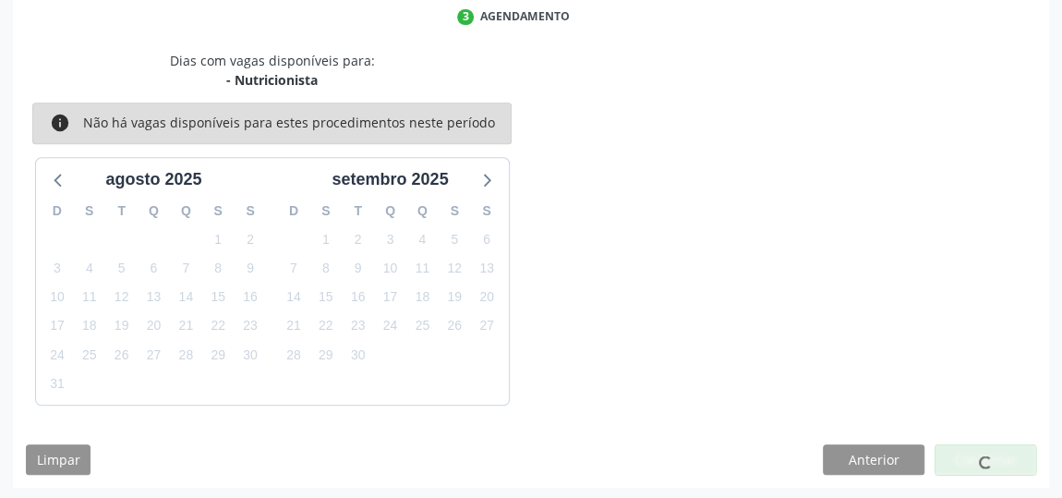
scroll to position [136, 0]
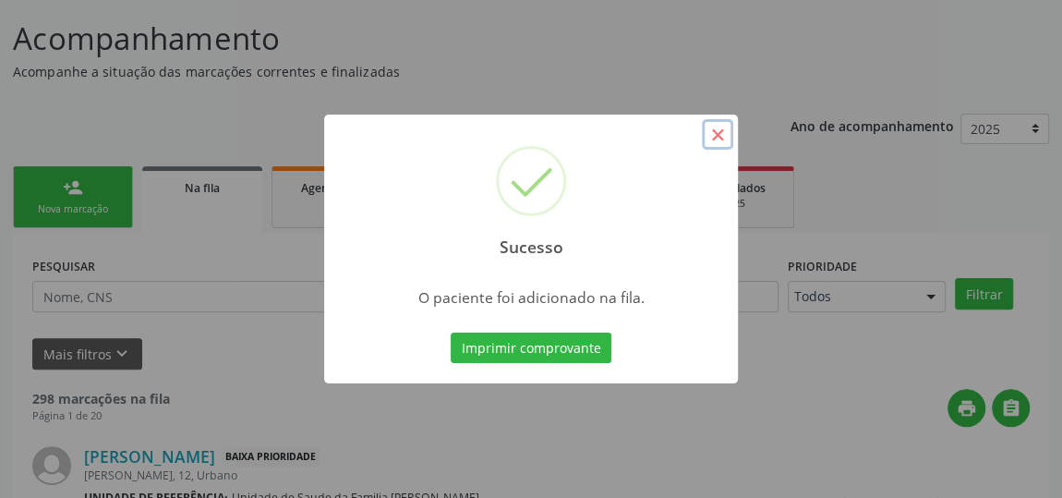
click at [714, 138] on button "×" at bounding box center [717, 134] width 31 height 31
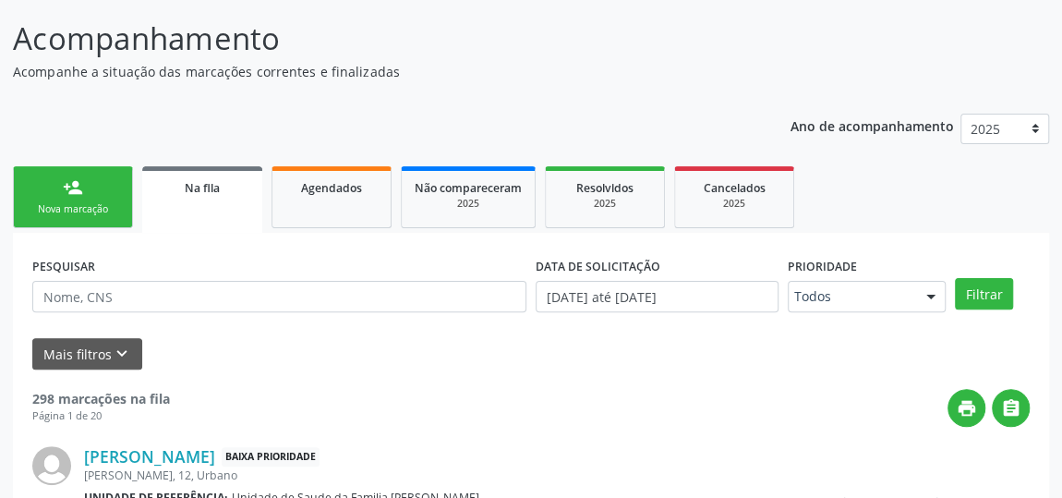
click at [87, 206] on div "Nova marcação" at bounding box center [73, 209] width 92 height 14
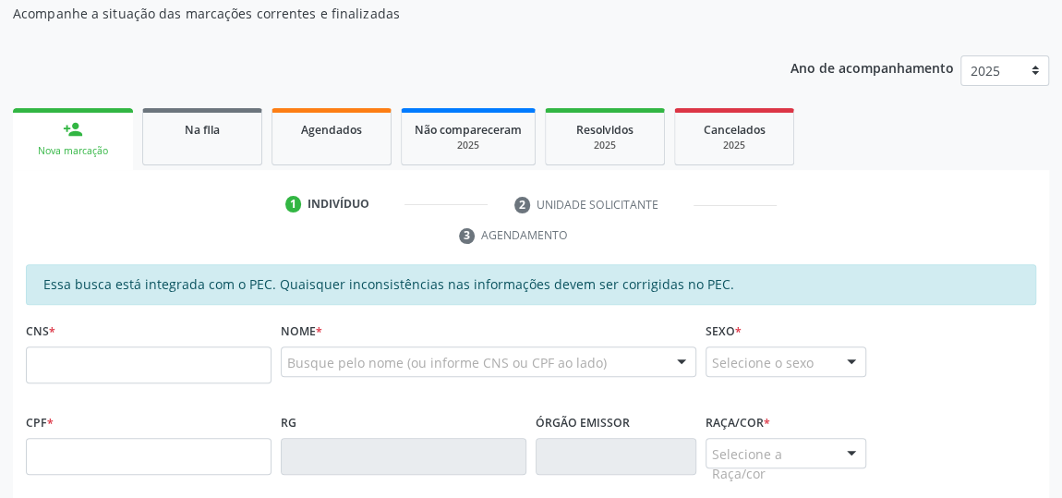
scroll to position [220, 0]
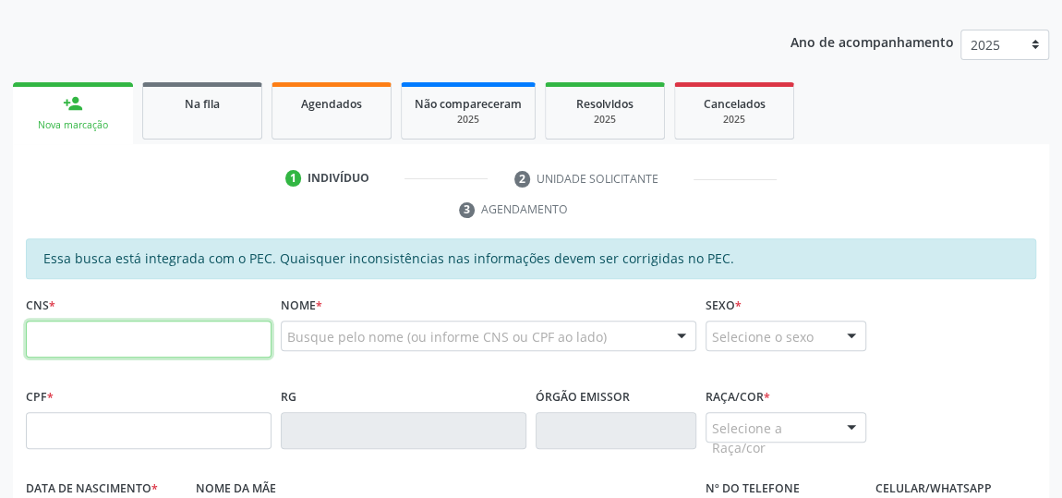
click at [183, 330] on input "text" at bounding box center [149, 338] width 246 height 37
type input "702 0093 8061 7187"
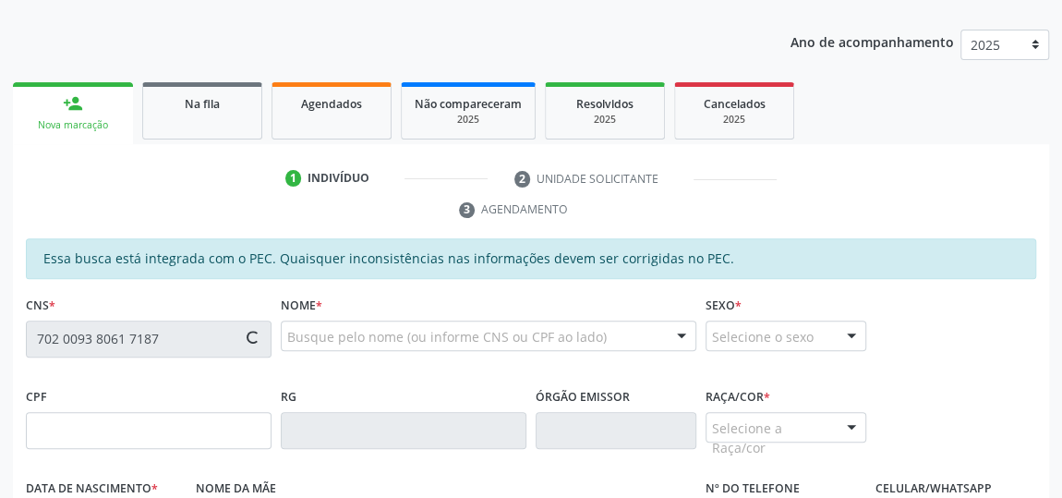
type input "015.760.334-22"
type input "0[DATE]"
type input "[PERSON_NAME]"
type input "[PHONE_NUMBER]"
type input "S/N"
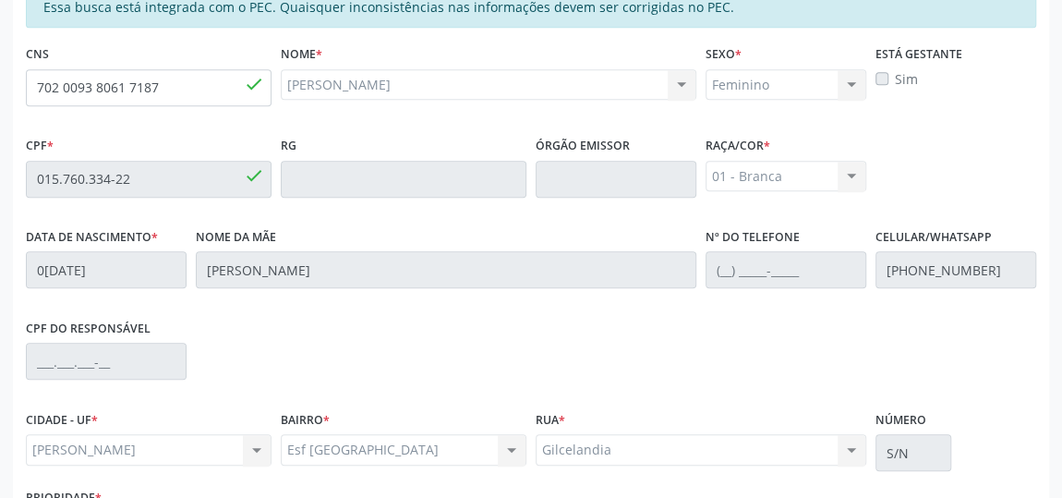
scroll to position [611, 0]
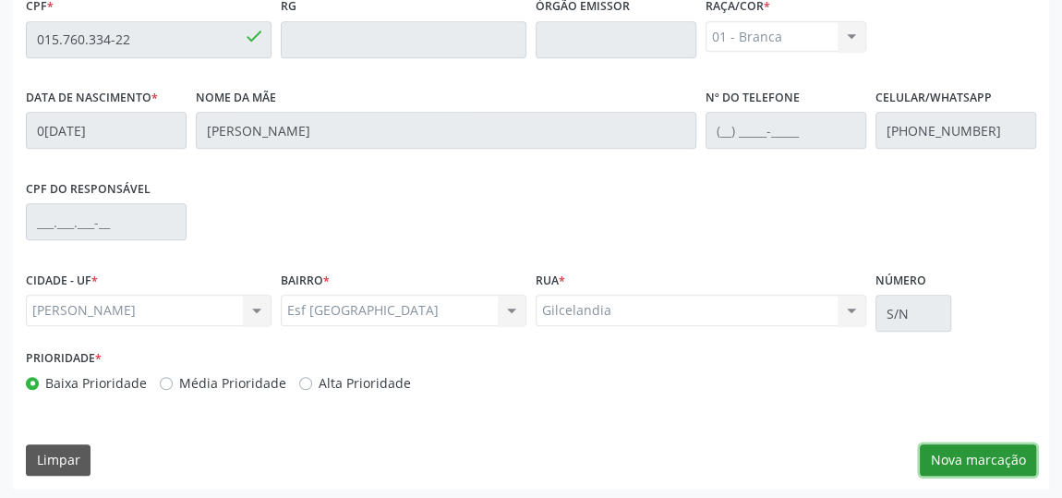
click at [980, 456] on button "Nova marcação" at bounding box center [978, 459] width 116 height 31
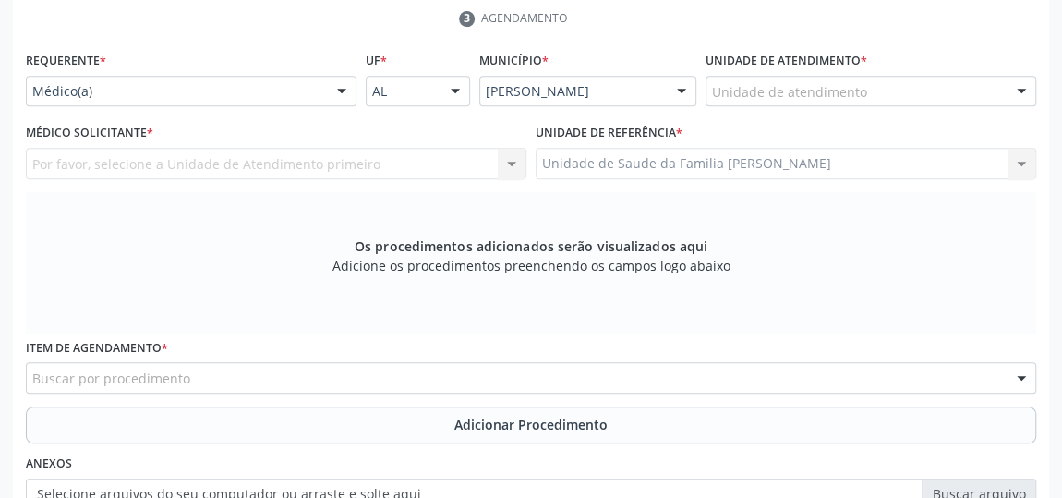
scroll to position [358, 0]
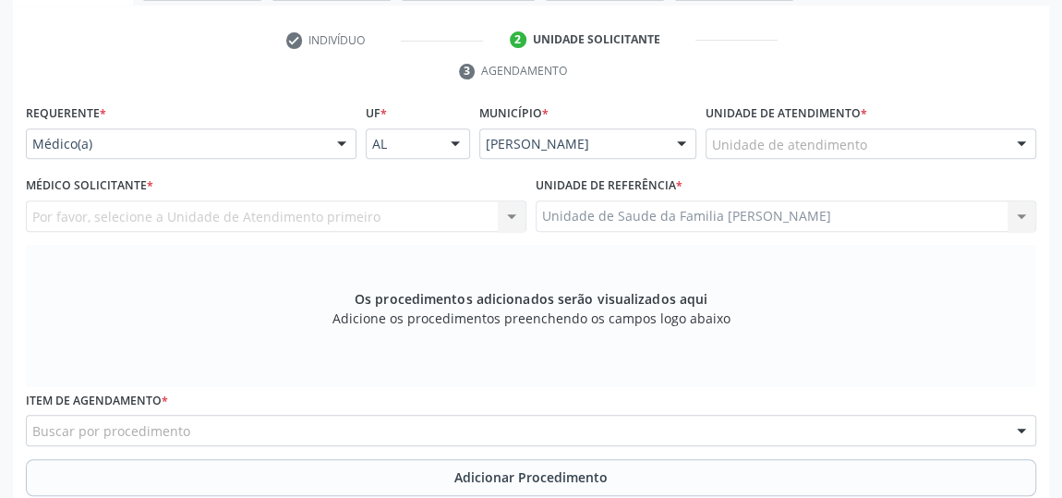
click at [866, 141] on div "Unidade de atendimento" at bounding box center [871, 143] width 331 height 31
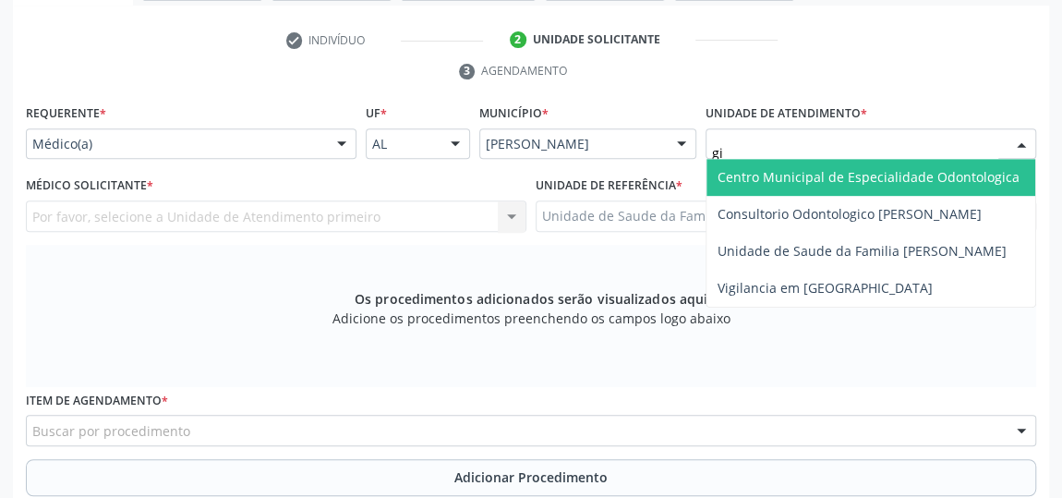
type input "gis"
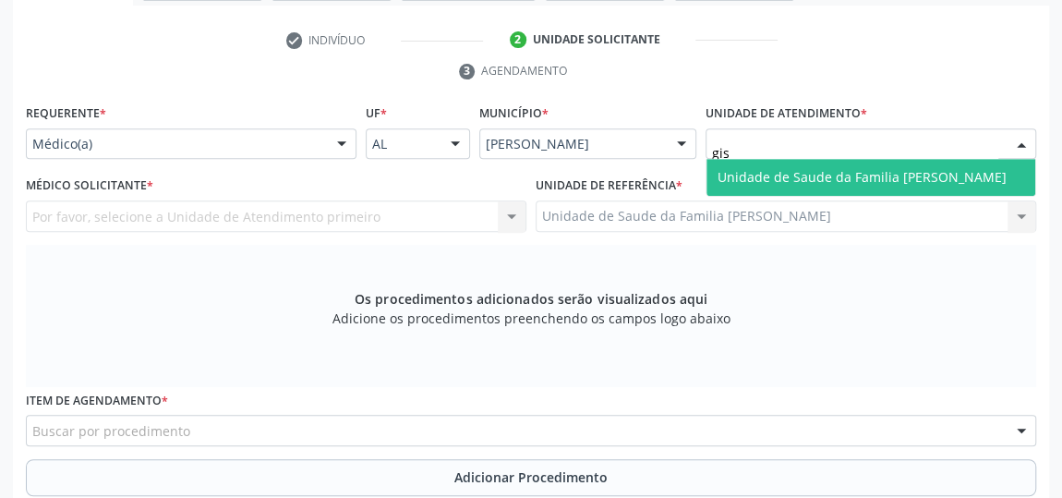
click at [864, 171] on span "Unidade de Saude da Familia [PERSON_NAME]" at bounding box center [862, 177] width 289 height 18
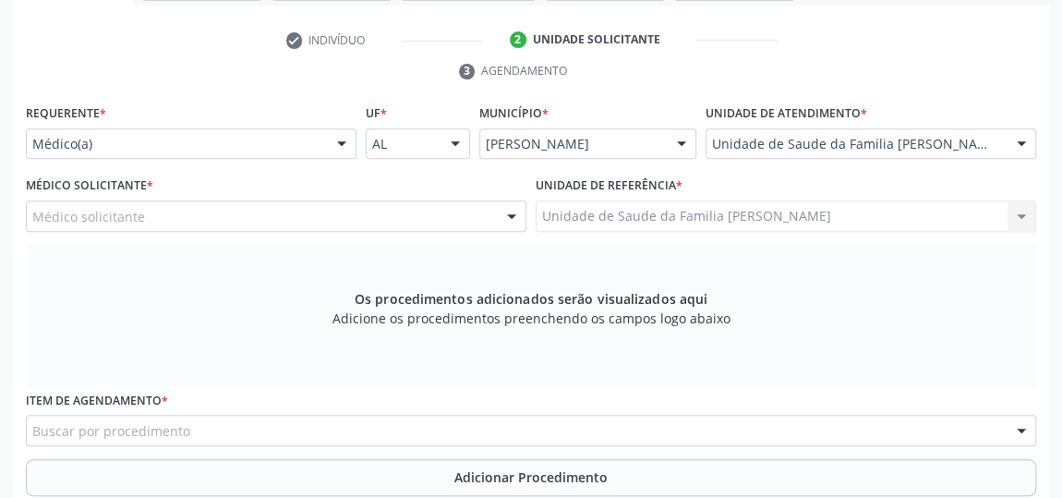
click at [517, 213] on div at bounding box center [512, 216] width 28 height 31
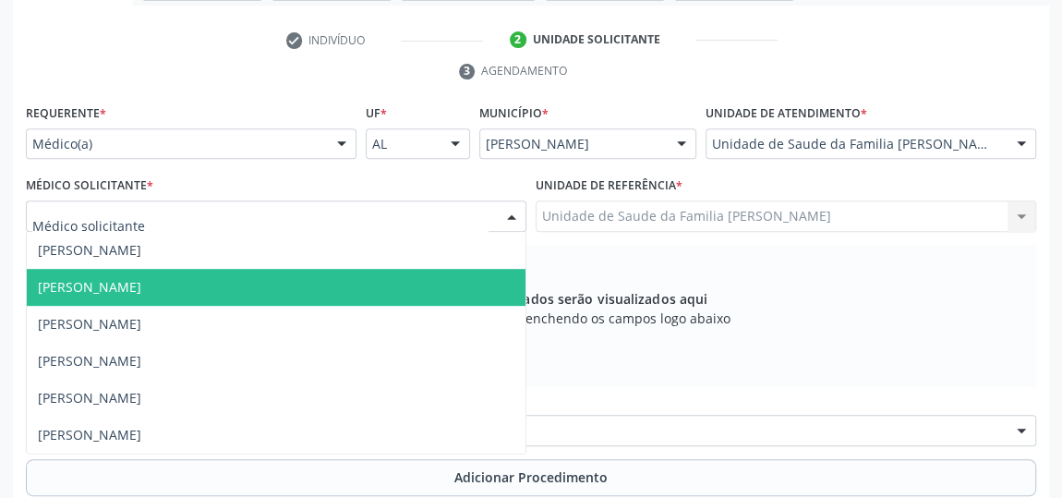
click at [141, 278] on span "[PERSON_NAME]" at bounding box center [89, 287] width 103 height 18
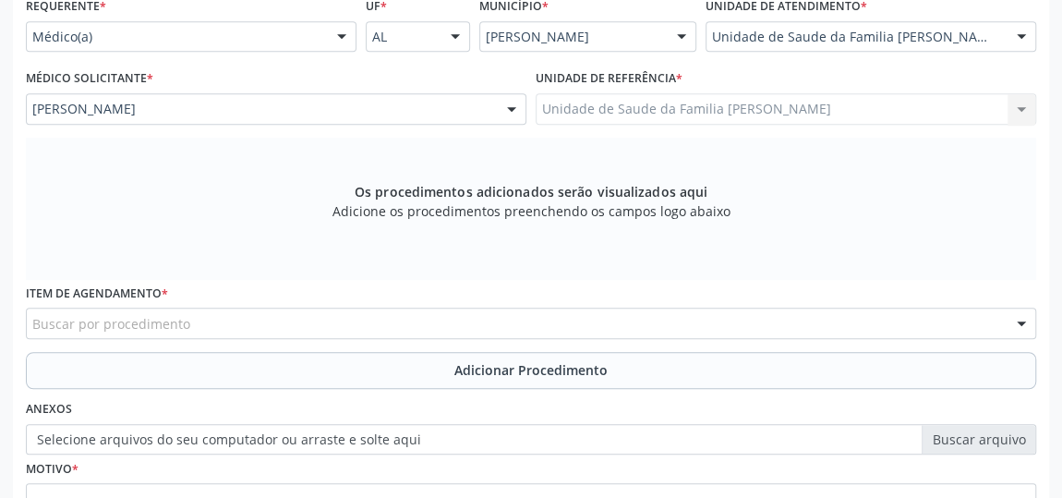
scroll to position [526, 0]
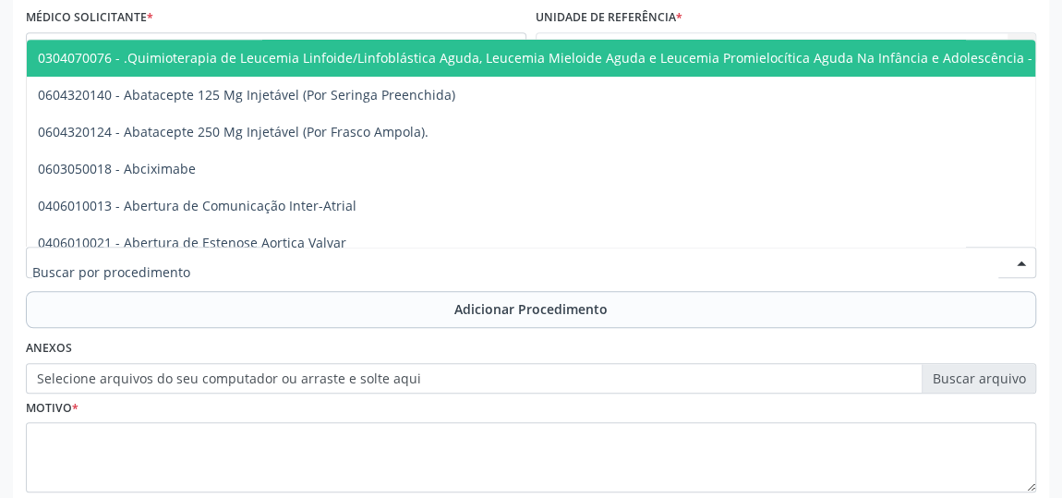
click at [560, 256] on div at bounding box center [531, 262] width 1010 height 31
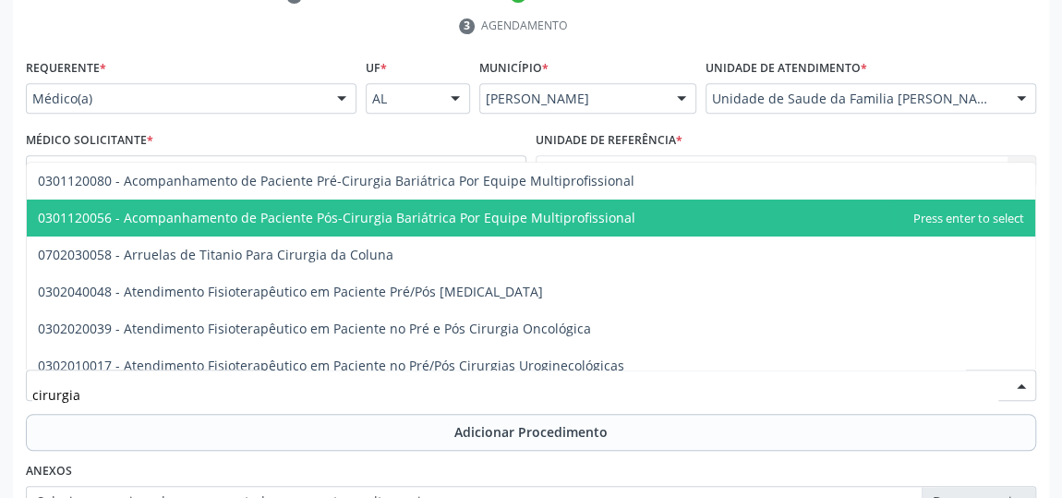
scroll to position [442, 0]
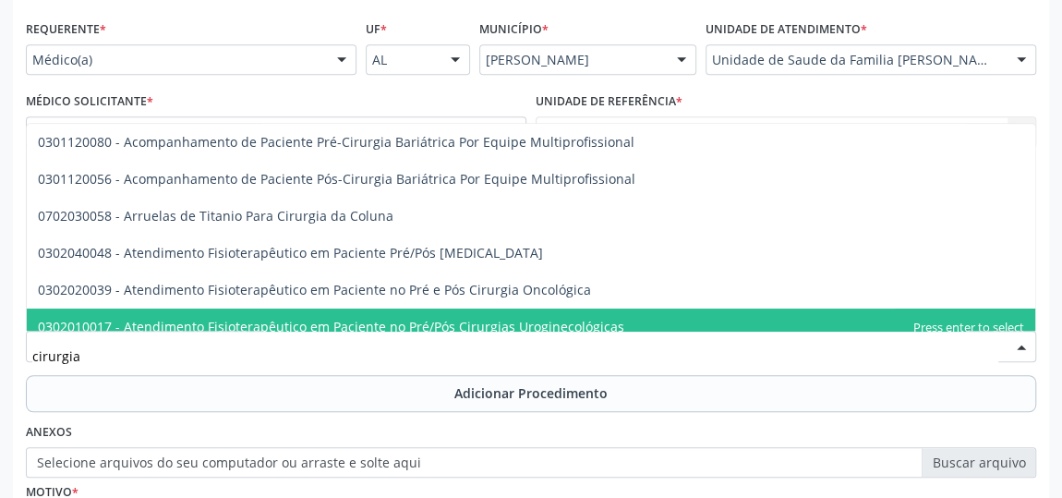
click at [148, 361] on input "cirurgia" at bounding box center [515, 355] width 966 height 37
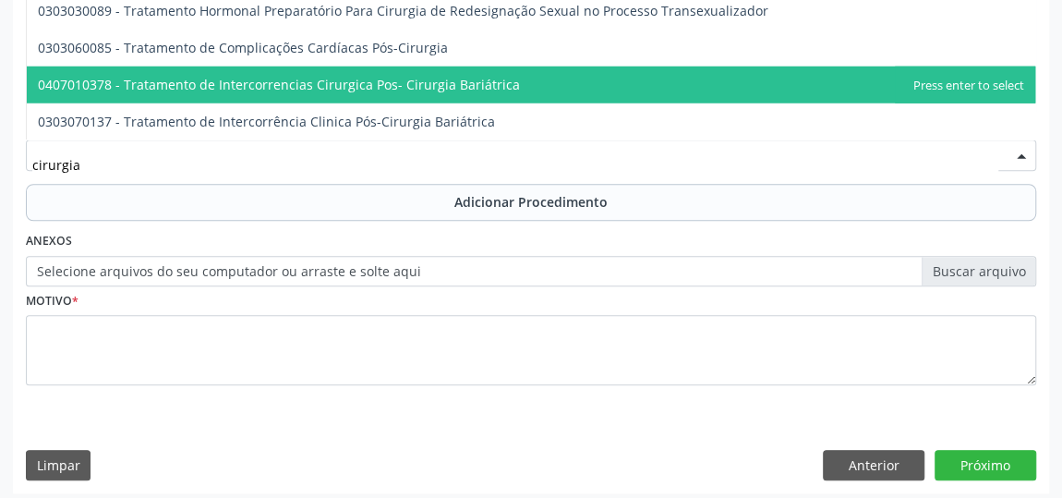
scroll to position [639, 0]
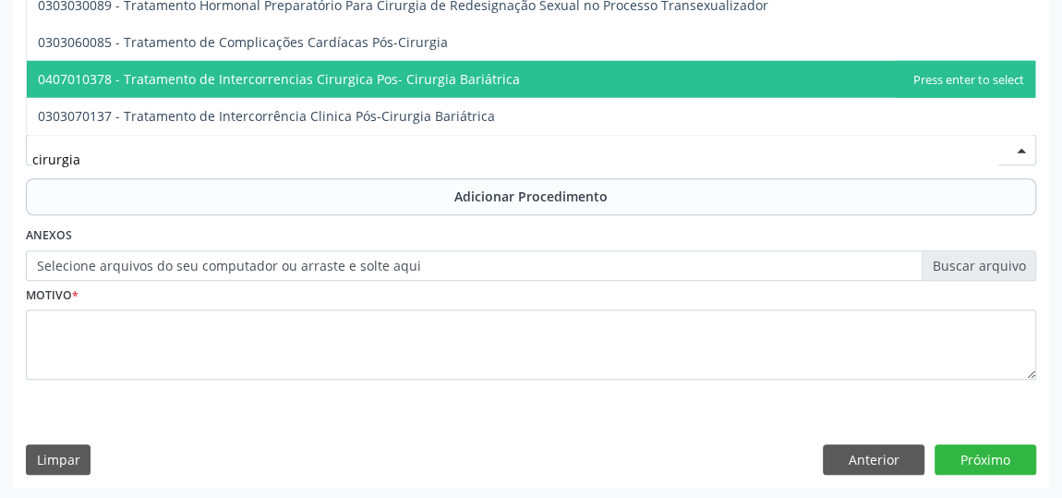
click at [215, 156] on input "cirurgia" at bounding box center [515, 158] width 966 height 37
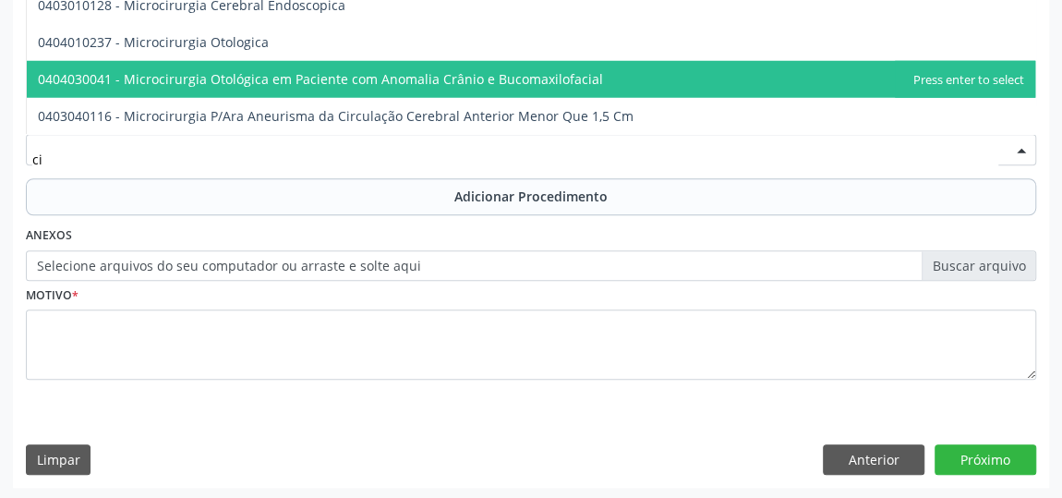
type input "c"
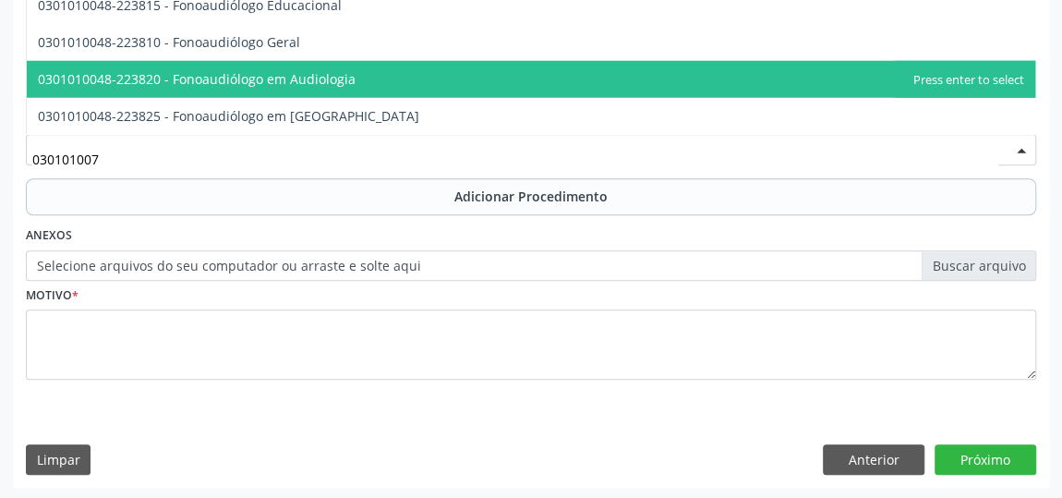
scroll to position [2341, 0]
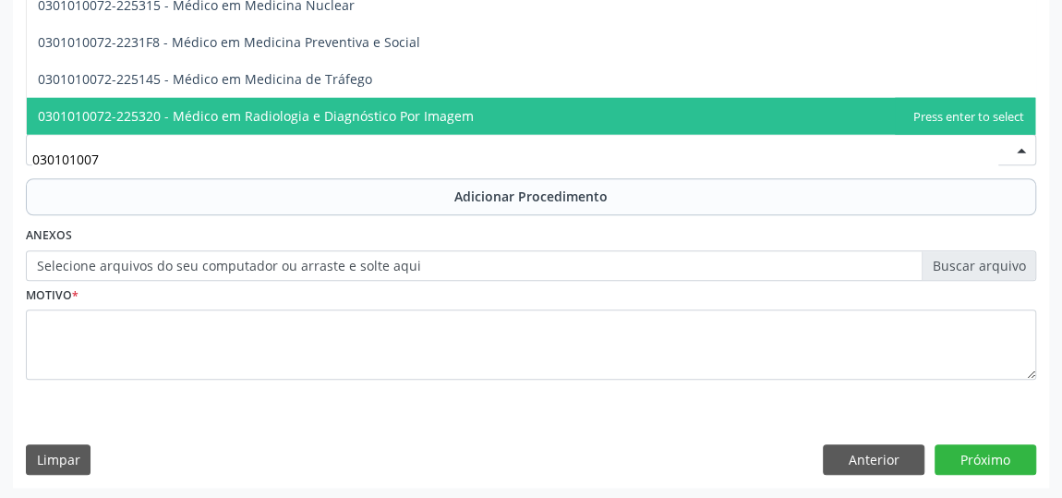
type input "0301010072"
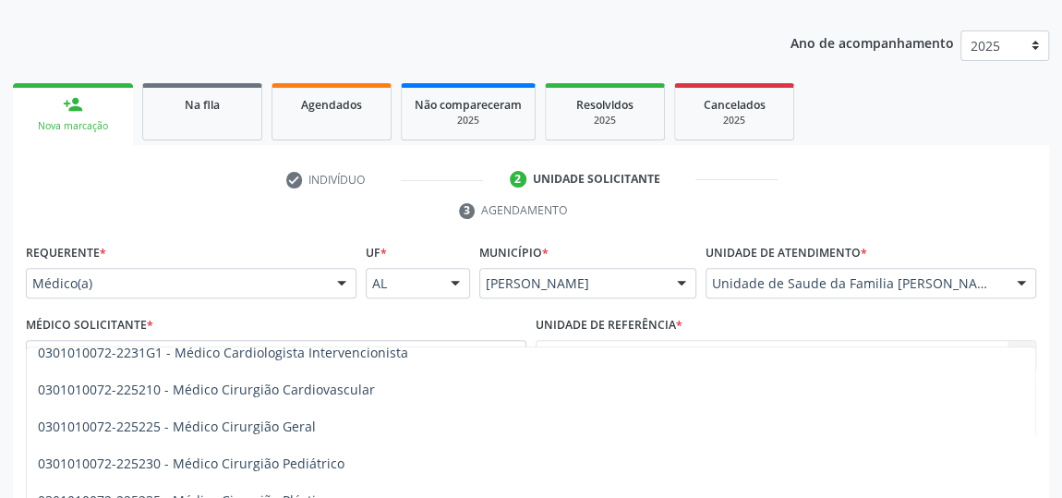
scroll to position [419, 0]
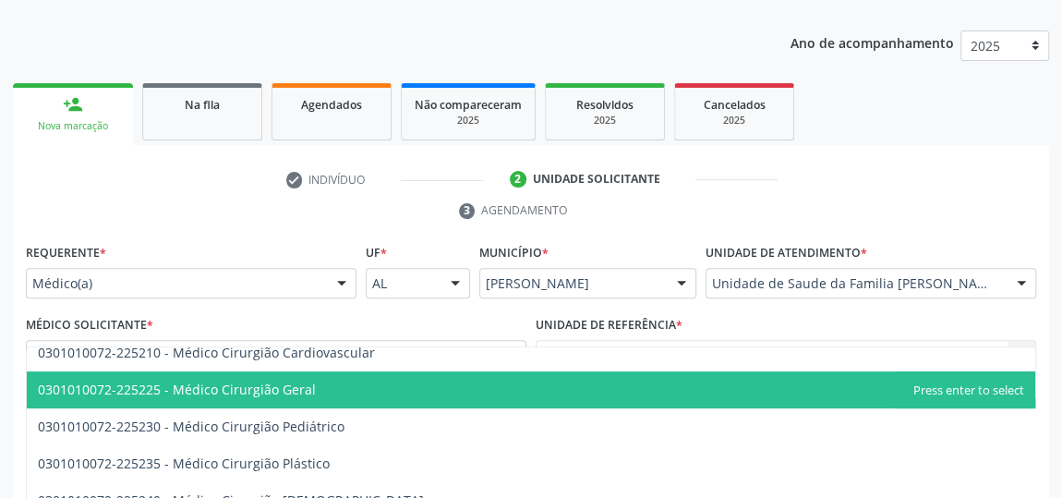
click at [272, 391] on span "0301010072-225225 - Médico Cirurgião Geral" at bounding box center [177, 390] width 278 height 18
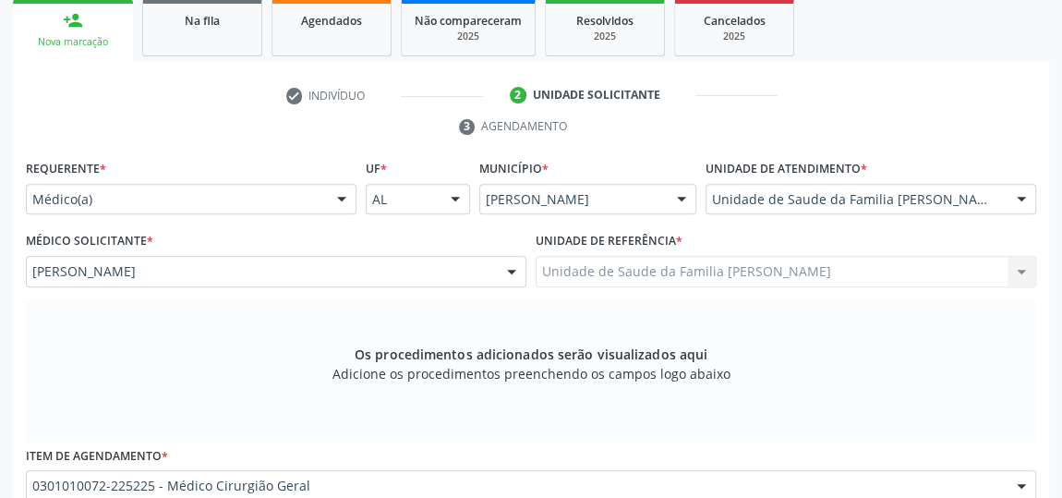
scroll to position [471, 0]
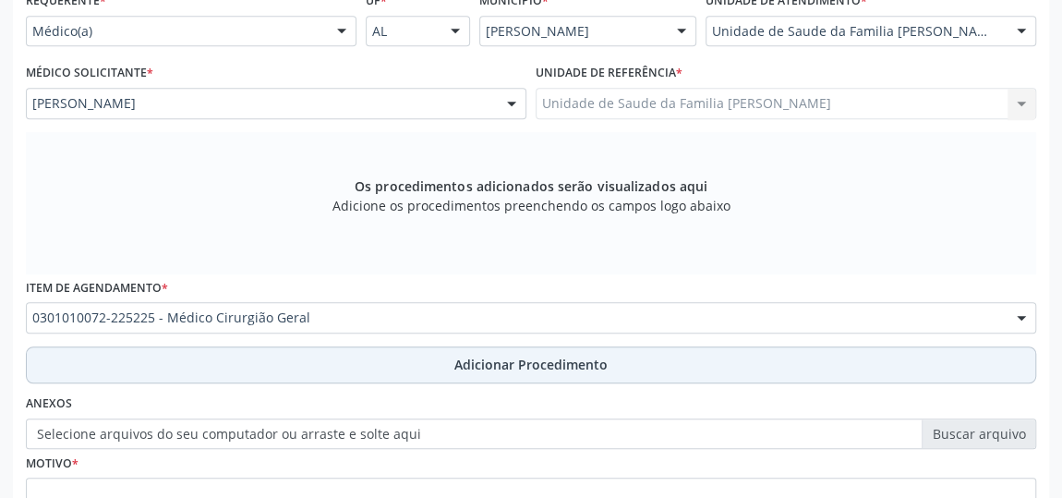
click at [523, 357] on span "Adicionar Procedimento" at bounding box center [530, 364] width 153 height 19
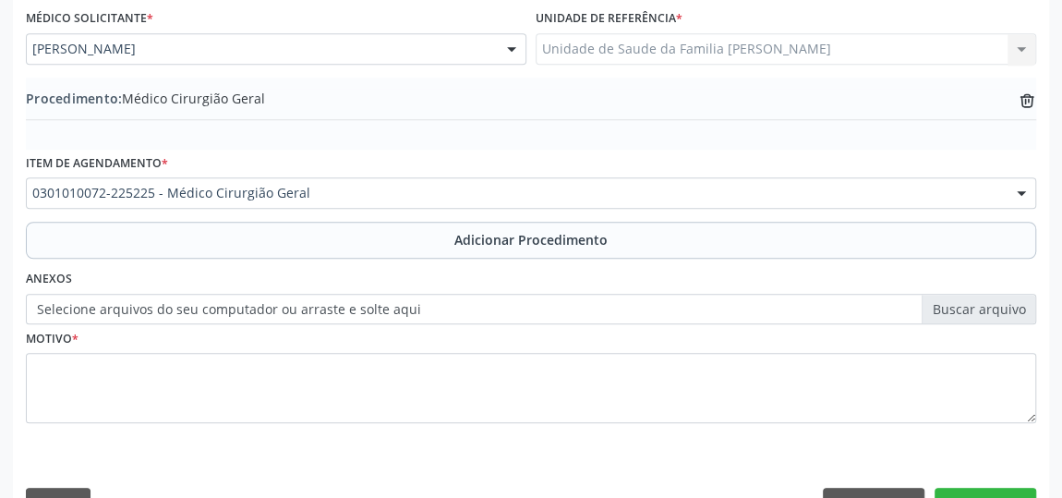
scroll to position [568, 0]
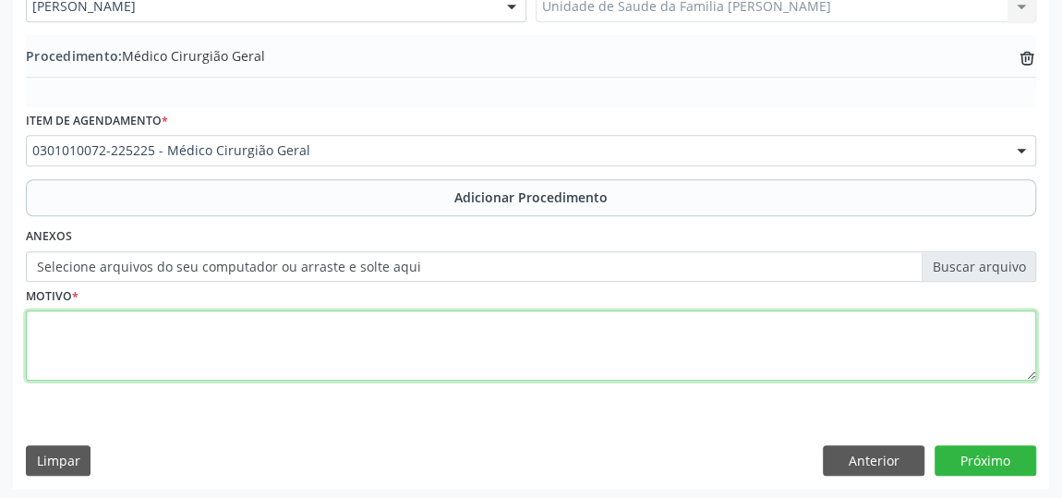
click at [351, 329] on textarea at bounding box center [531, 345] width 1010 height 70
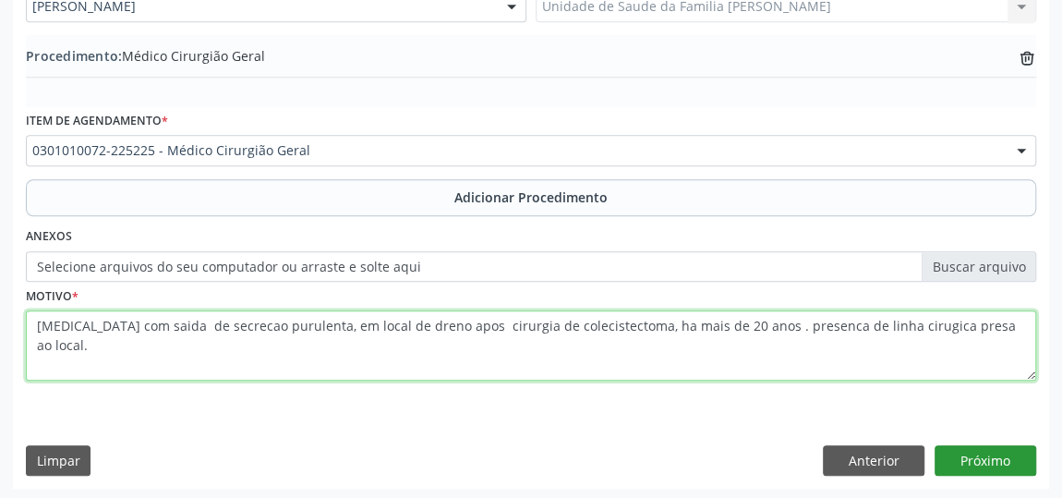
type textarea "[MEDICAL_DATA] com saida de secrecao purulenta, em local de dreno apos cirurgia…"
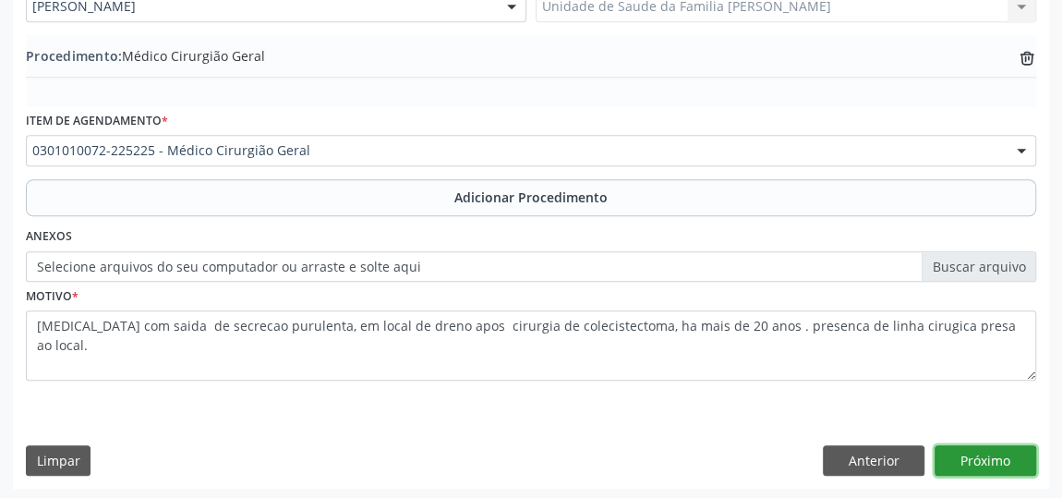
click at [976, 445] on button "Próximo" at bounding box center [986, 460] width 102 height 31
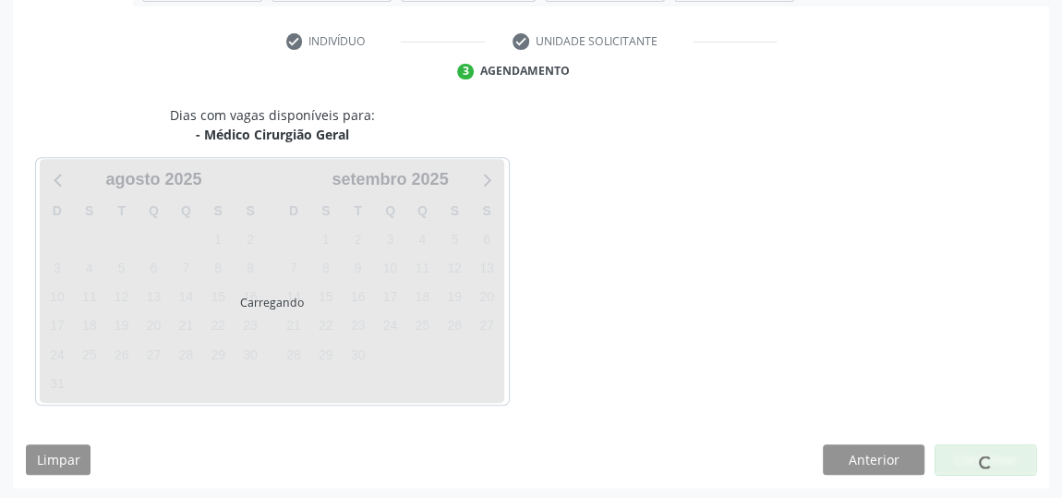
scroll to position [412, 0]
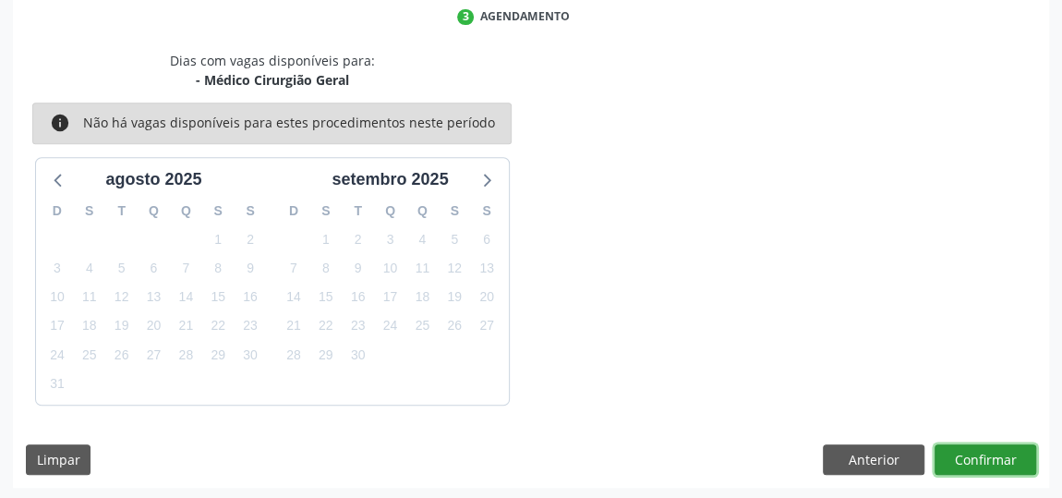
click at [980, 448] on button "Confirmar" at bounding box center [986, 459] width 102 height 31
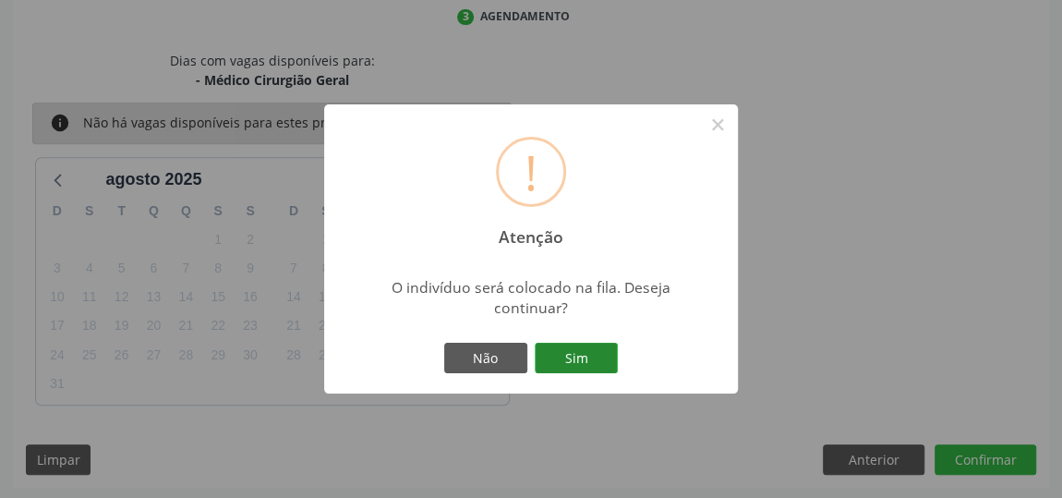
click at [572, 357] on button "Sim" at bounding box center [576, 358] width 83 height 31
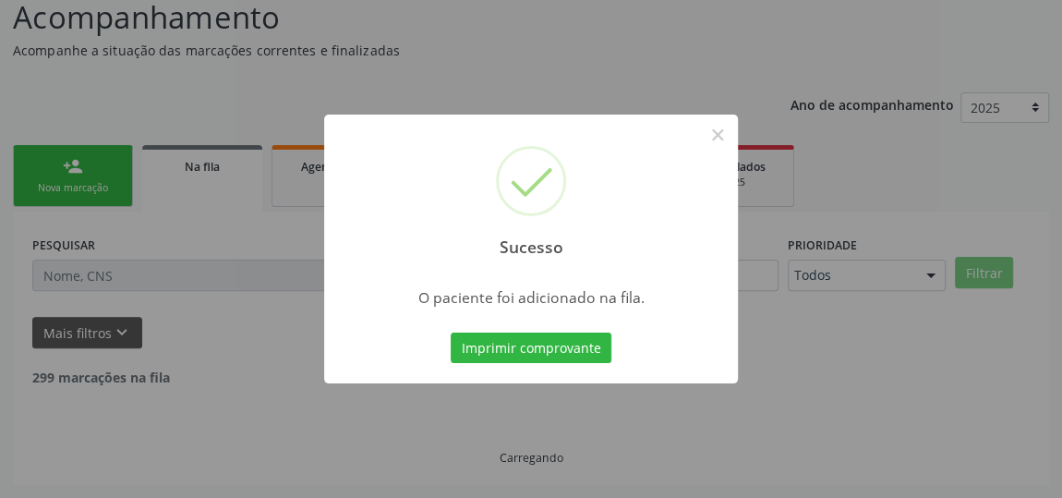
scroll to position [136, 0]
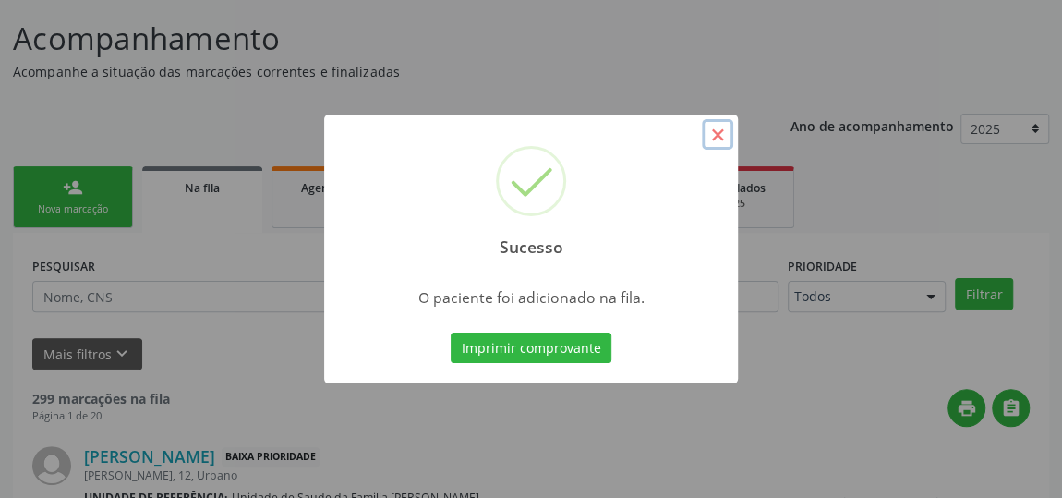
click at [722, 132] on button "×" at bounding box center [717, 134] width 31 height 31
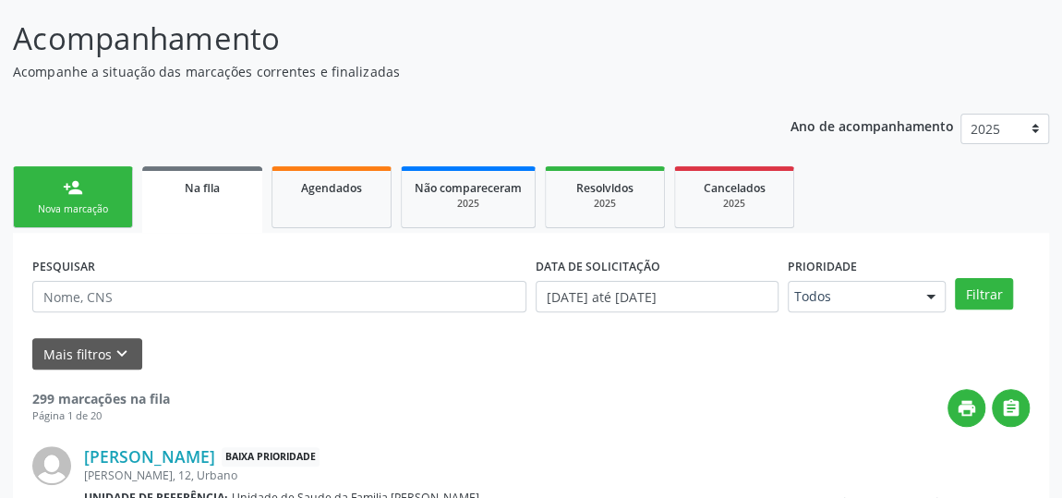
click at [85, 185] on link "person_add Nova marcação" at bounding box center [73, 197] width 120 height 62
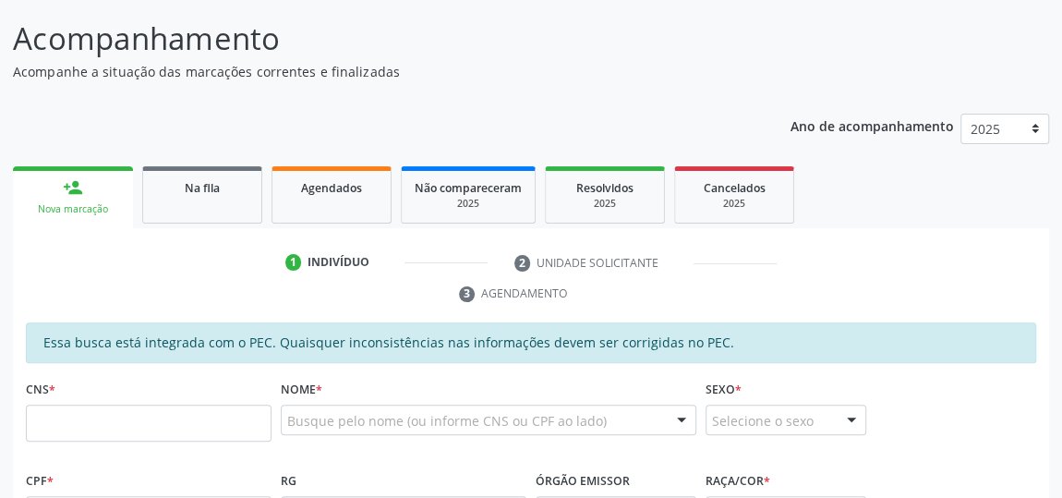
scroll to position [304, 0]
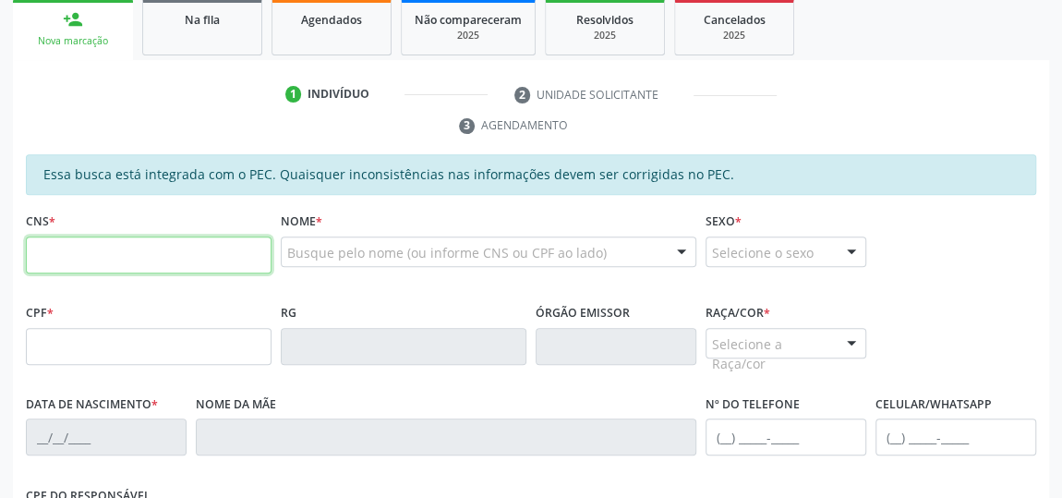
click at [187, 258] on input "text" at bounding box center [149, 254] width 246 height 37
type input "707 8006 6543 0811"
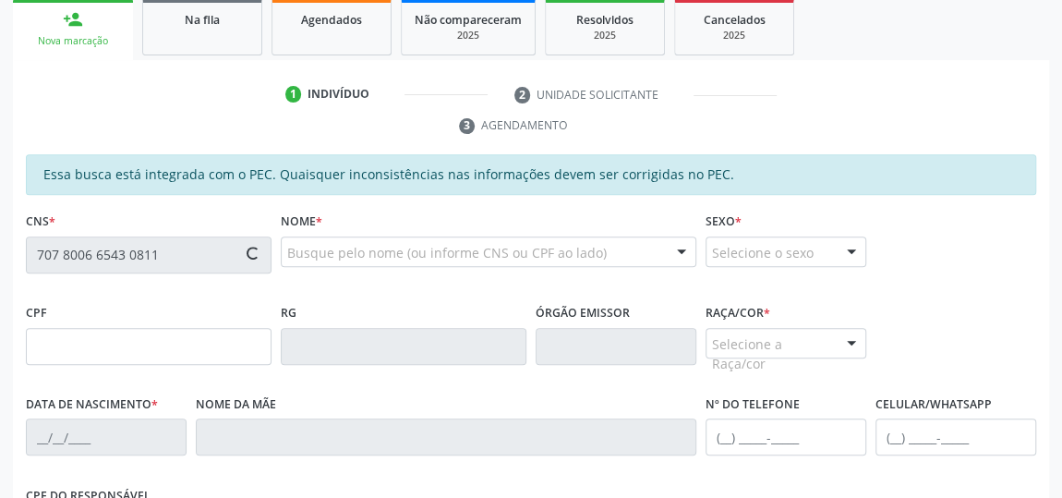
type input "579.702.894-87"
type input "2[DATE]"
type input "[PERSON_NAME]"
type input "[PHONE_NUMBER]"
type input "18"
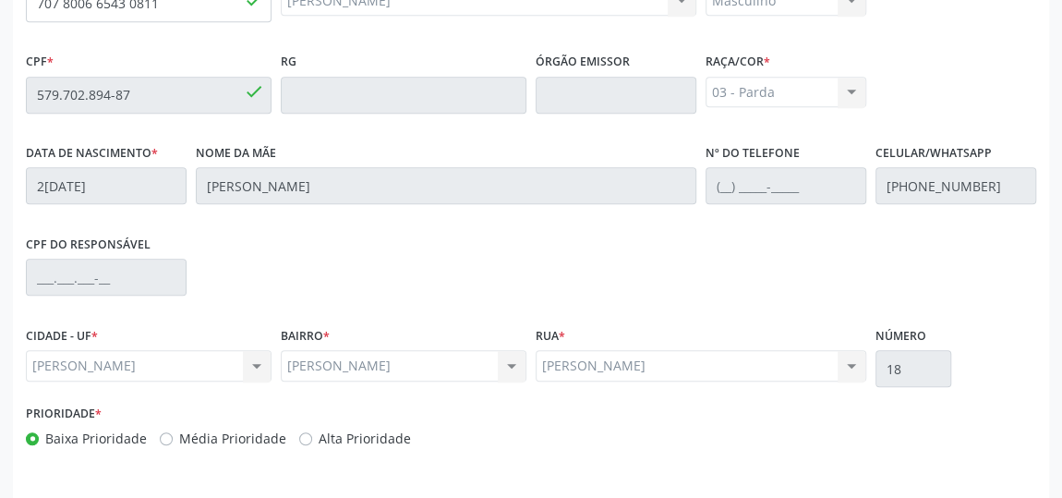
scroll to position [611, 0]
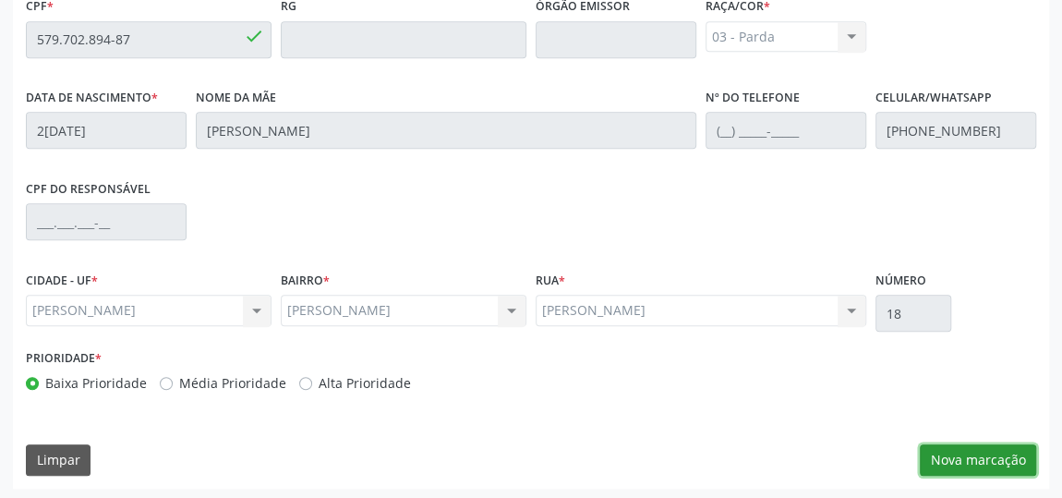
click at [1017, 459] on button "Nova marcação" at bounding box center [978, 459] width 116 height 31
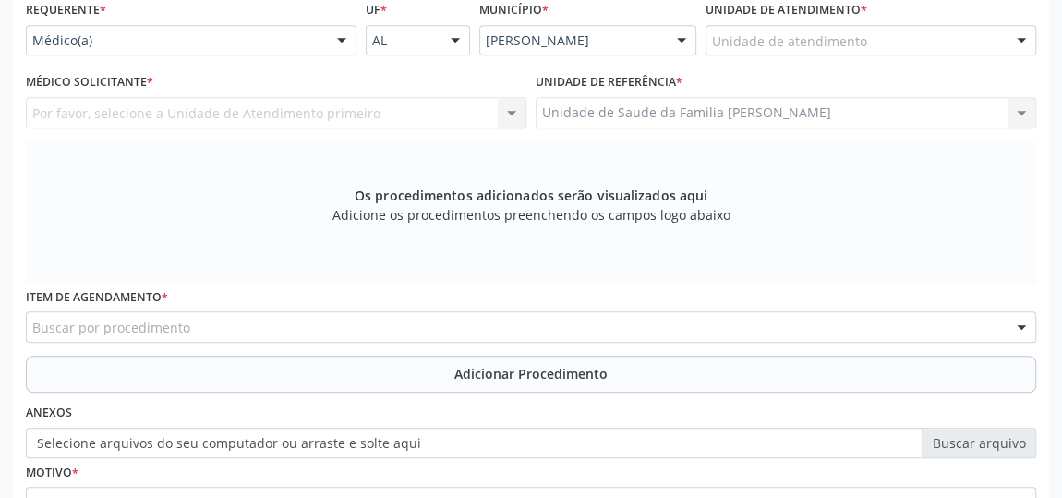
scroll to position [274, 0]
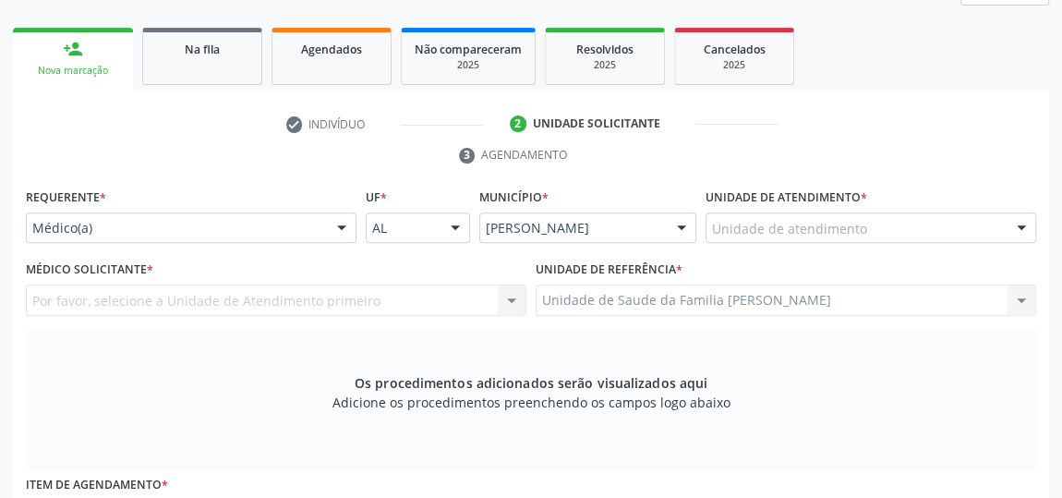
click at [816, 213] on div "Unidade de atendimento" at bounding box center [871, 227] width 331 height 31
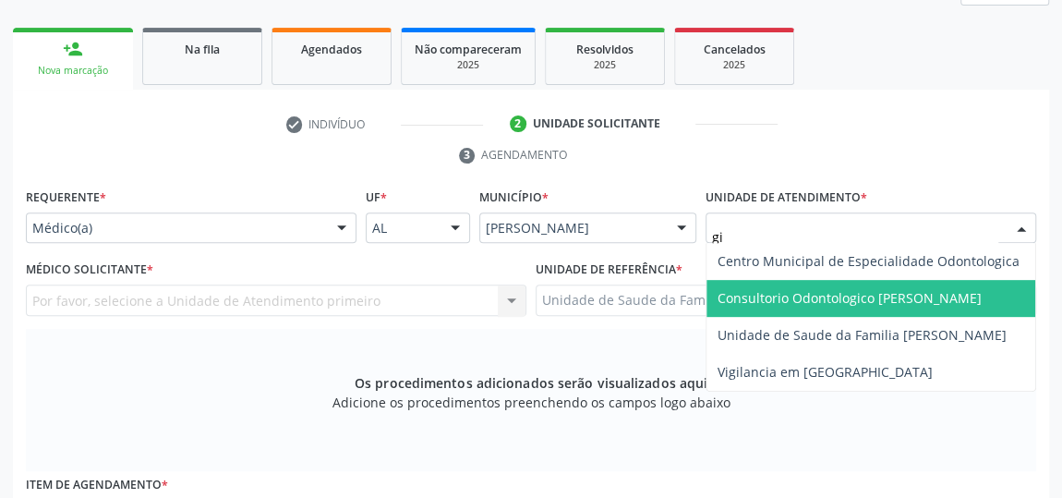
type input "gis"
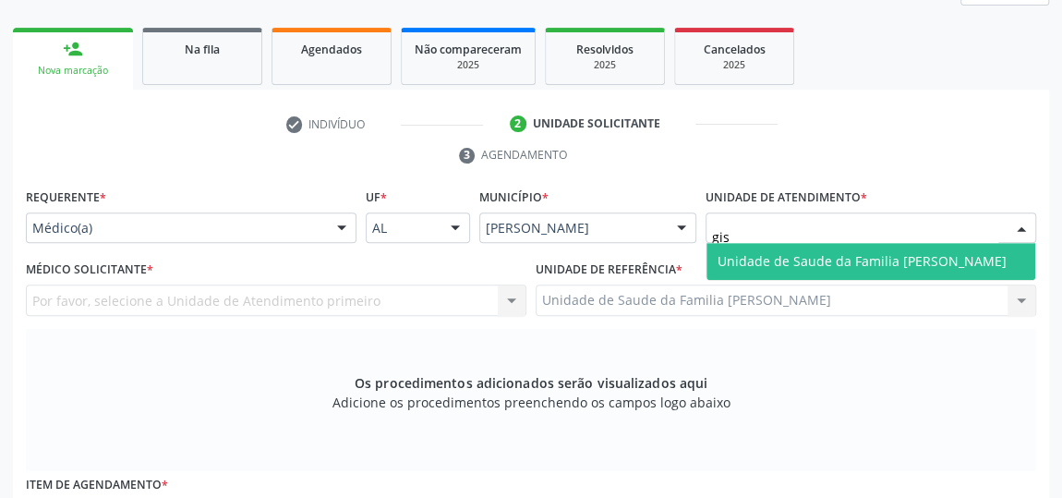
click at [776, 252] on span "Unidade de Saude da Familia [PERSON_NAME]" at bounding box center [862, 261] width 289 height 18
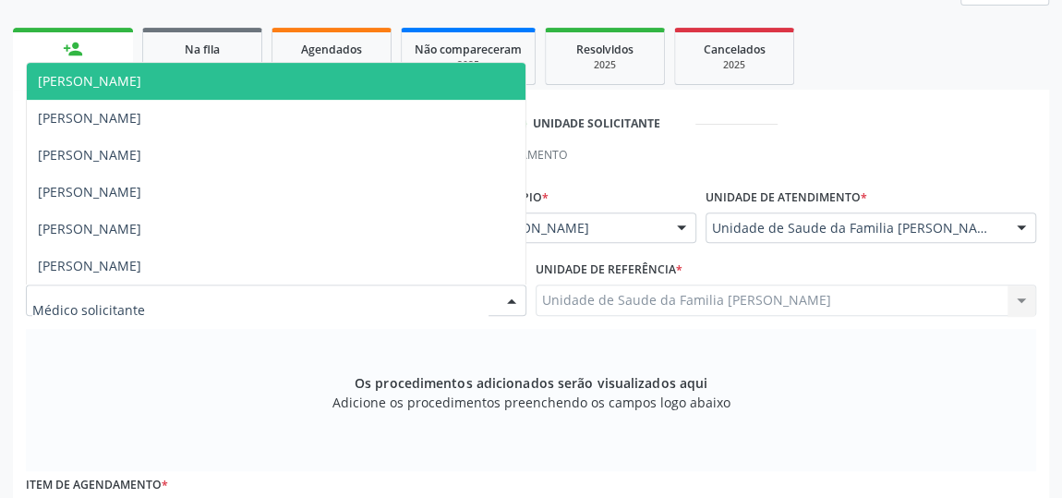
click at [505, 295] on div at bounding box center [512, 300] width 28 height 31
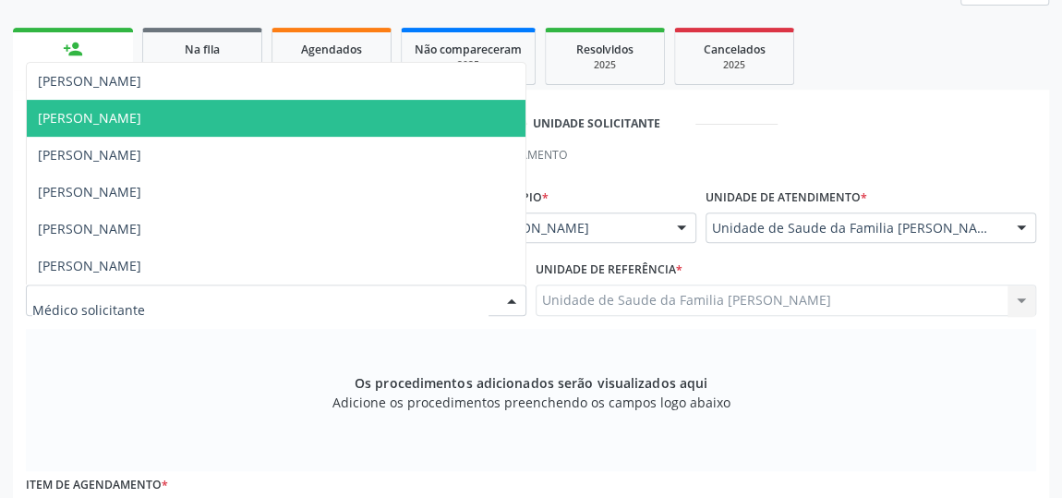
click at [128, 112] on span "[PERSON_NAME]" at bounding box center [89, 118] width 103 height 18
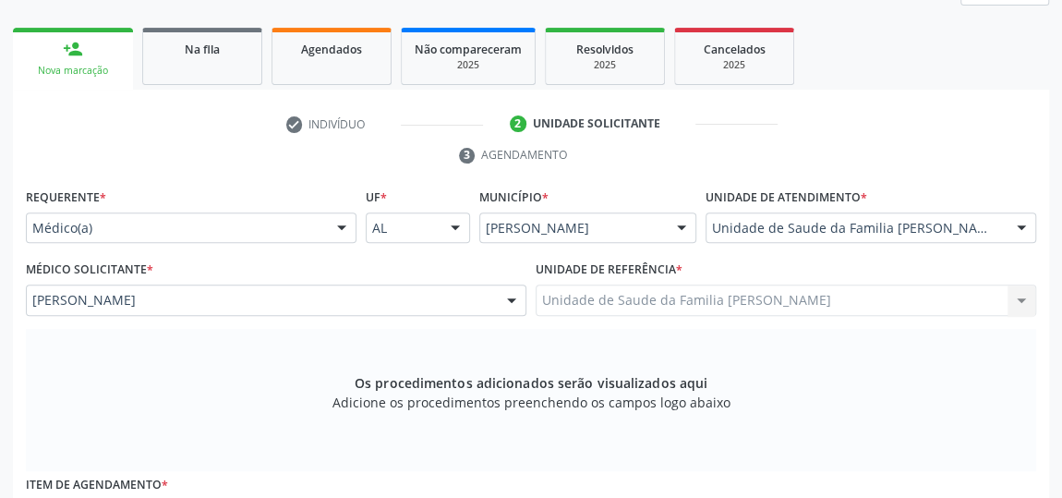
scroll to position [442, 0]
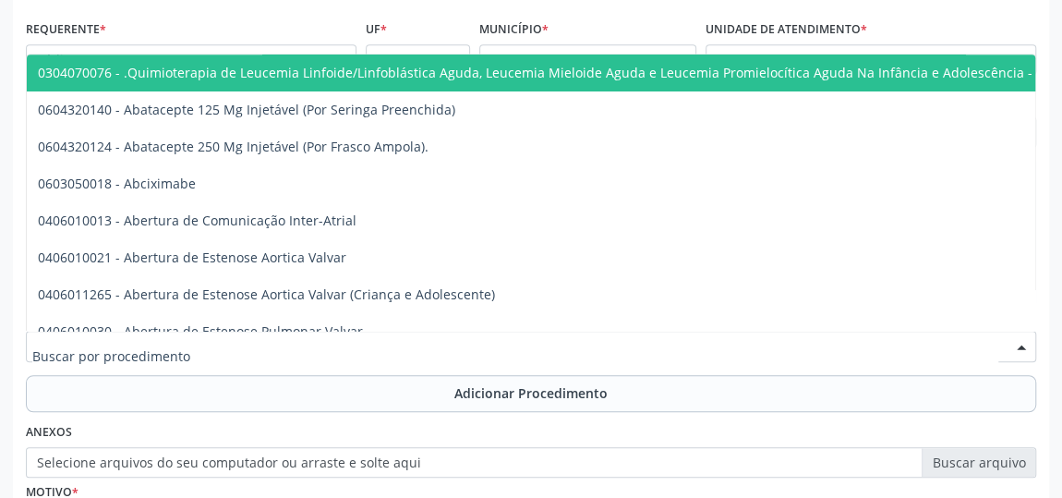
click at [465, 340] on div at bounding box center [531, 346] width 1010 height 31
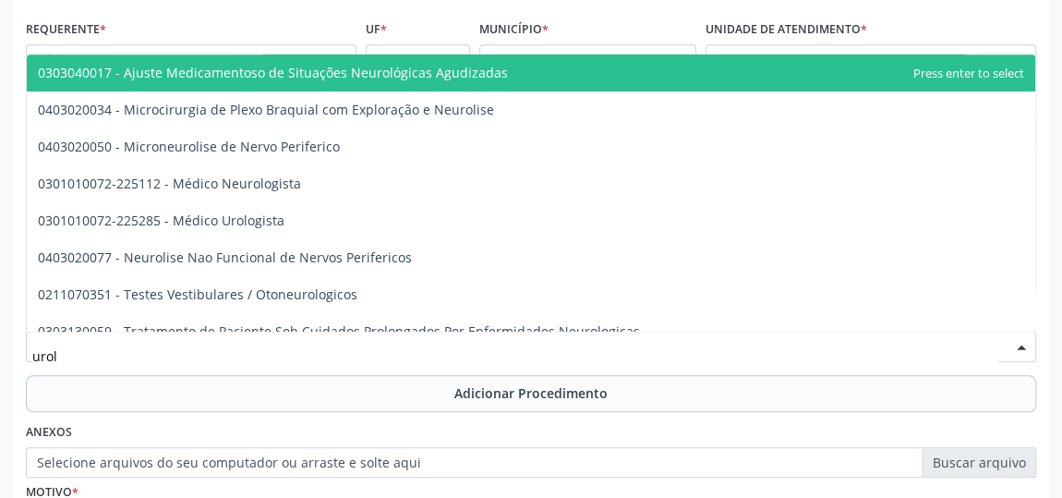
type input "urolo"
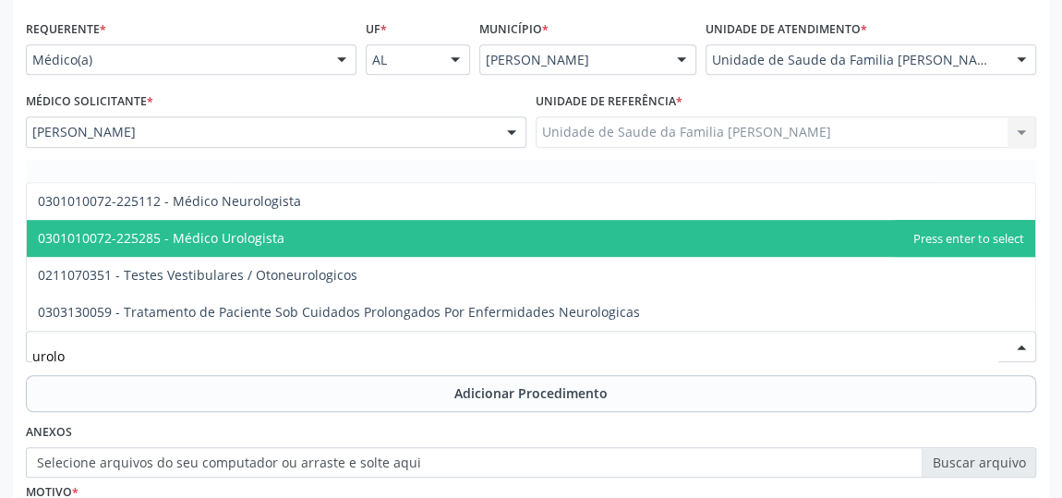
click at [292, 234] on span "0301010072-225285 - Médico Urologista" at bounding box center [531, 238] width 1009 height 37
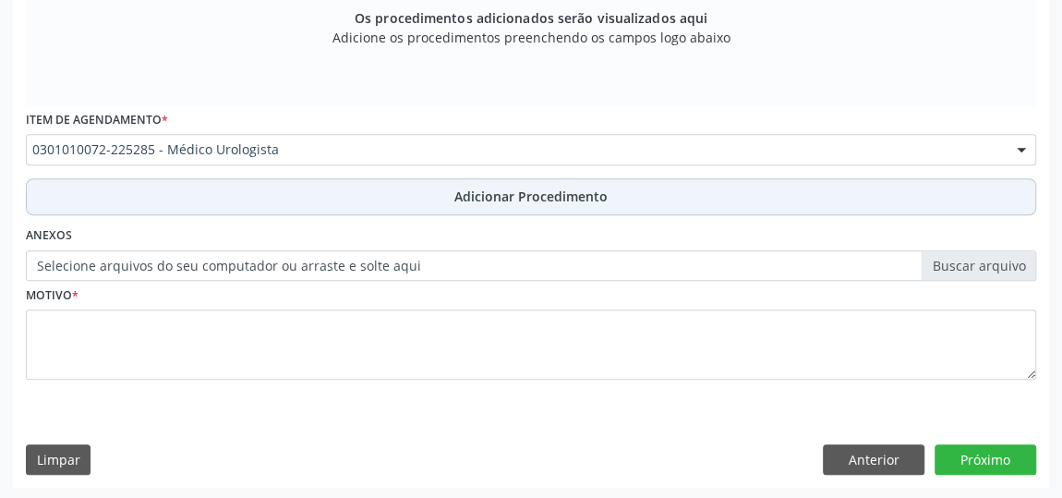
click at [476, 200] on span "Adicionar Procedimento" at bounding box center [530, 196] width 153 height 19
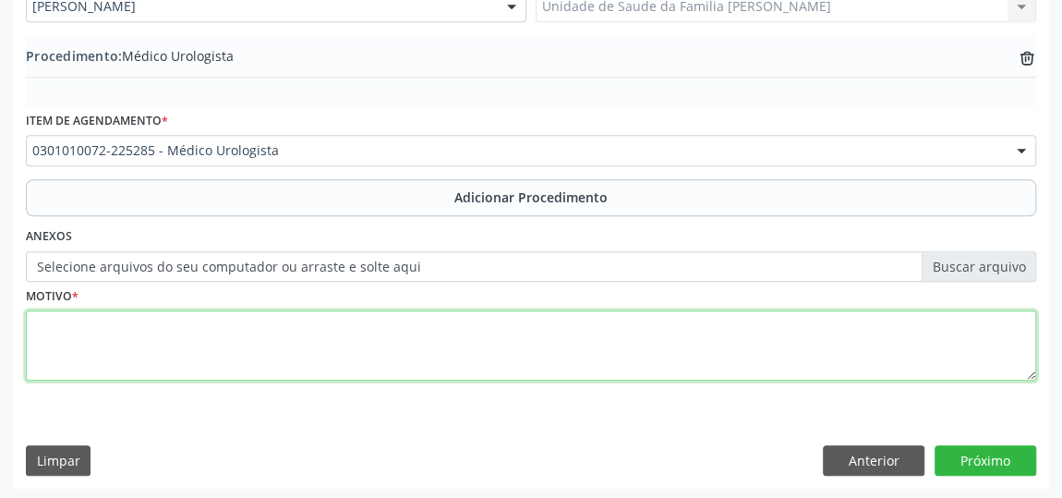
click at [221, 326] on textarea at bounding box center [531, 345] width 1010 height 70
type textarea "o"
click at [59, 317] on textarea "PSA ALTERADO" at bounding box center [531, 345] width 1010 height 70
click at [143, 321] on textarea "PSA ALTERADO" at bounding box center [531, 345] width 1010 height 70
type textarea "PSA ALTERADO."
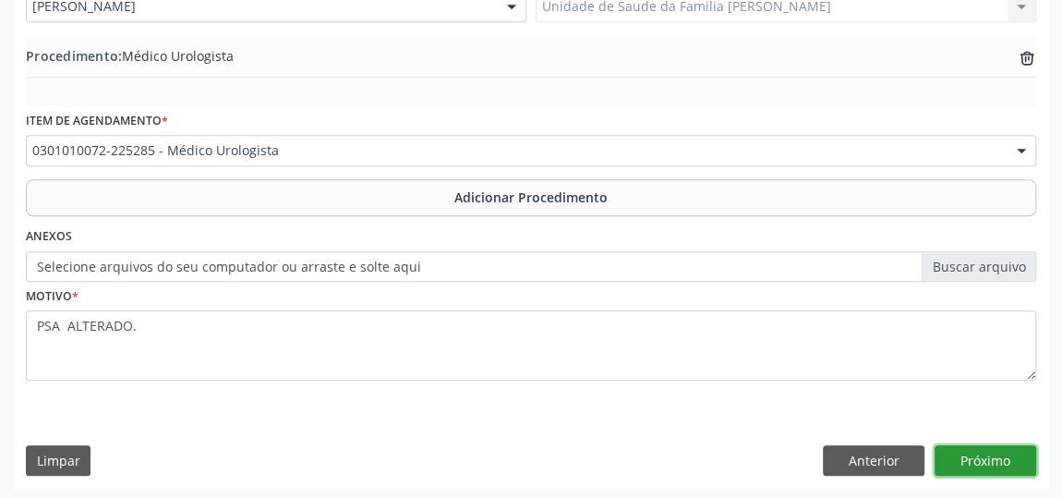
click at [998, 448] on button "Próximo" at bounding box center [986, 460] width 102 height 31
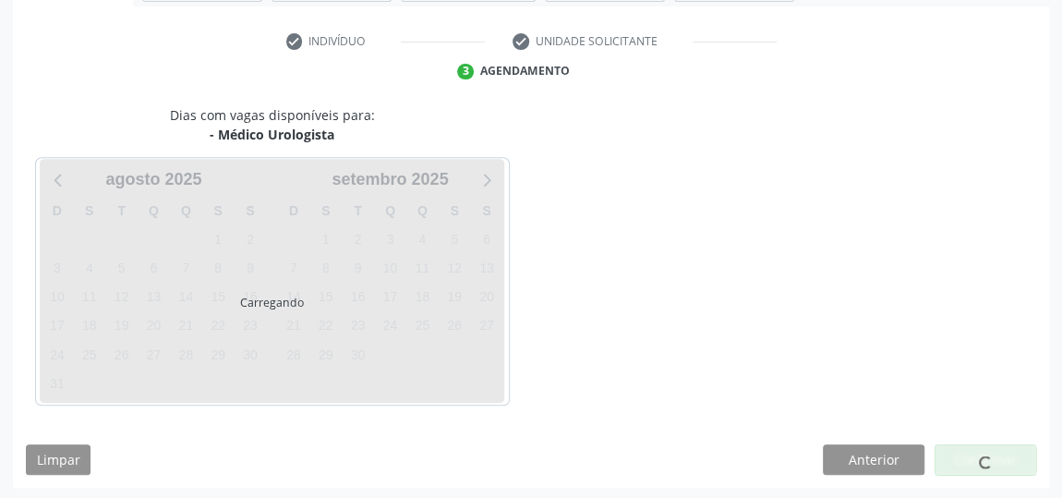
scroll to position [412, 0]
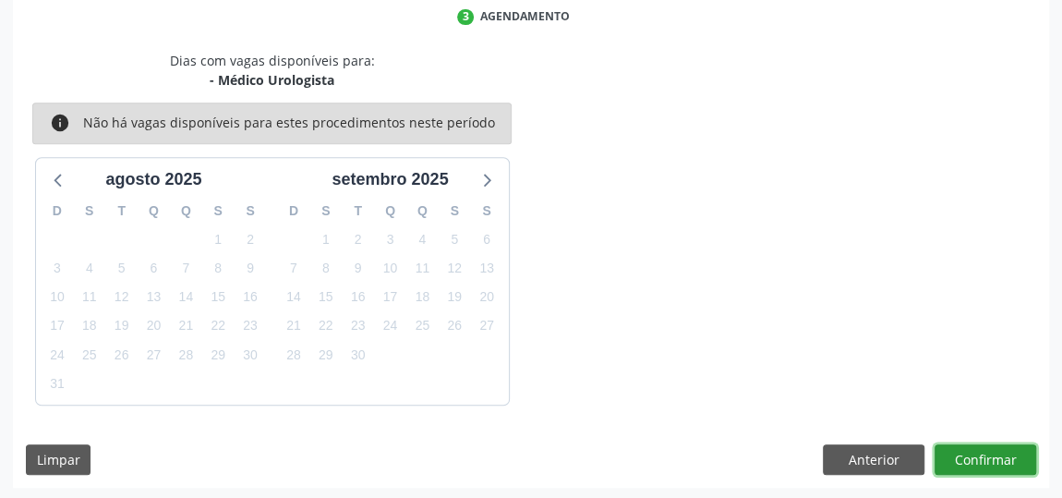
click at [998, 448] on button "Confirmar" at bounding box center [986, 459] width 102 height 31
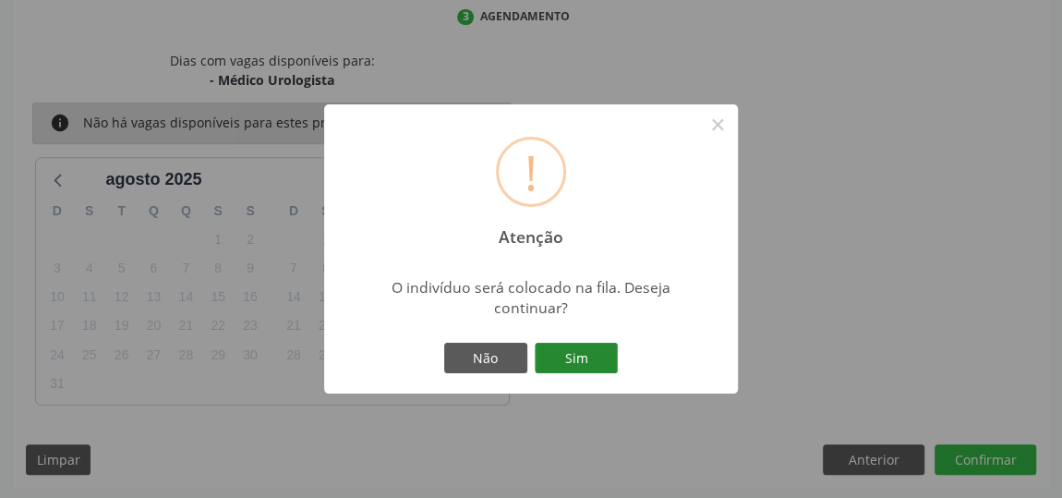
click at [592, 356] on button "Sim" at bounding box center [576, 358] width 83 height 31
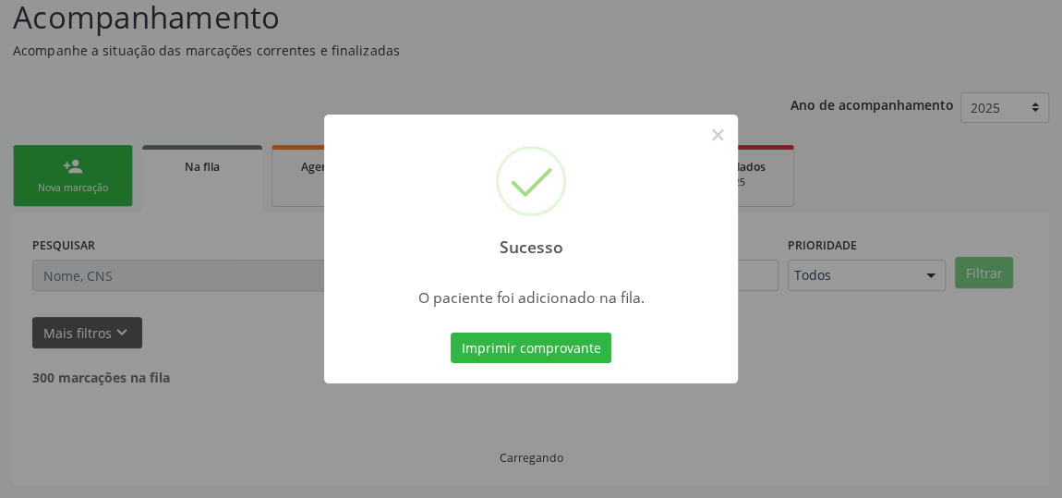
scroll to position [136, 0]
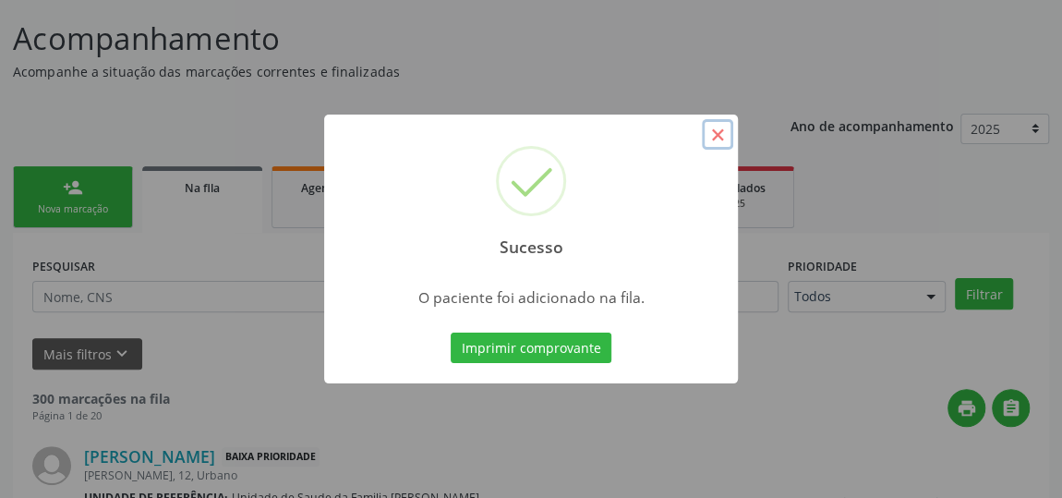
click at [722, 131] on button "×" at bounding box center [717, 134] width 31 height 31
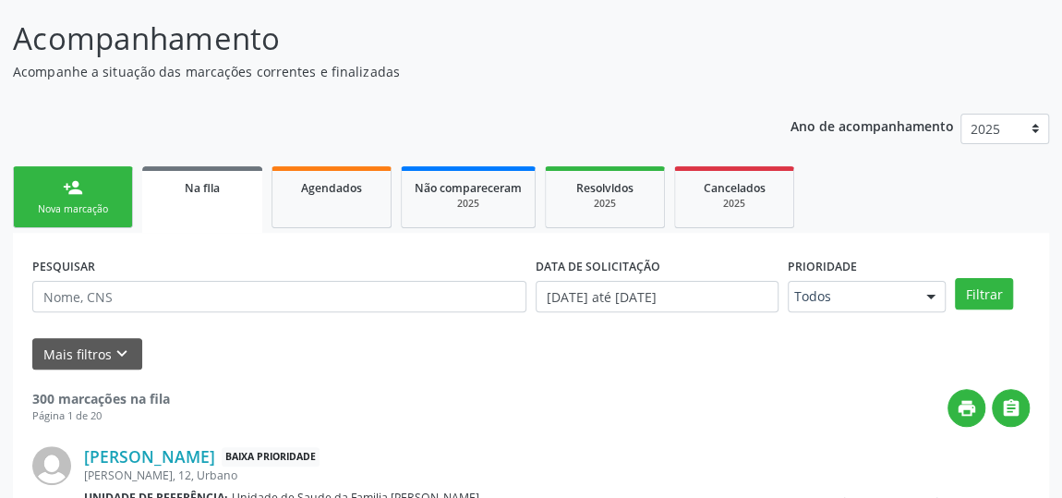
click at [85, 204] on div "Nova marcação" at bounding box center [73, 209] width 92 height 14
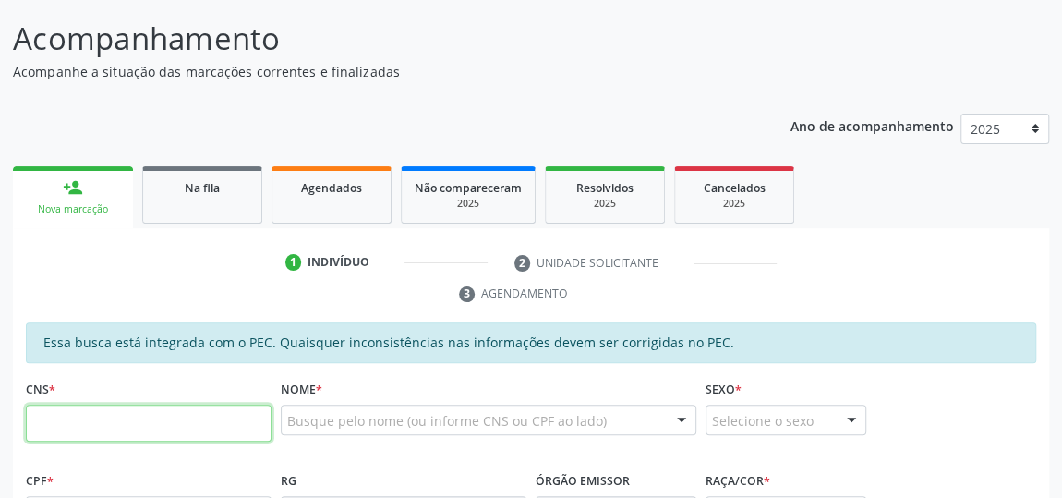
click at [185, 422] on input "text" at bounding box center [149, 423] width 246 height 37
type input "707 8006 6543 0811"
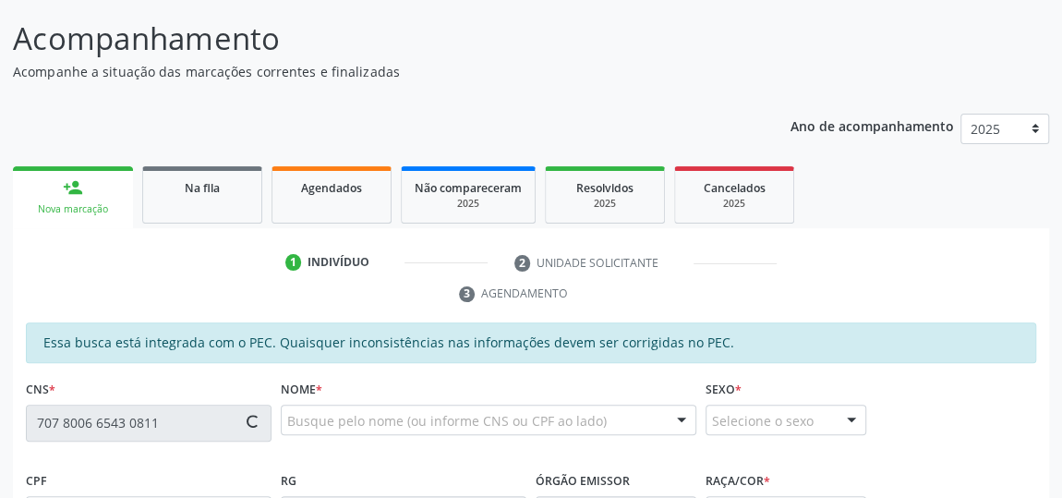
type input "579.702.894-87"
type input "2[DATE]"
type input "[PERSON_NAME]"
type input "[PHONE_NUMBER]"
type input "18"
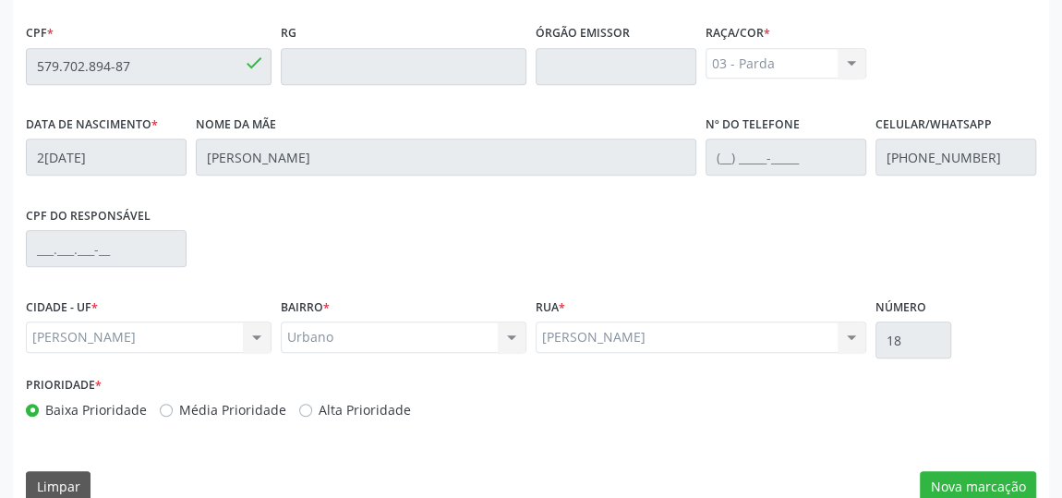
scroll to position [611, 0]
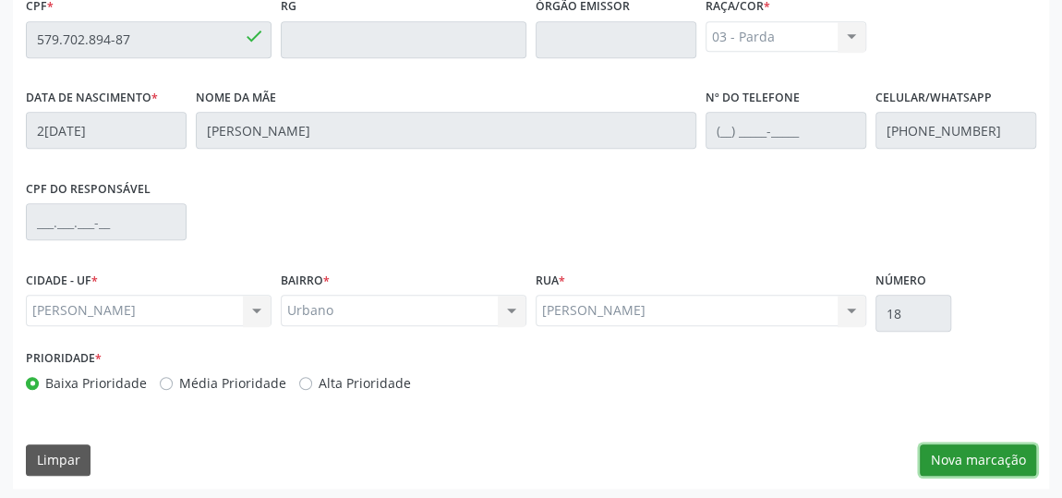
click at [998, 448] on button "Nova marcação" at bounding box center [978, 459] width 116 height 31
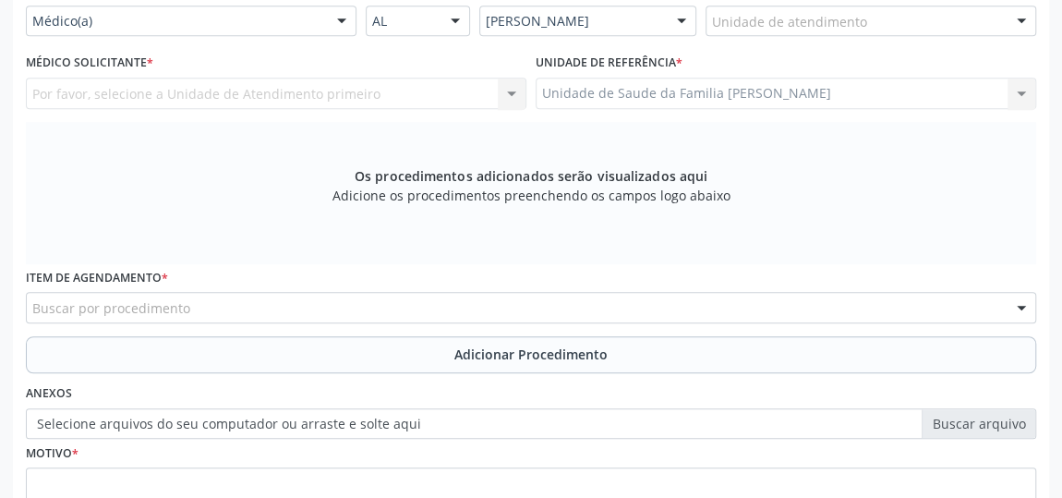
scroll to position [274, 0]
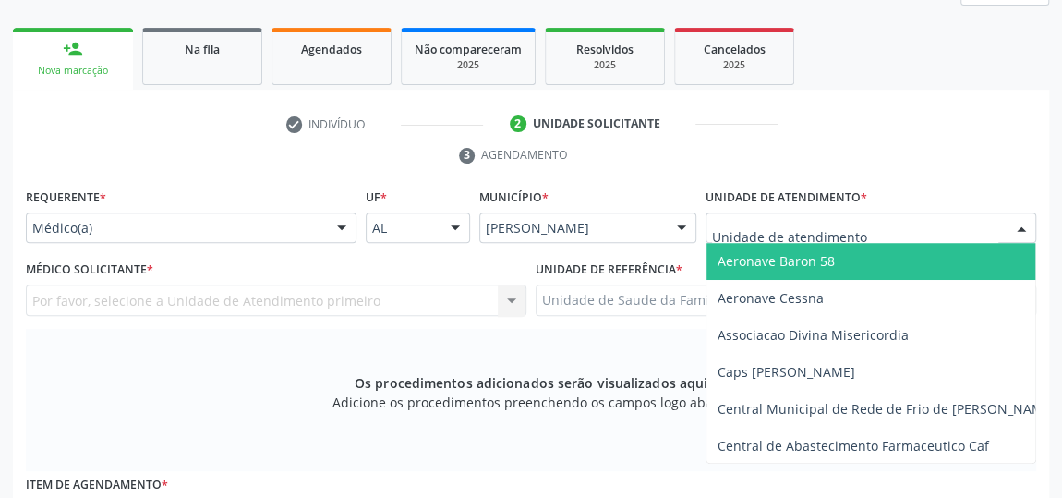
click at [1012, 226] on div at bounding box center [1022, 228] width 28 height 31
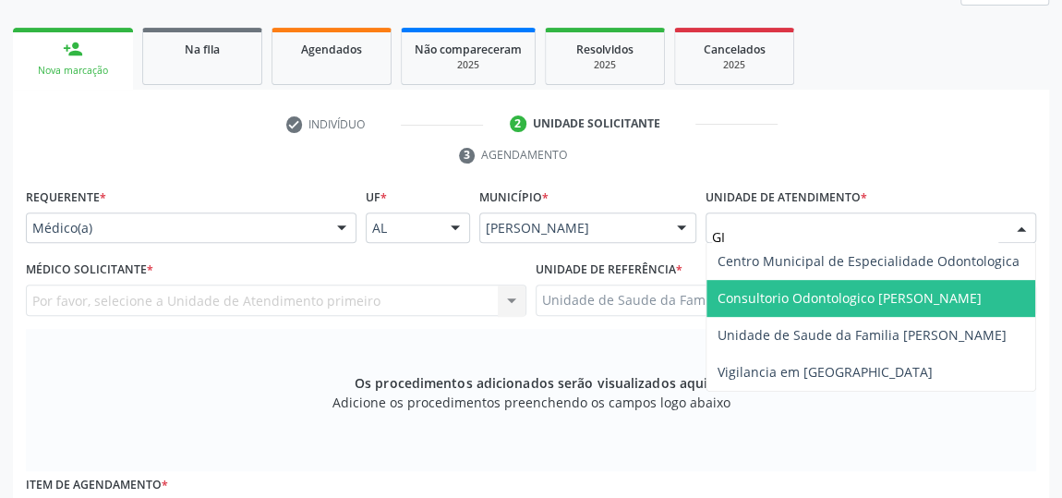
type input "GIS"
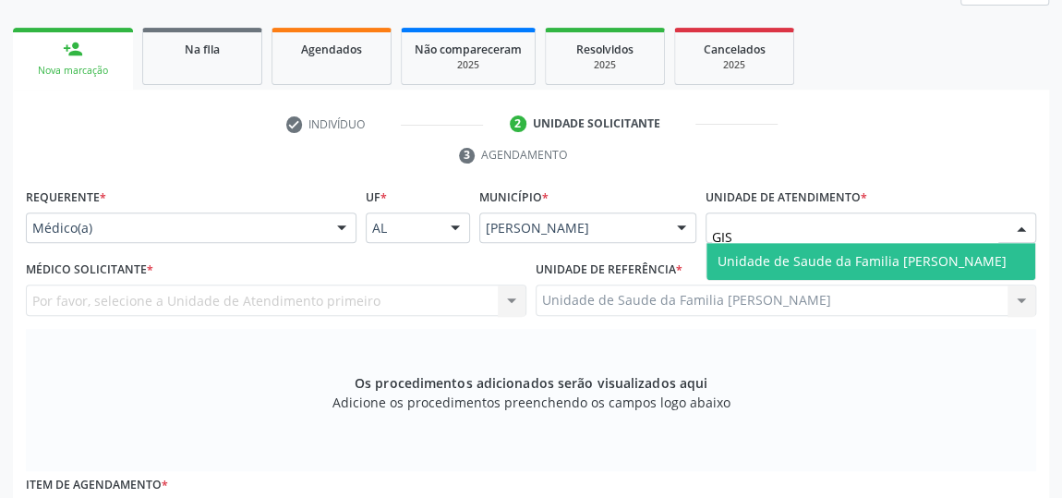
click at [948, 260] on span "Unidade de Saude da Familia [PERSON_NAME]" at bounding box center [862, 261] width 289 height 18
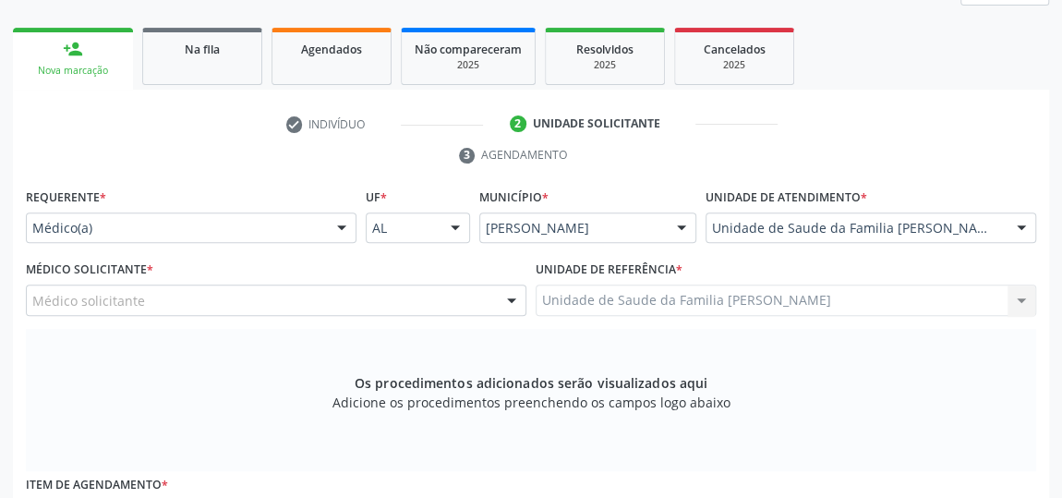
click at [338, 295] on div "Médico solicitante" at bounding box center [276, 299] width 501 height 31
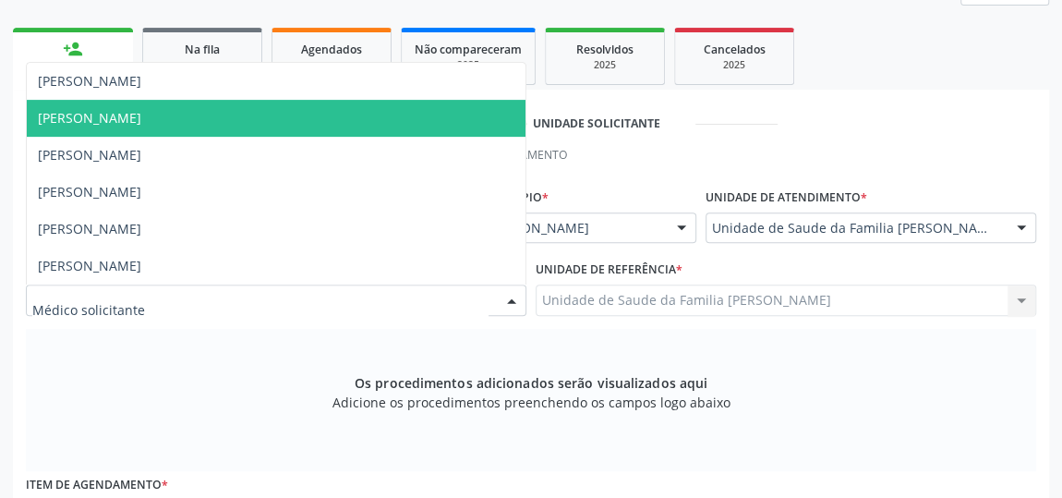
click at [55, 118] on span "[PERSON_NAME]" at bounding box center [89, 118] width 103 height 18
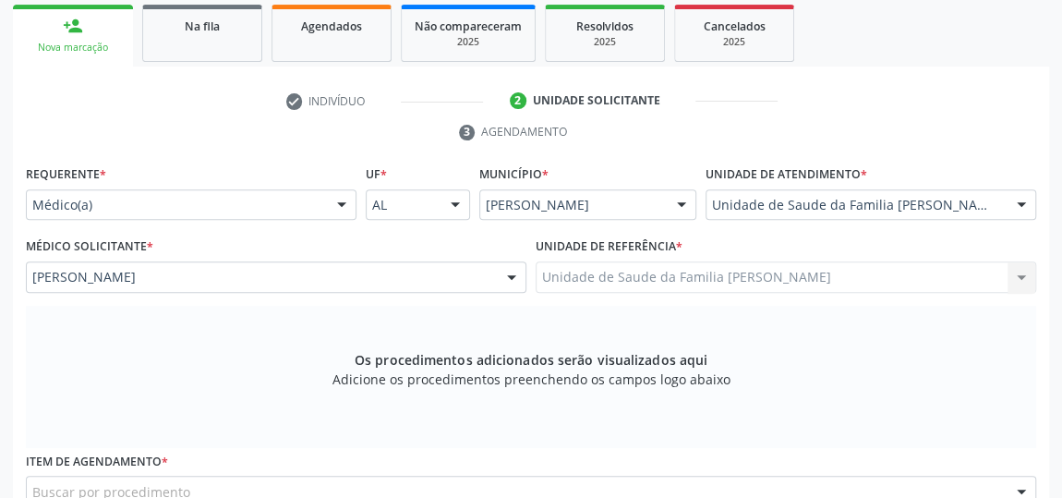
scroll to position [526, 0]
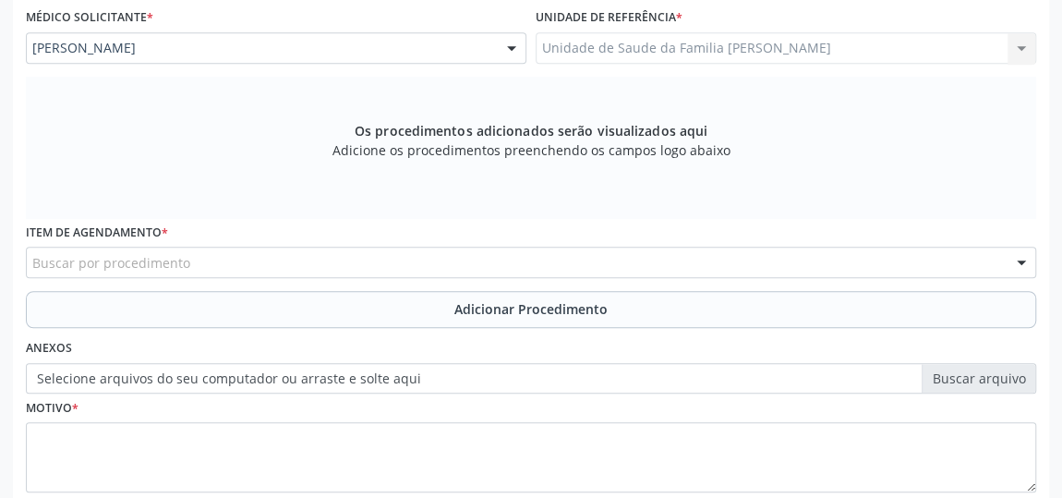
click at [407, 260] on div "Buscar por procedimento" at bounding box center [531, 262] width 1010 height 31
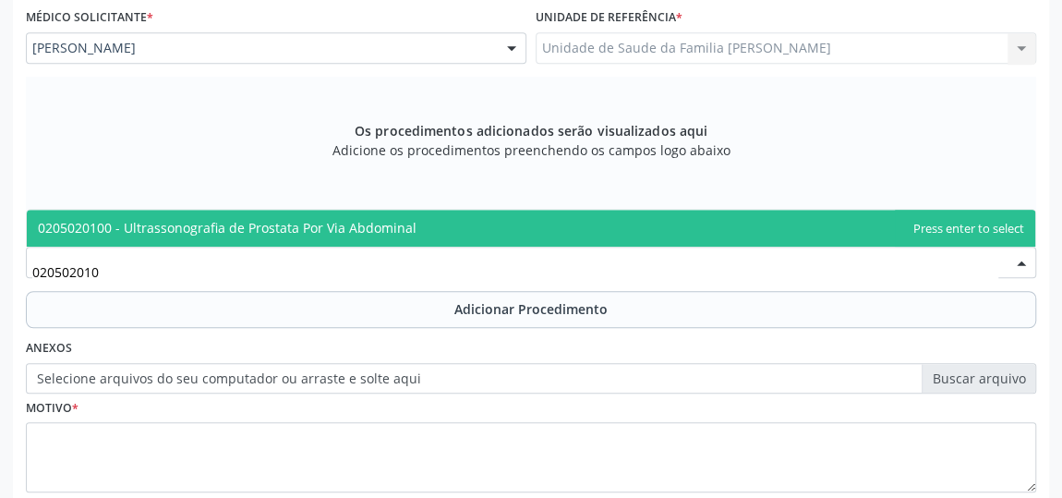
type input "0205020100"
click at [370, 221] on span "0205020100 - Ultrassonografia de Prostata Por Via Abdominal" at bounding box center [227, 228] width 379 height 18
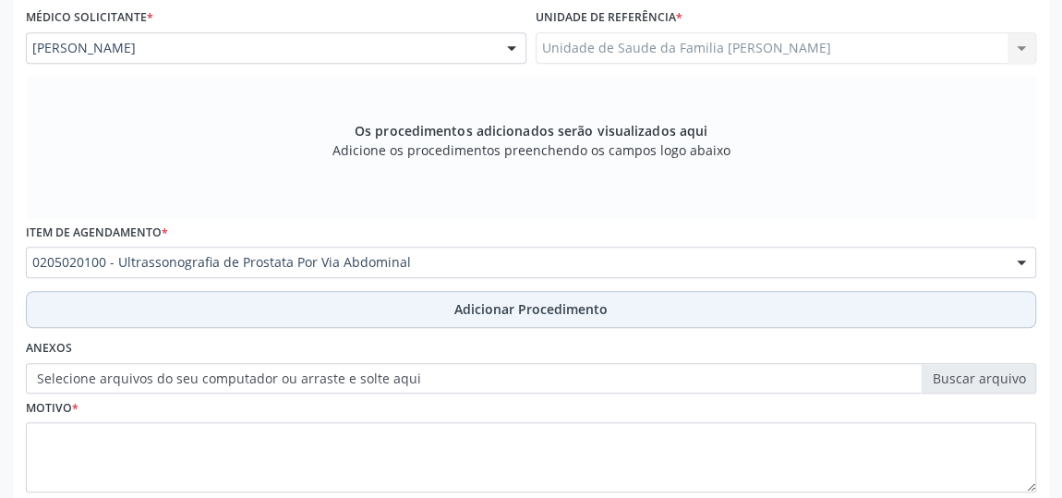
click at [598, 299] on span "Adicionar Procedimento" at bounding box center [530, 308] width 153 height 19
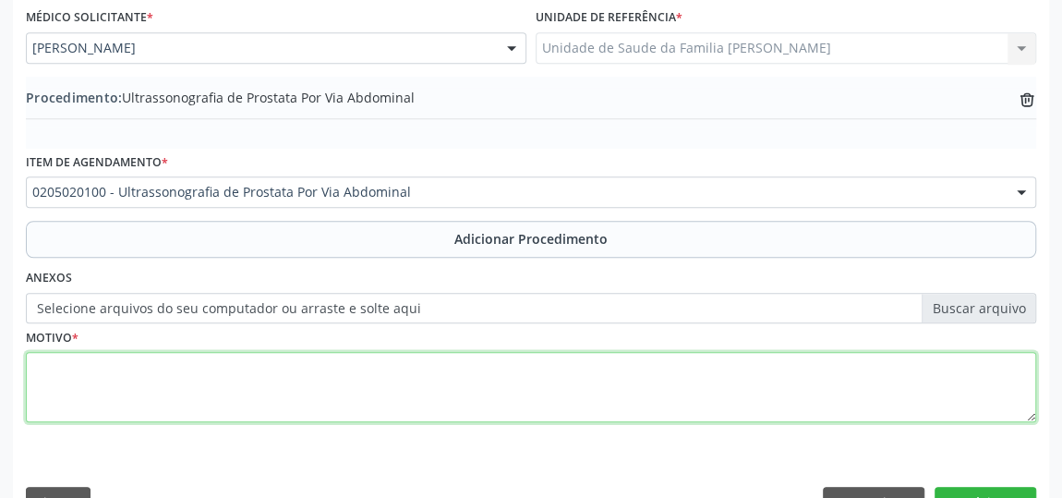
click at [221, 381] on textarea at bounding box center [531, 387] width 1010 height 70
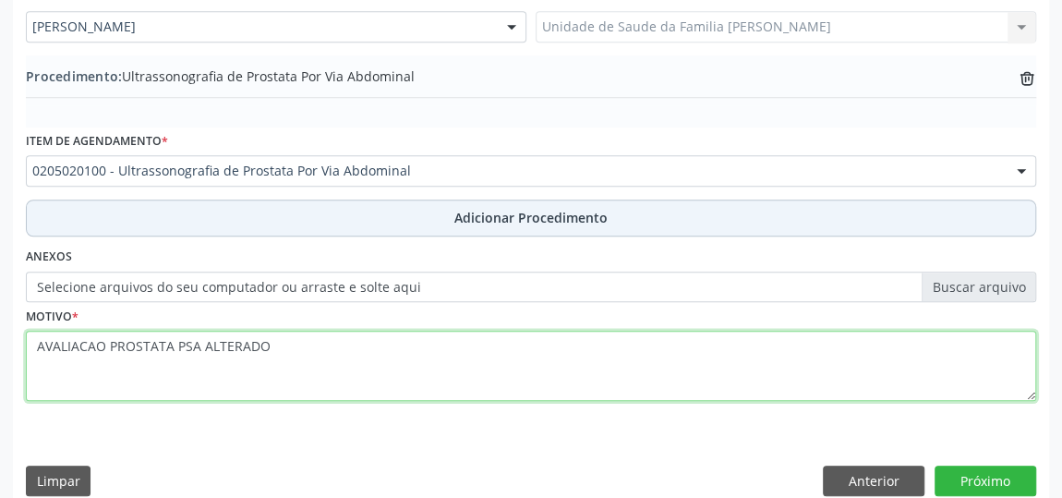
scroll to position [568, 0]
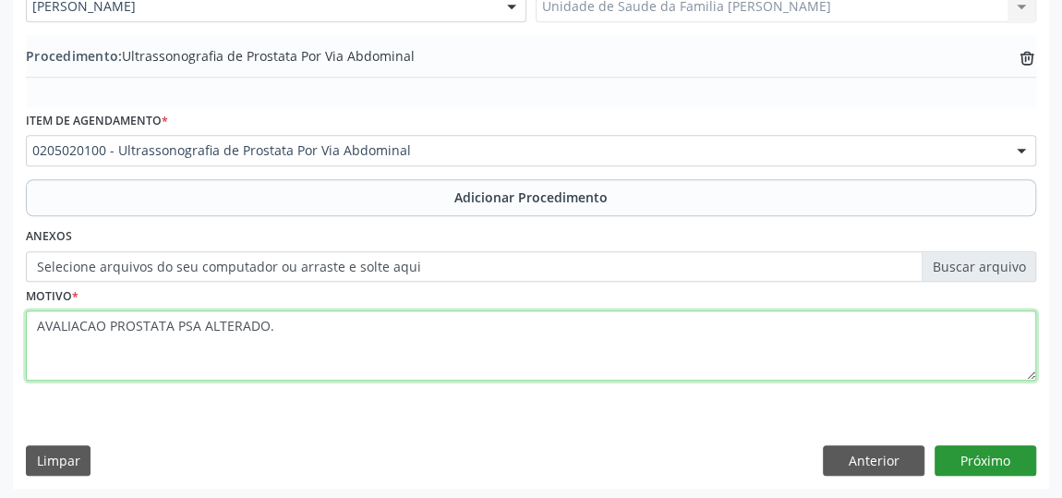
type textarea "AVALIACAO PROSTATA PSA ALTERADO."
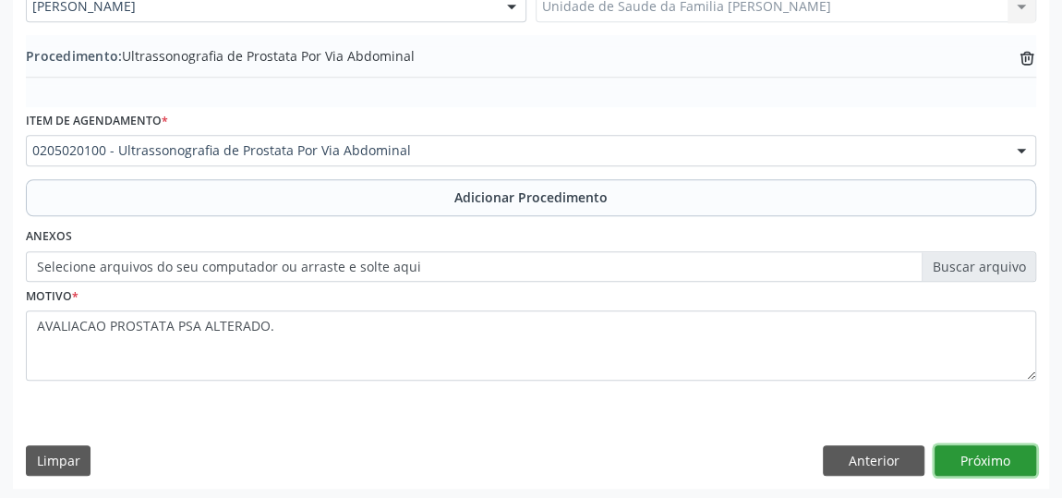
click at [989, 445] on button "Próximo" at bounding box center [986, 460] width 102 height 31
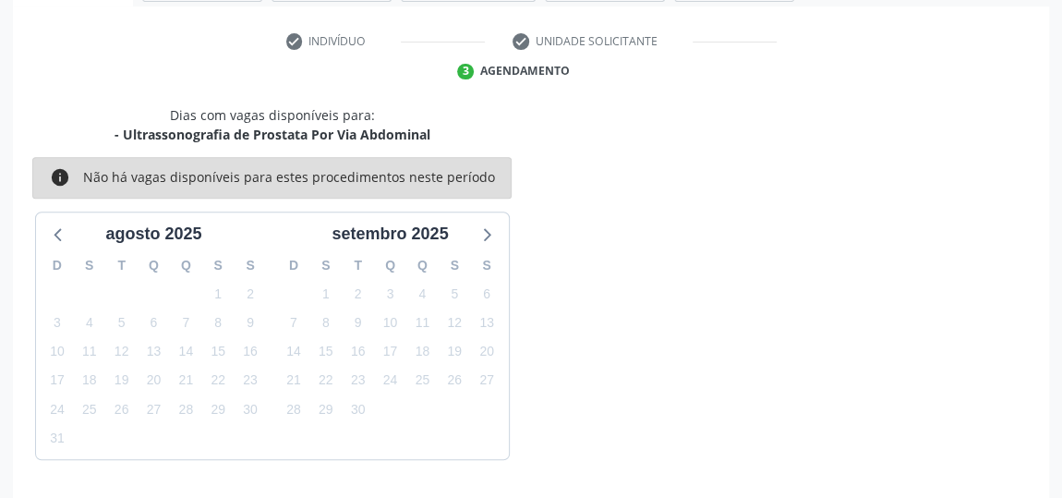
scroll to position [412, 0]
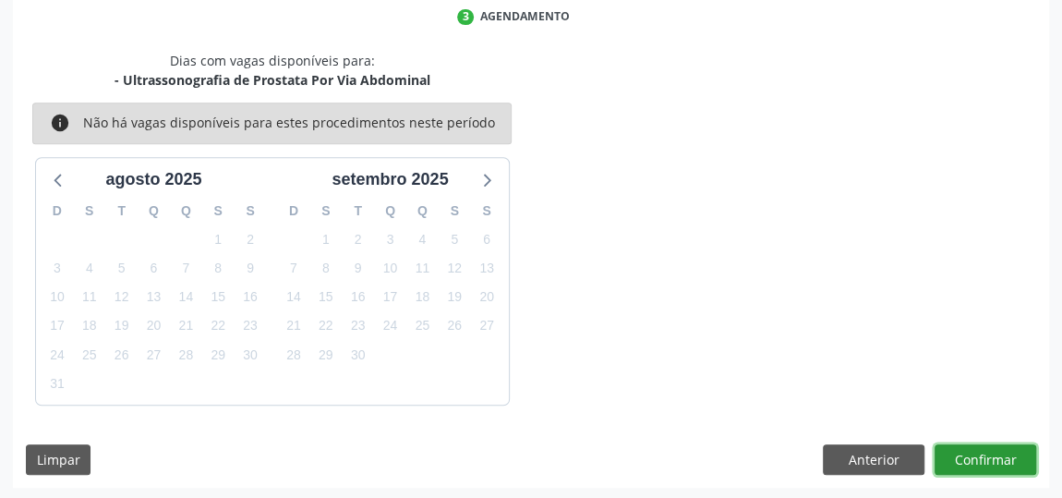
click at [989, 445] on button "Confirmar" at bounding box center [986, 459] width 102 height 31
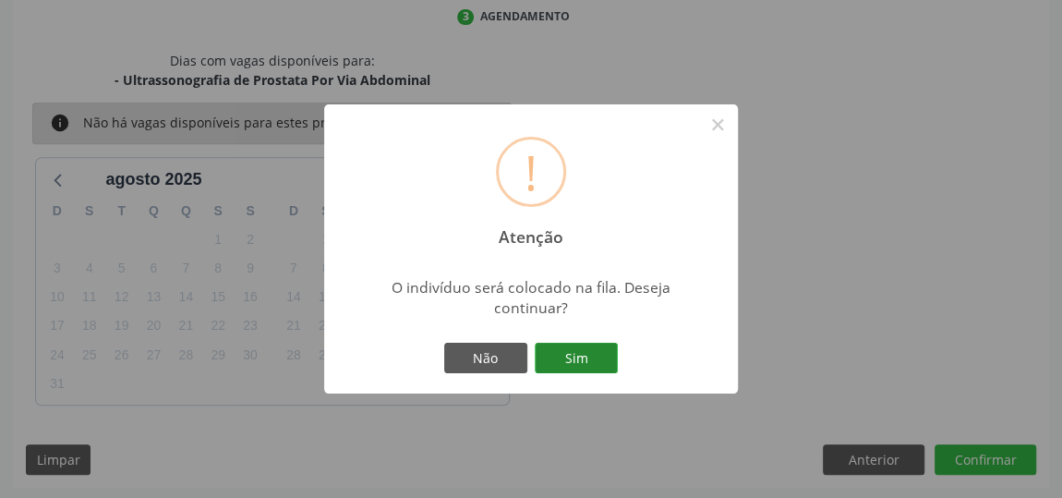
click at [608, 365] on button "Sim" at bounding box center [576, 358] width 83 height 31
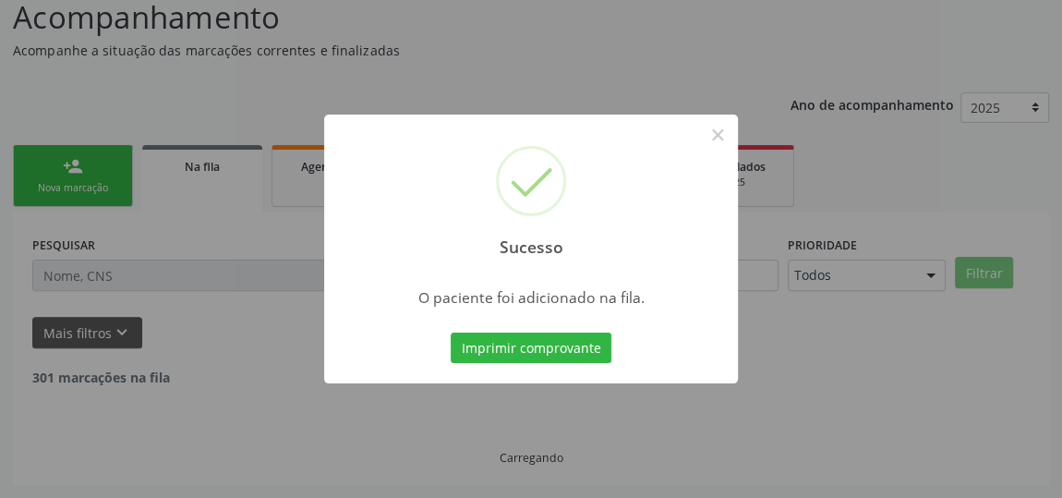
scroll to position [136, 0]
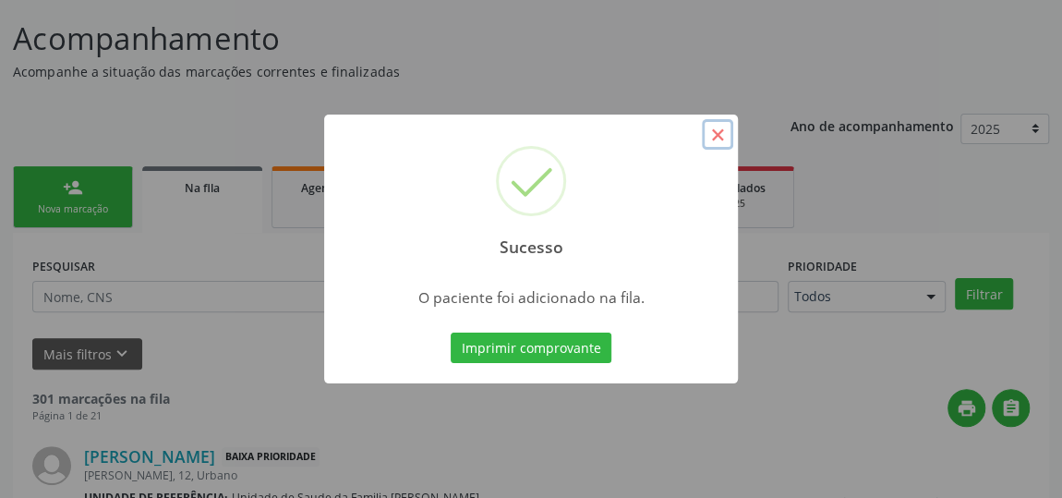
click at [715, 133] on button "×" at bounding box center [717, 134] width 31 height 31
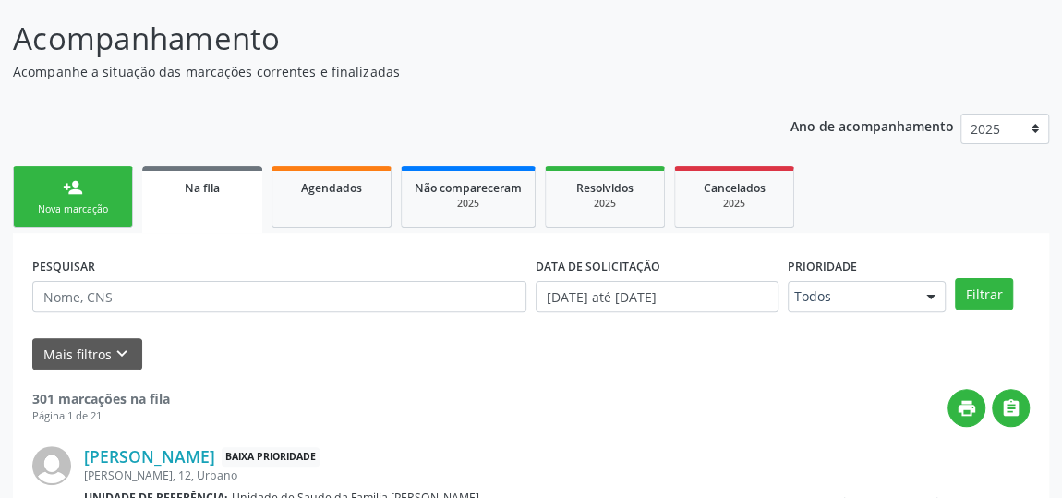
click at [106, 176] on link "person_add Nova marcação" at bounding box center [73, 197] width 120 height 62
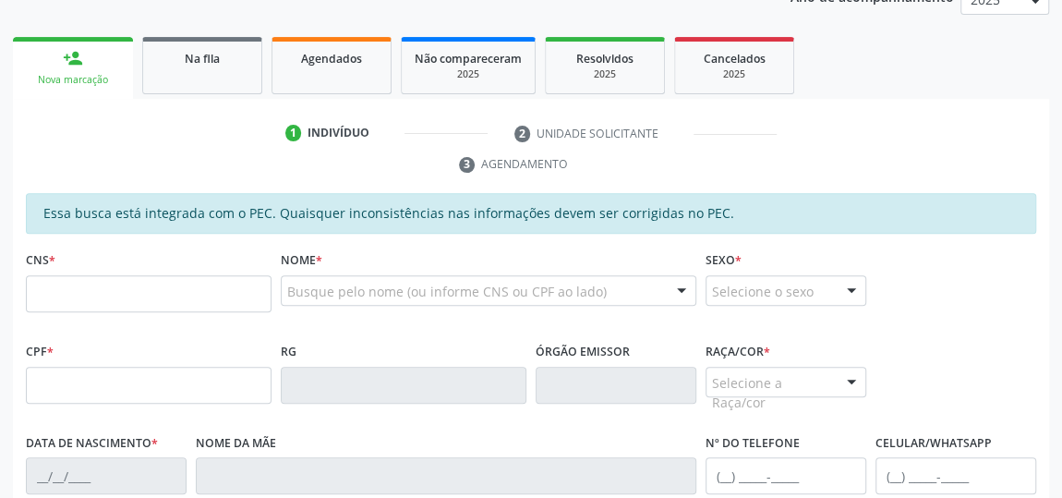
scroll to position [304, 0]
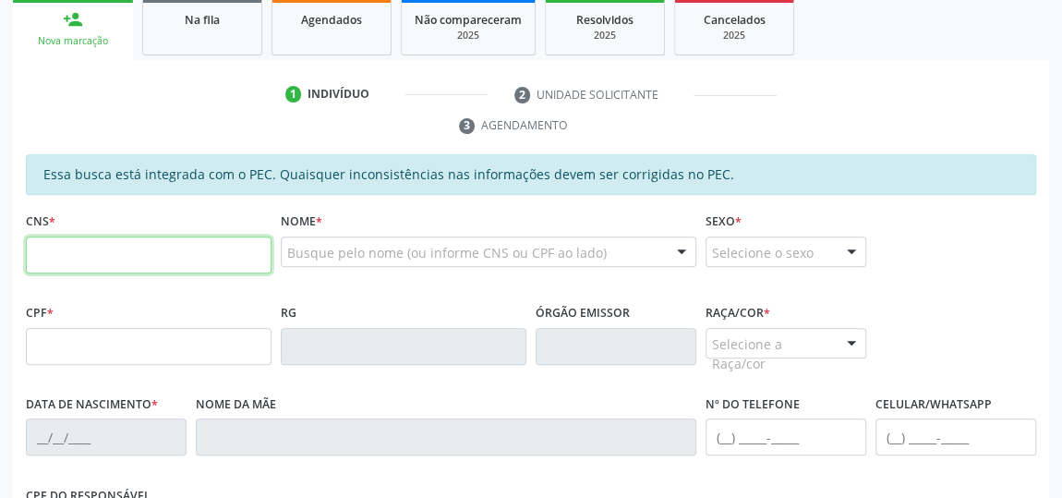
click at [105, 260] on input "text" at bounding box center [149, 254] width 246 height 37
type input "707 8006 6543 0811"
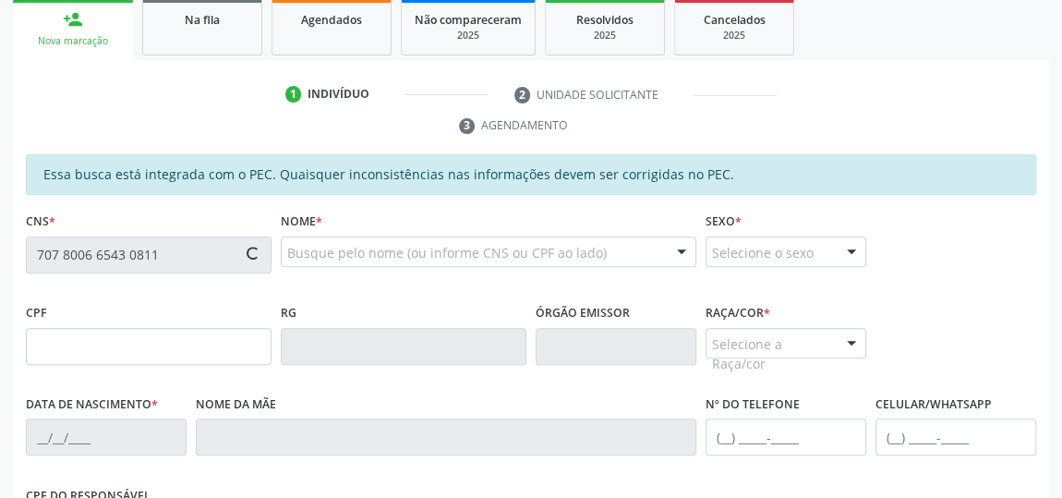
type input "579.702.894-87"
type input "2[DATE]"
type input "[PERSON_NAME]"
type input "[PHONE_NUMBER]"
type input "18"
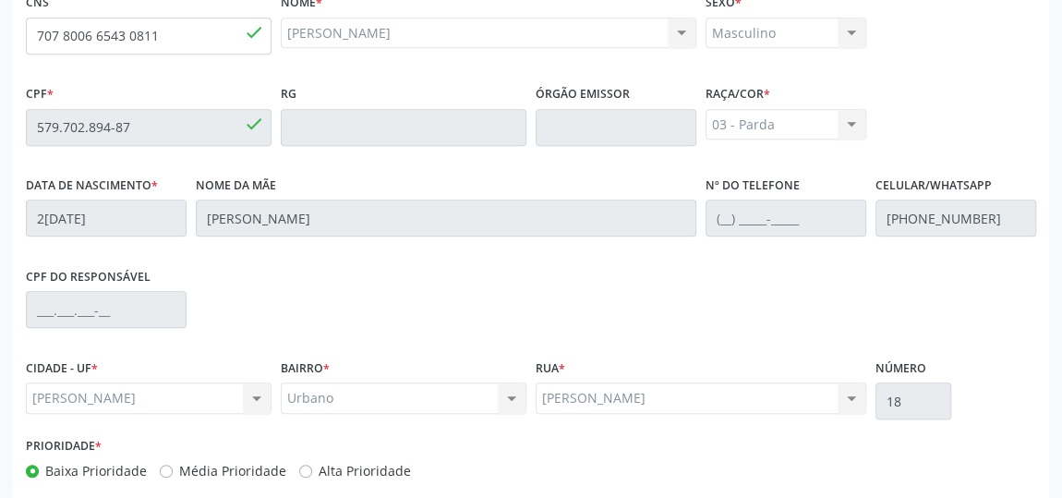
scroll to position [611, 0]
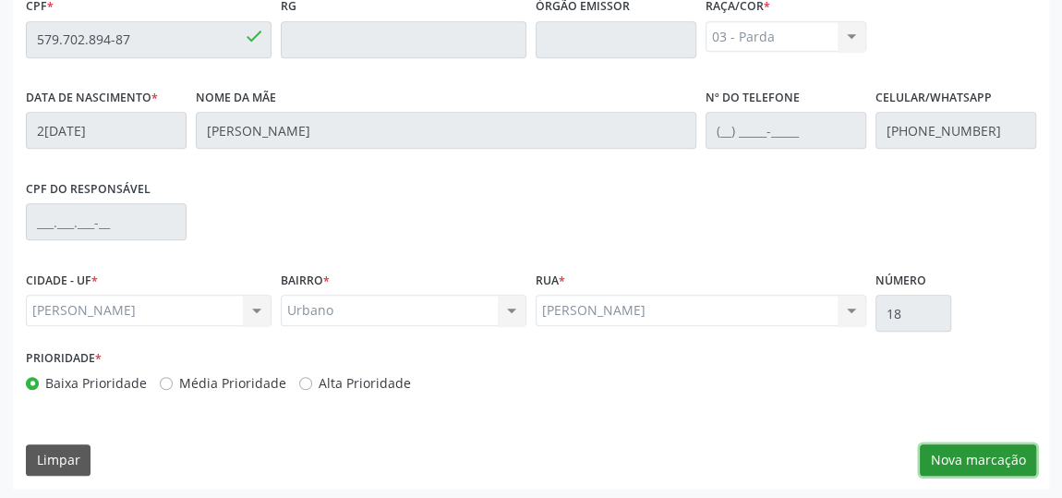
click at [1000, 456] on button "Nova marcação" at bounding box center [978, 459] width 116 height 31
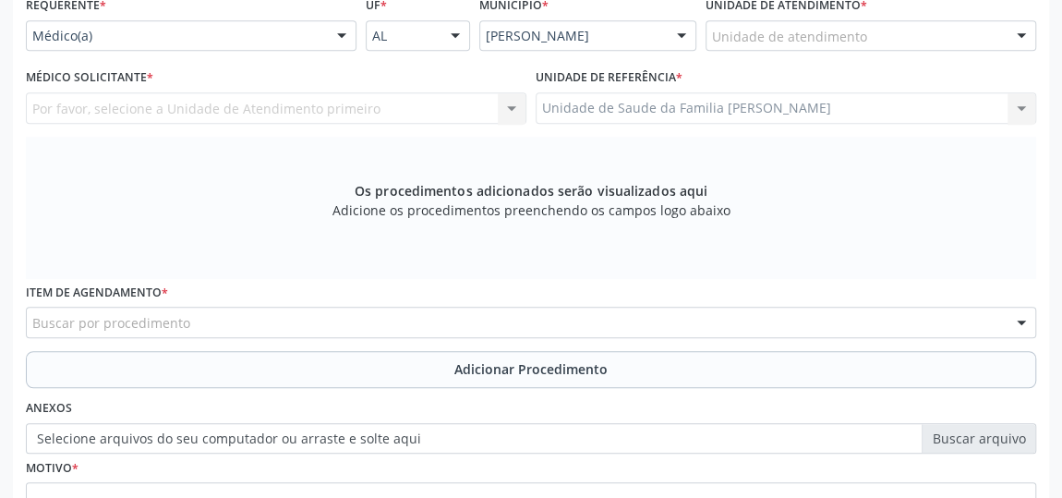
scroll to position [442, 0]
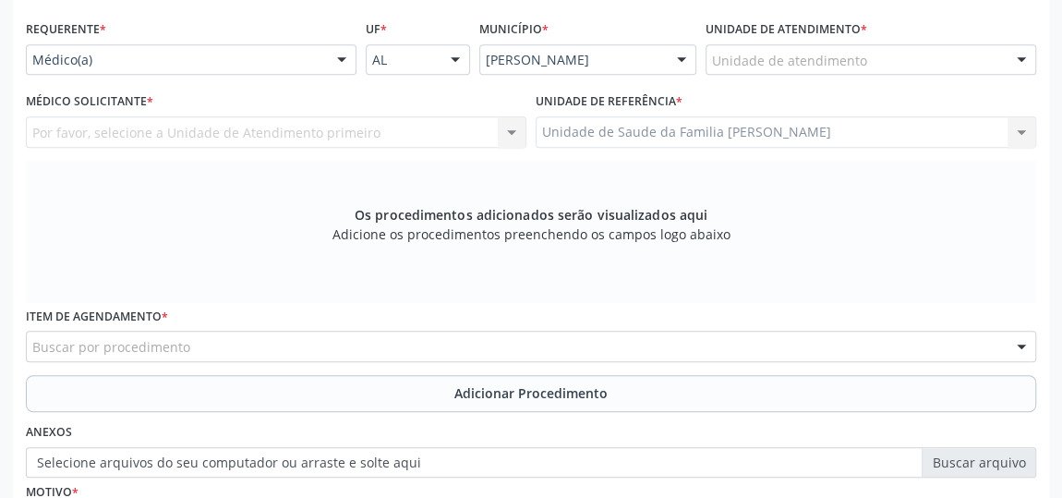
click at [916, 56] on div "Unidade de atendimento" at bounding box center [871, 59] width 331 height 31
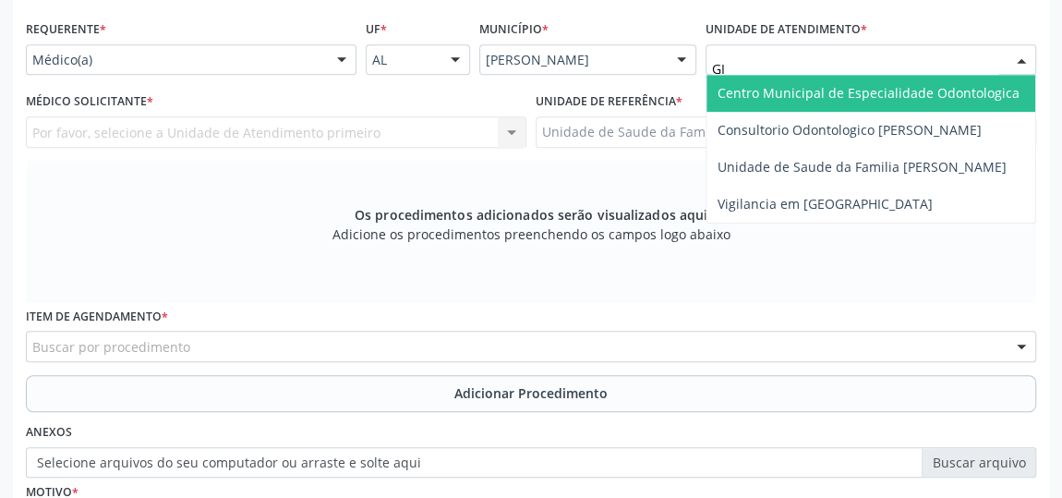
type input "GIS"
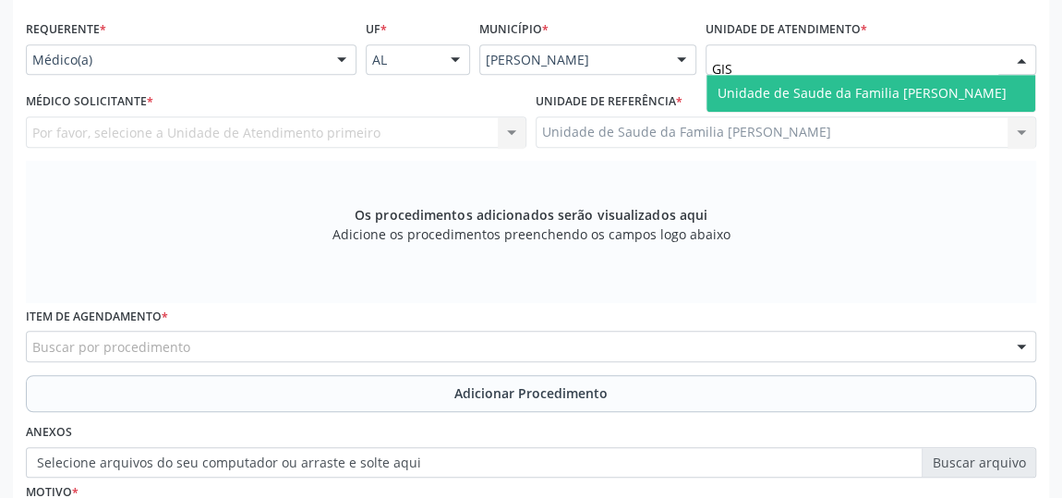
click at [821, 84] on span "Unidade de Saude da Familia [PERSON_NAME]" at bounding box center [862, 93] width 289 height 18
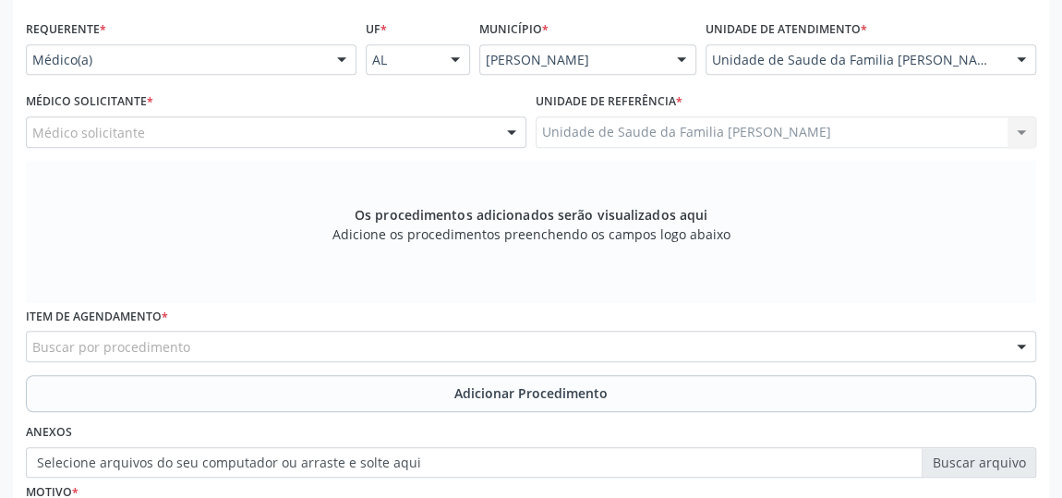
click at [508, 133] on div at bounding box center [512, 132] width 28 height 31
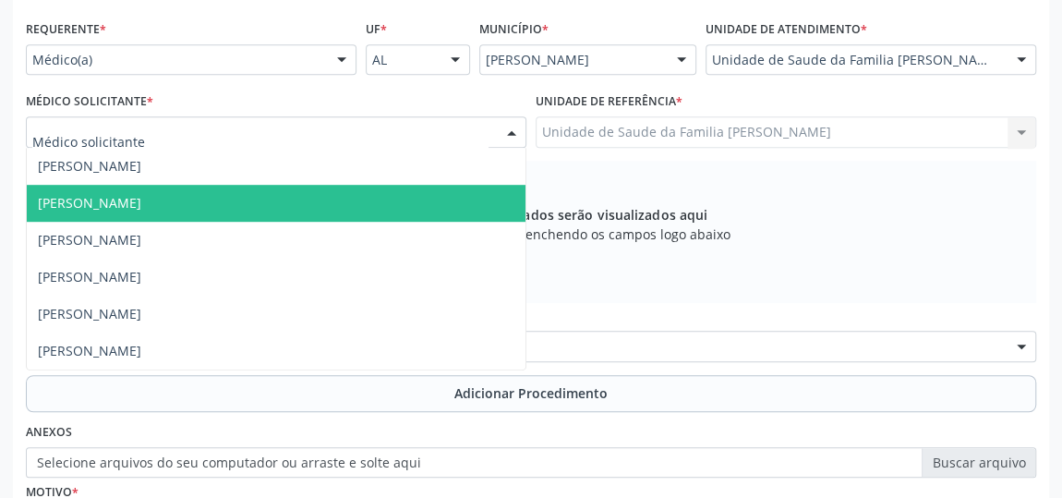
click at [214, 194] on span "[PERSON_NAME]" at bounding box center [276, 203] width 499 height 37
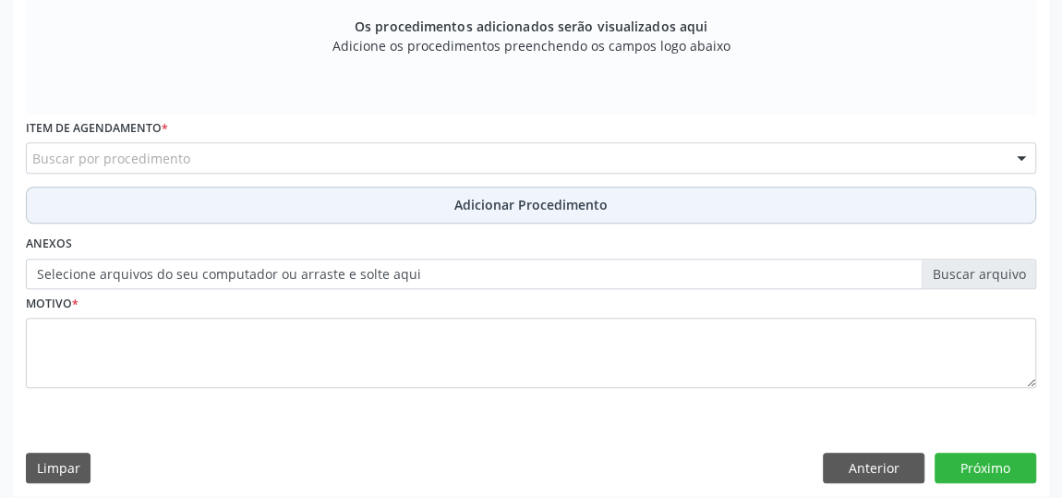
scroll to position [639, 0]
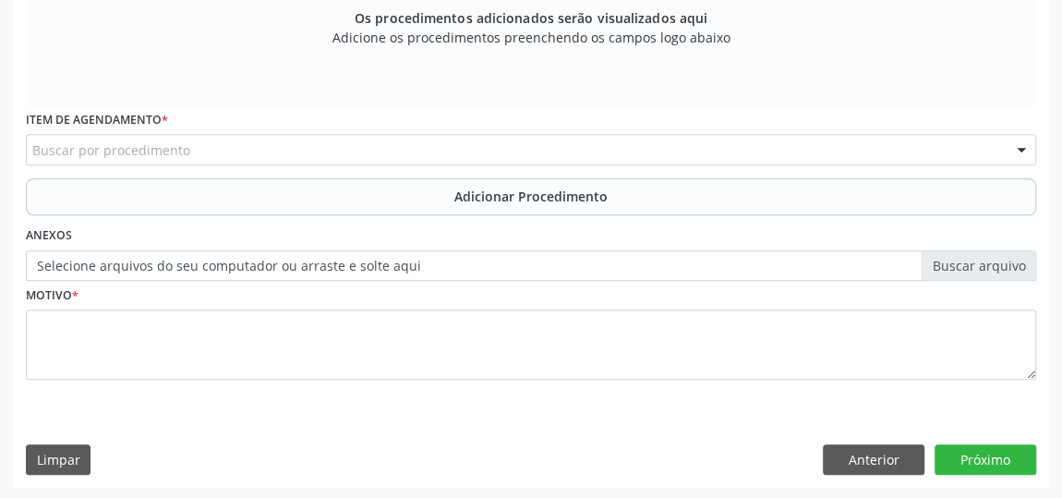
click at [345, 144] on div "Buscar por procedimento" at bounding box center [531, 149] width 1010 height 31
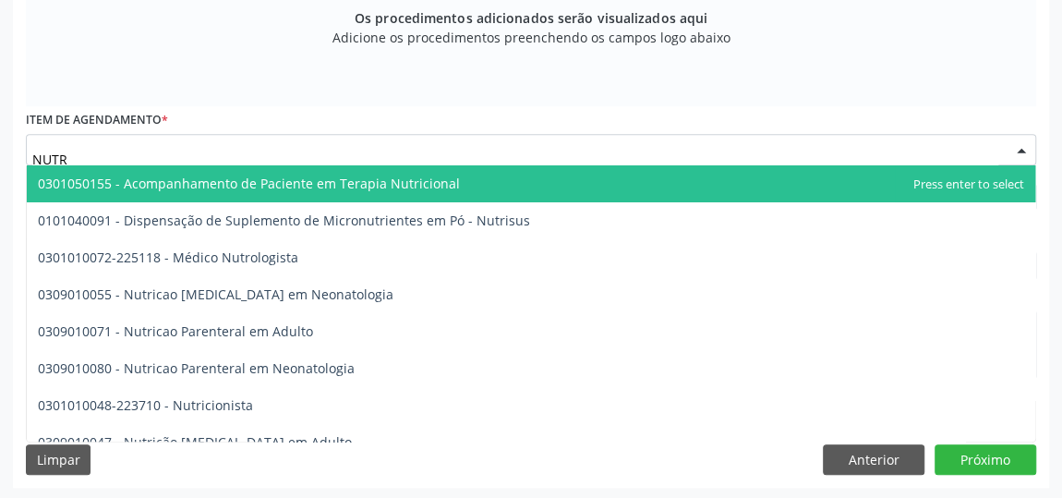
type input "NUTRI"
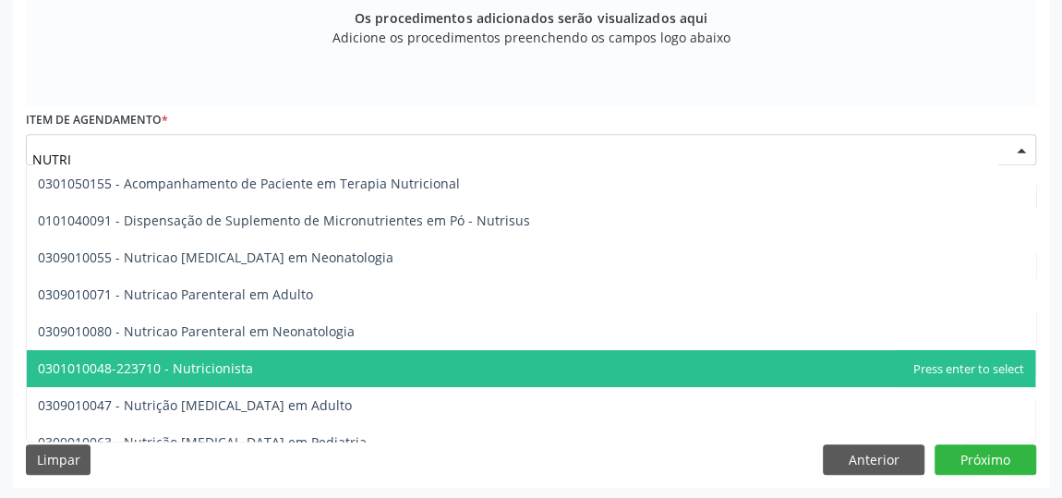
click at [214, 359] on span "0301010048-223710 - Nutricionista" at bounding box center [145, 368] width 215 height 18
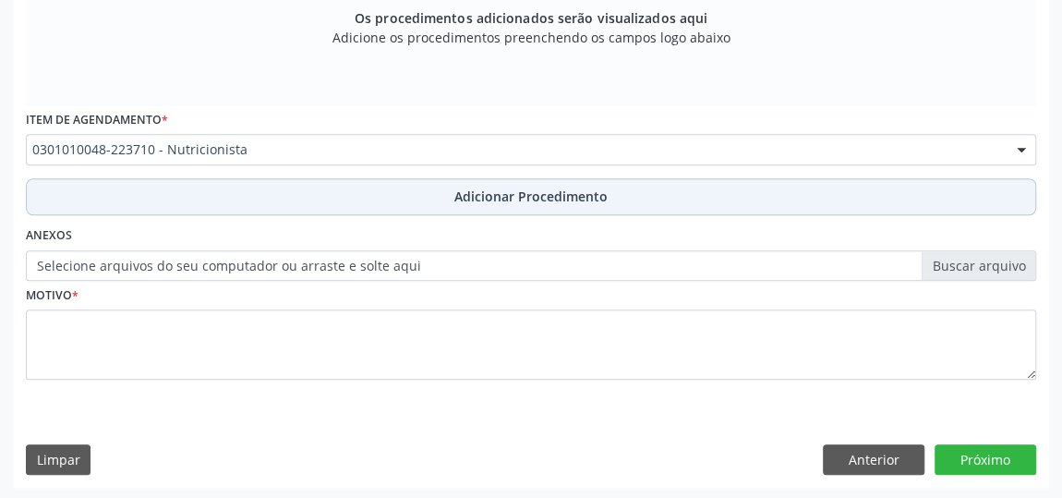
click at [580, 189] on span "Adicionar Procedimento" at bounding box center [530, 196] width 153 height 19
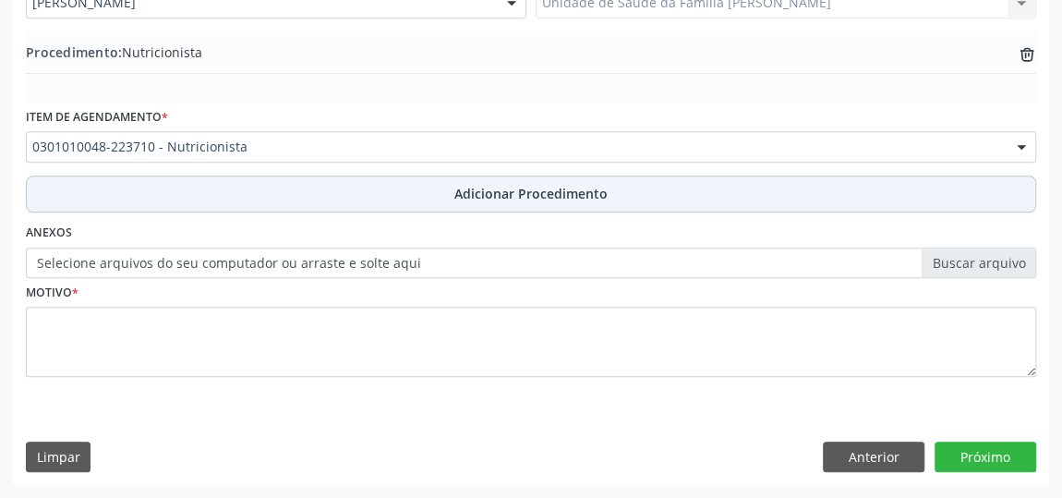
scroll to position [568, 0]
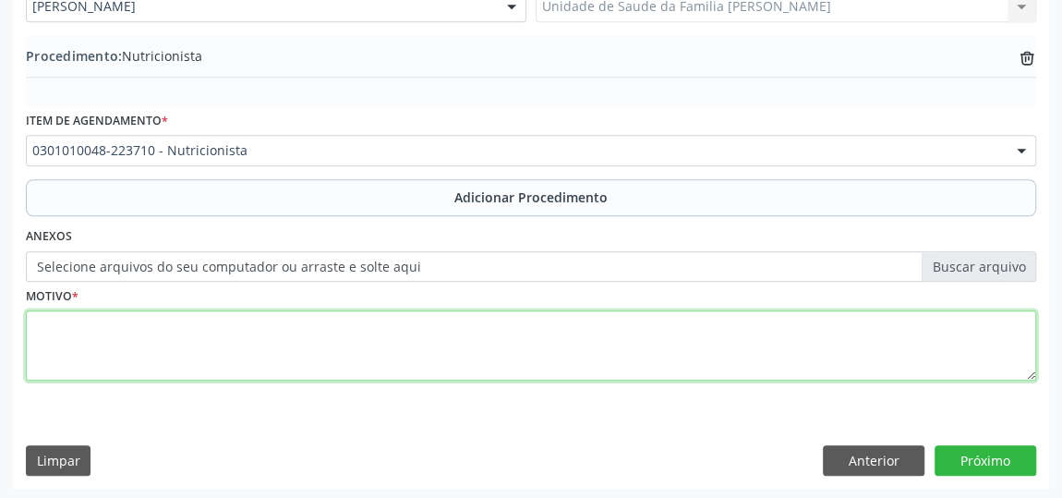
click at [484, 335] on textarea at bounding box center [531, 345] width 1010 height 70
type textarea "[MEDICAL_DATA] MELLITUS NAO INSULINO- DEPENDENTES."
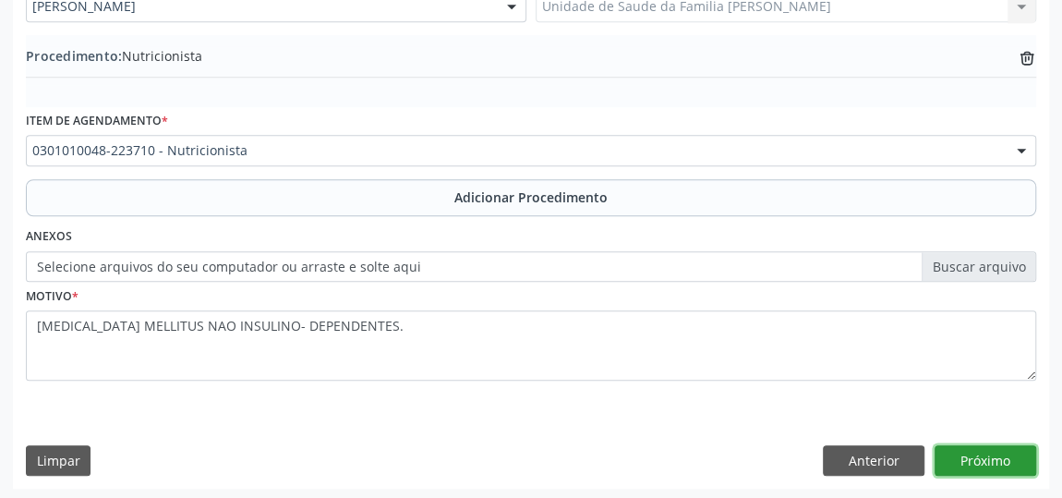
click at [998, 451] on button "Próximo" at bounding box center [986, 460] width 102 height 31
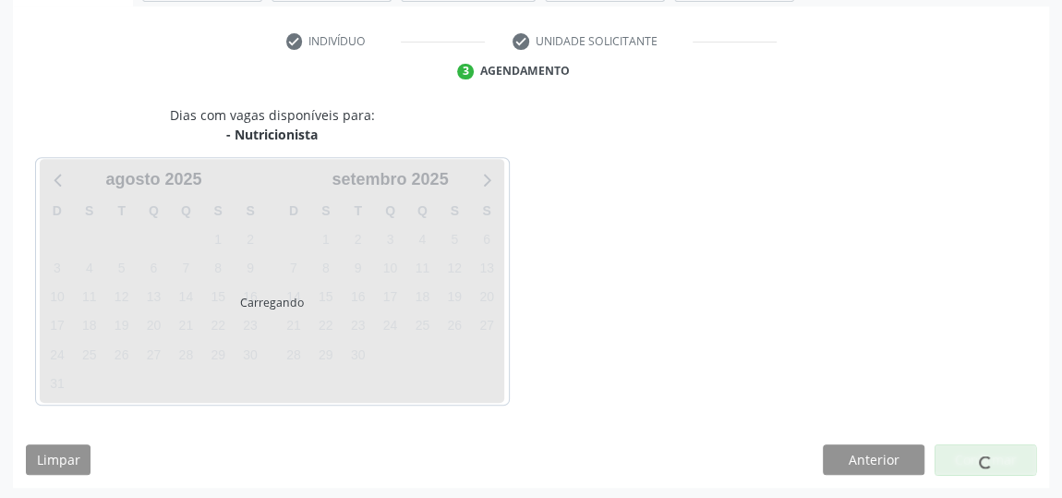
scroll to position [412, 0]
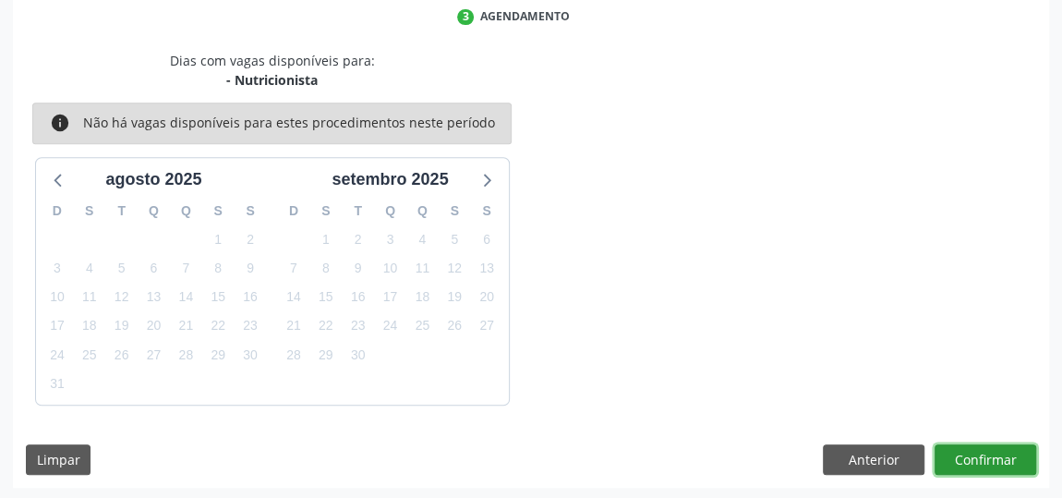
click at [998, 451] on button "Confirmar" at bounding box center [986, 459] width 102 height 31
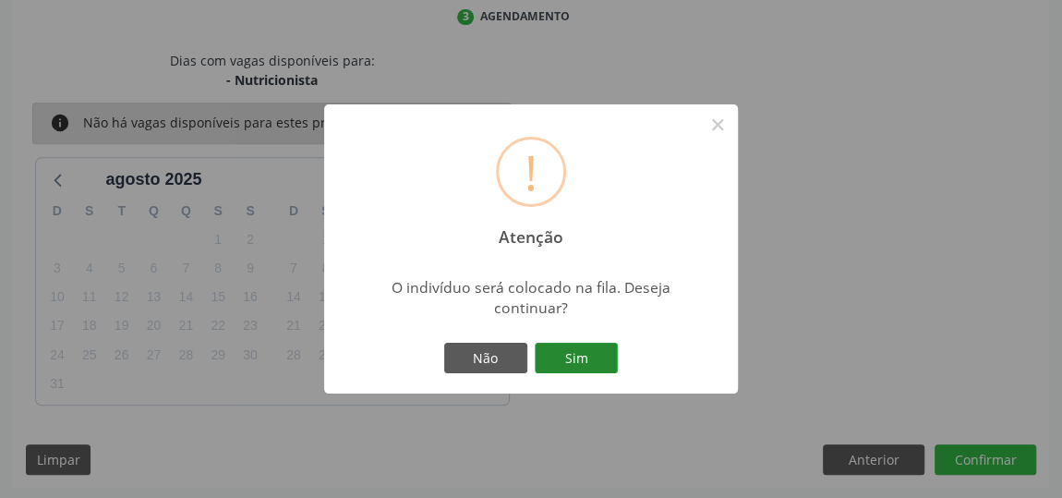
click at [584, 344] on button "Sim" at bounding box center [576, 358] width 83 height 31
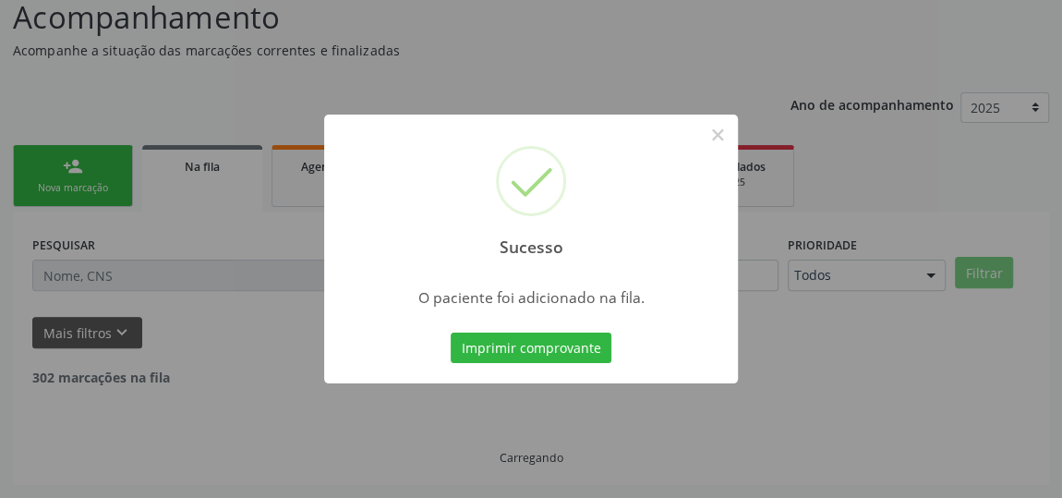
scroll to position [136, 0]
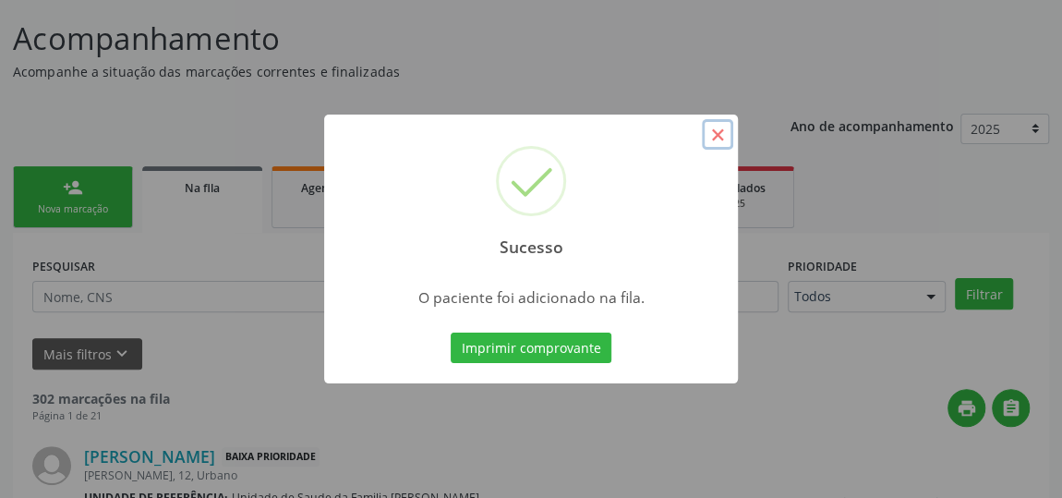
click at [708, 140] on button "×" at bounding box center [717, 134] width 31 height 31
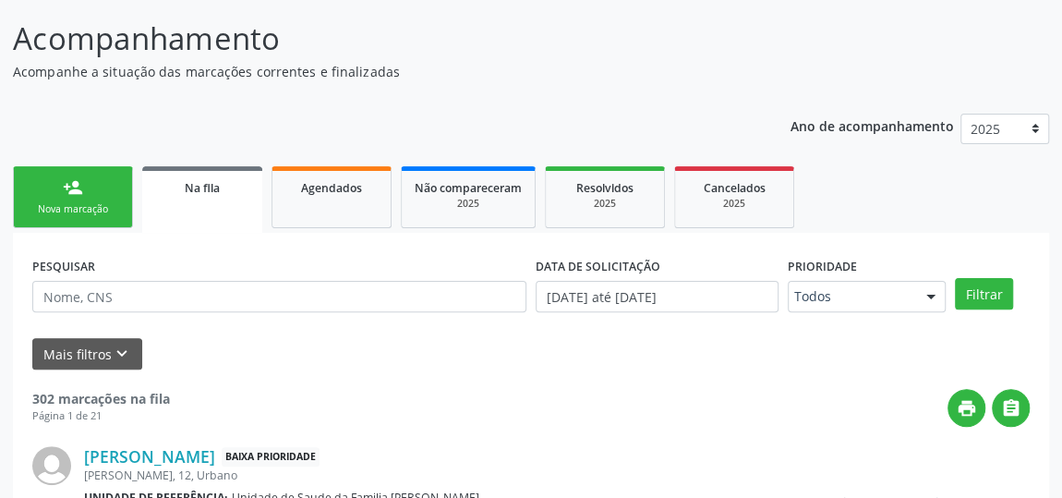
click at [77, 191] on div "person_add" at bounding box center [73, 187] width 20 height 20
